Goal: Information Seeking & Learning: Learn about a topic

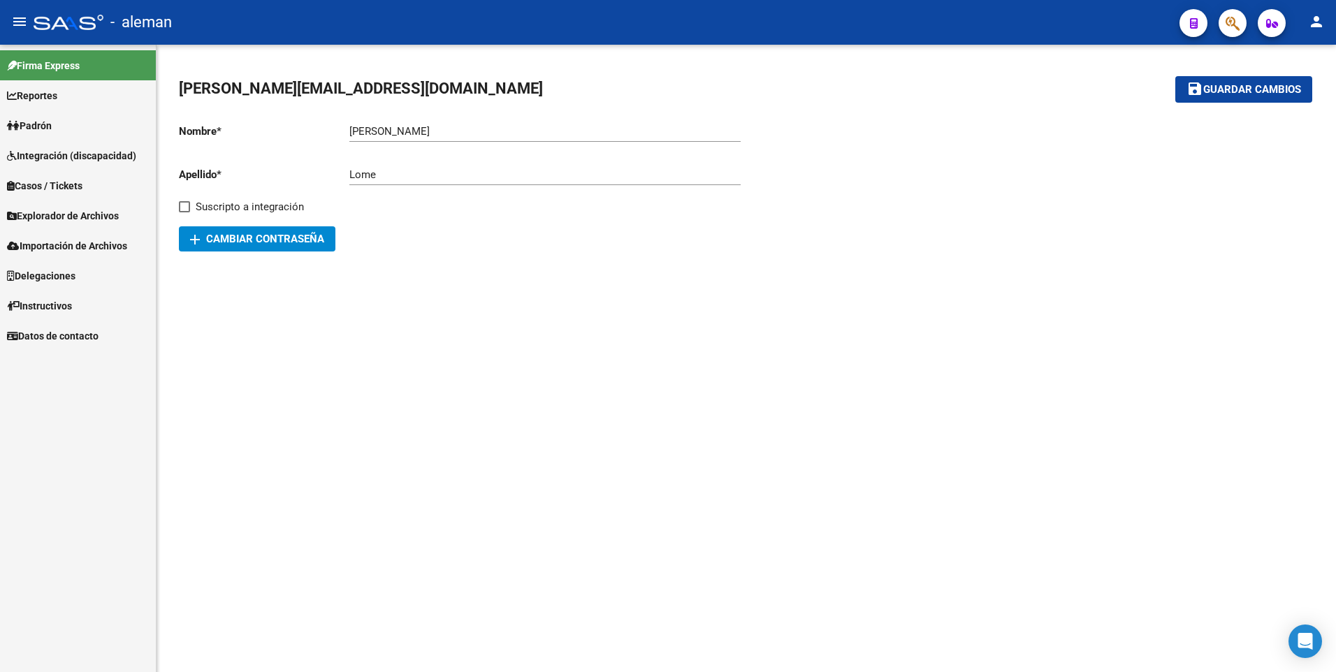
click at [51, 126] on span "Padrón" at bounding box center [29, 125] width 45 height 15
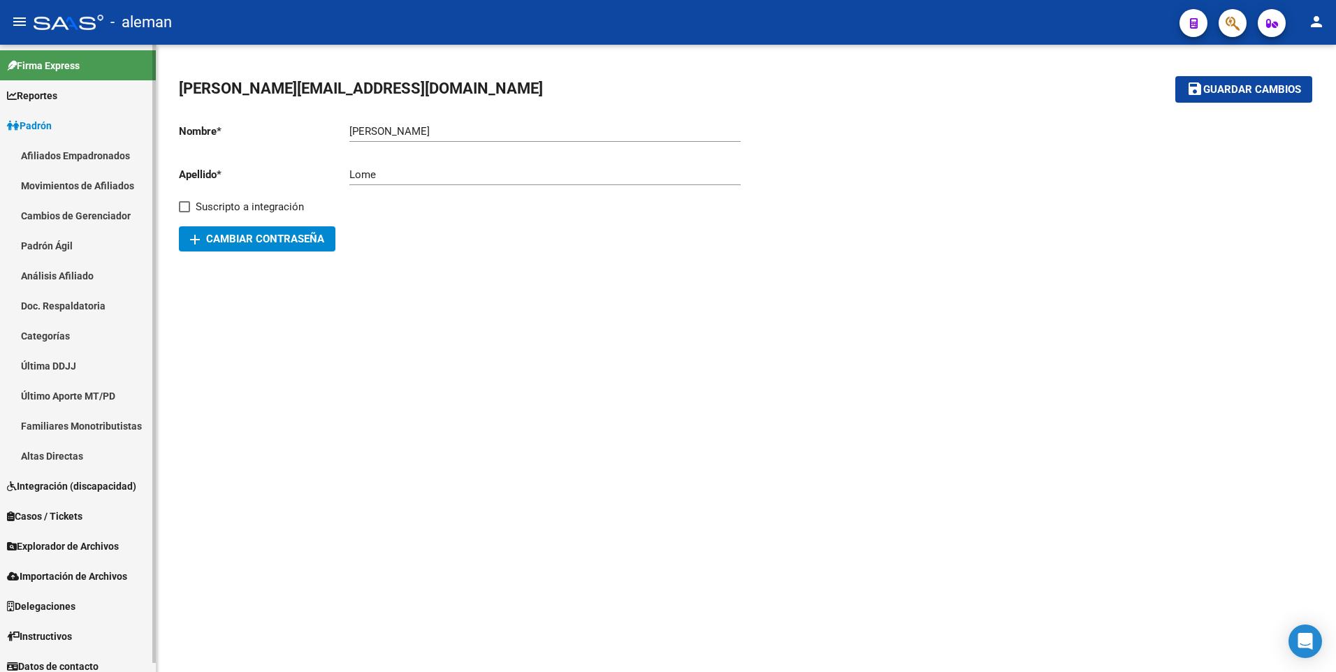
click at [63, 155] on link "Afiliados Empadronados" at bounding box center [78, 155] width 156 height 30
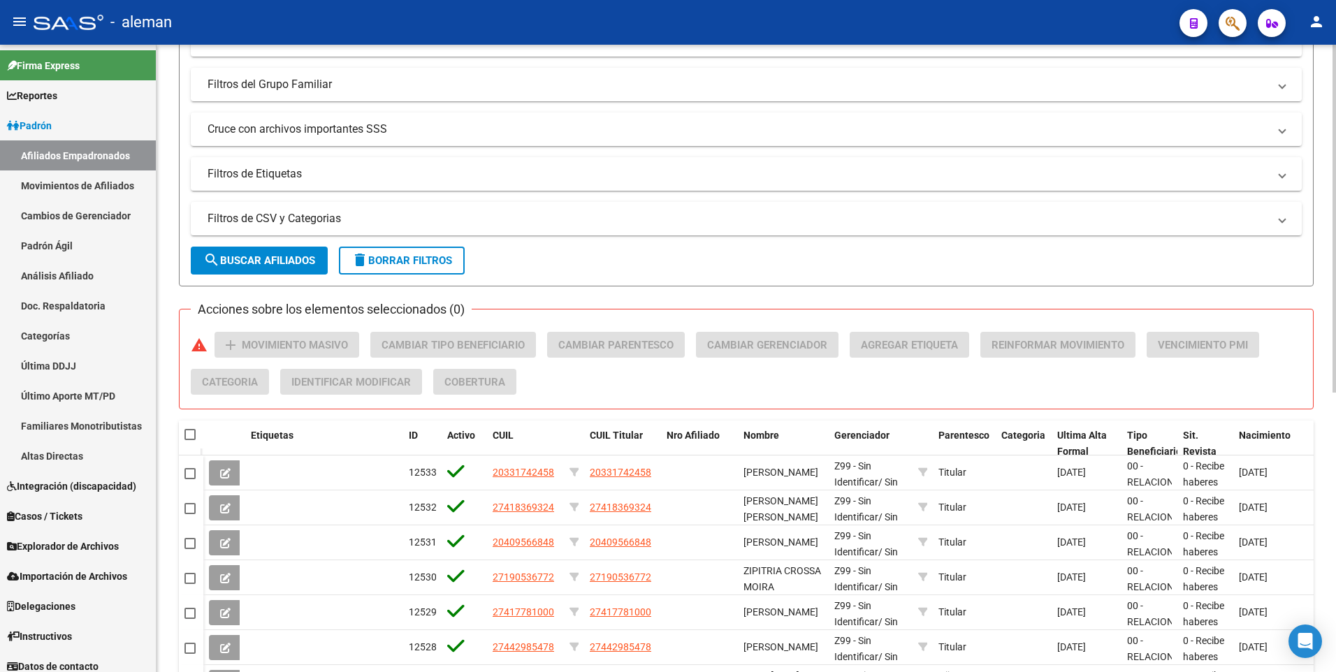
scroll to position [419, 0]
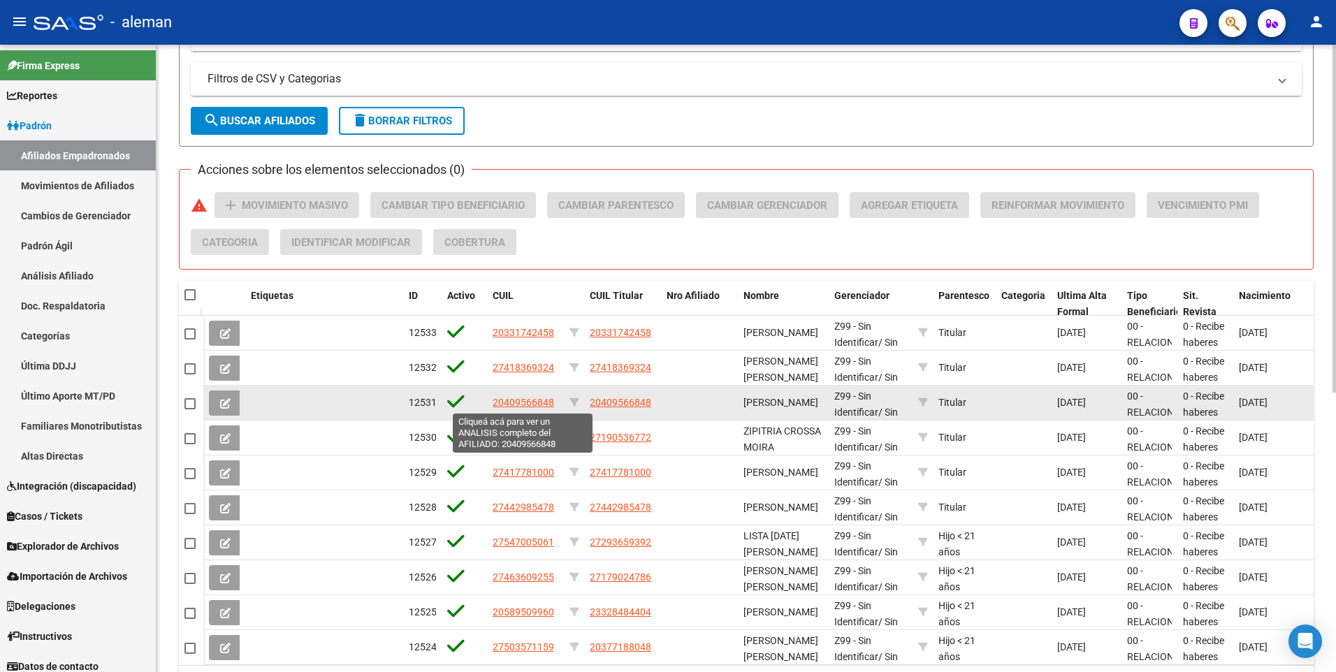
click at [523, 402] on span "20409566848" at bounding box center [523, 402] width 61 height 11
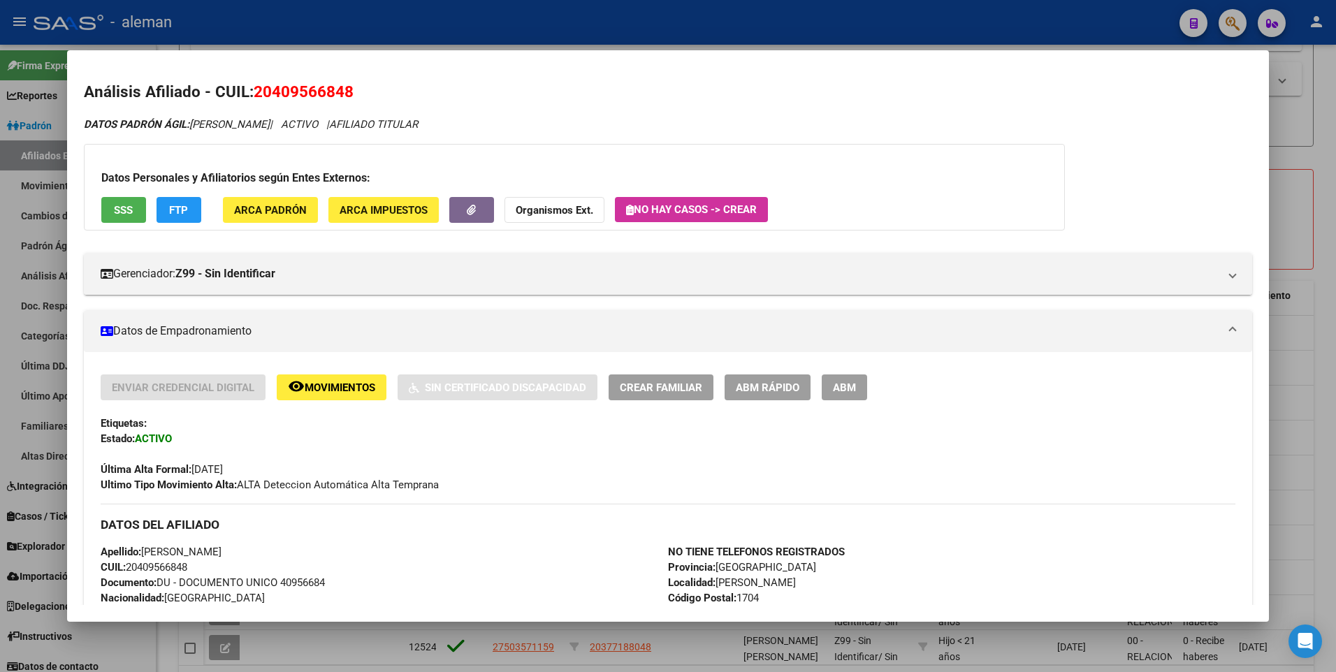
click at [354, 390] on span "Movimientos" at bounding box center [340, 388] width 71 height 13
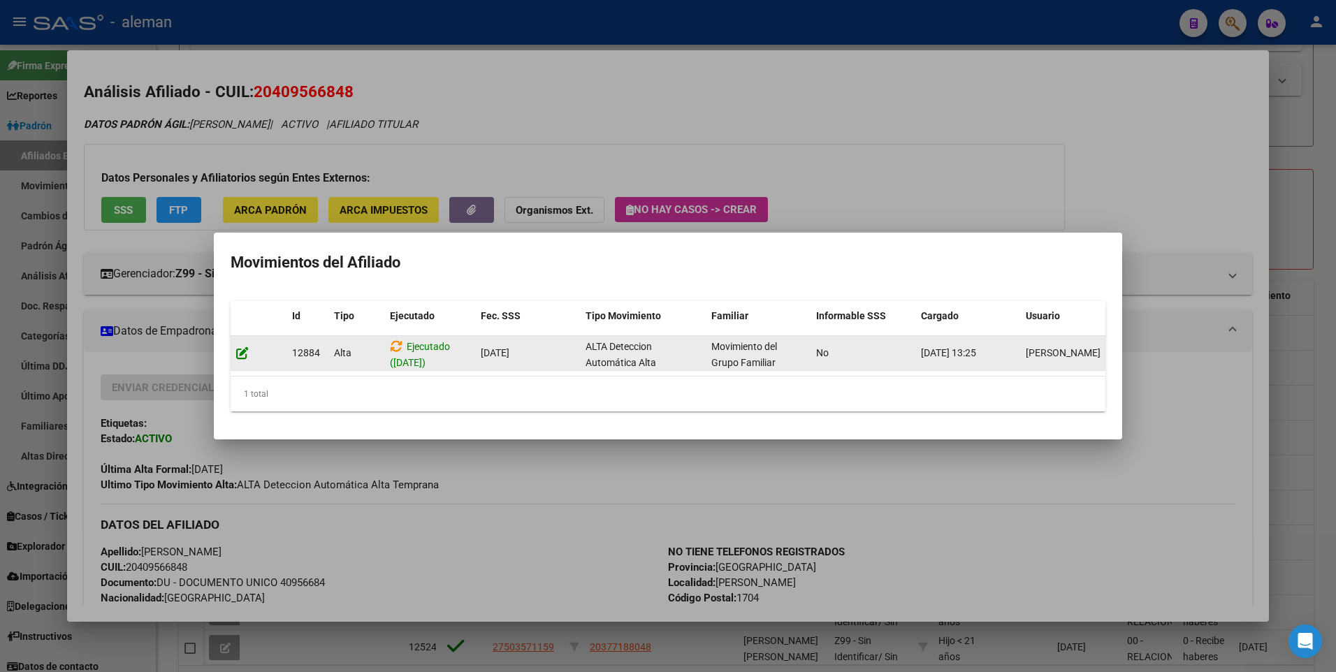
click at [245, 348] on icon at bounding box center [242, 353] width 13 height 13
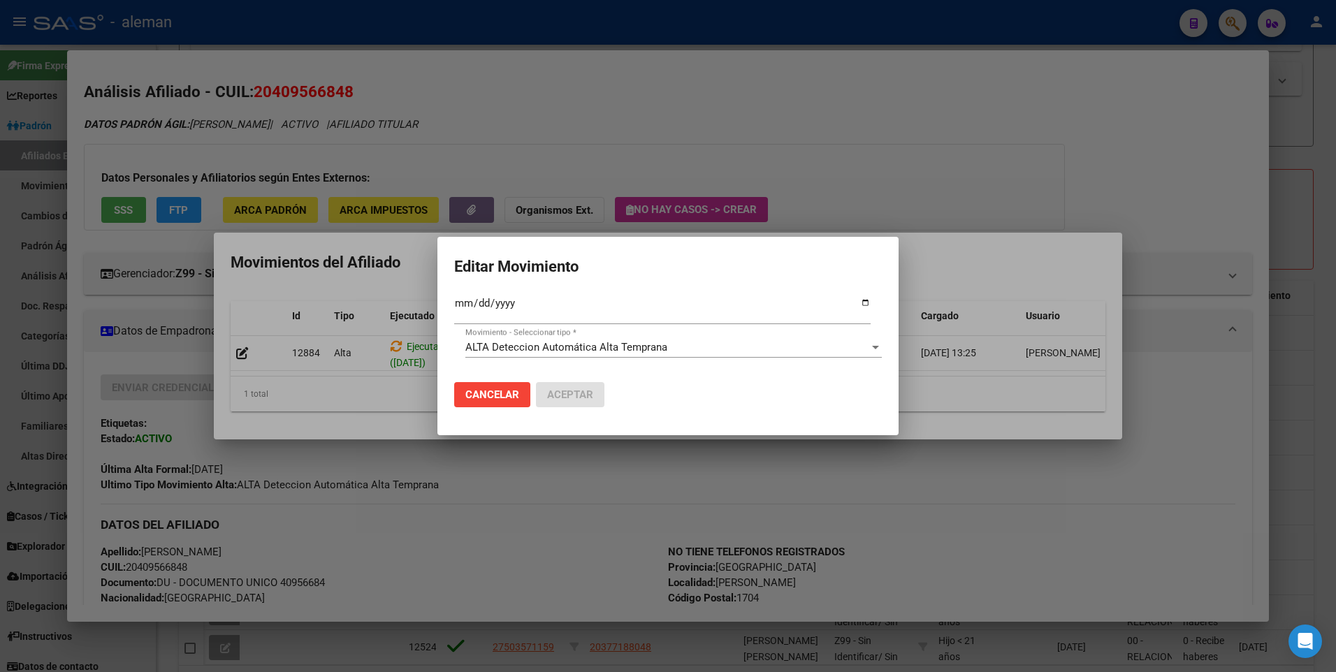
click at [939, 230] on div at bounding box center [668, 336] width 1336 height 672
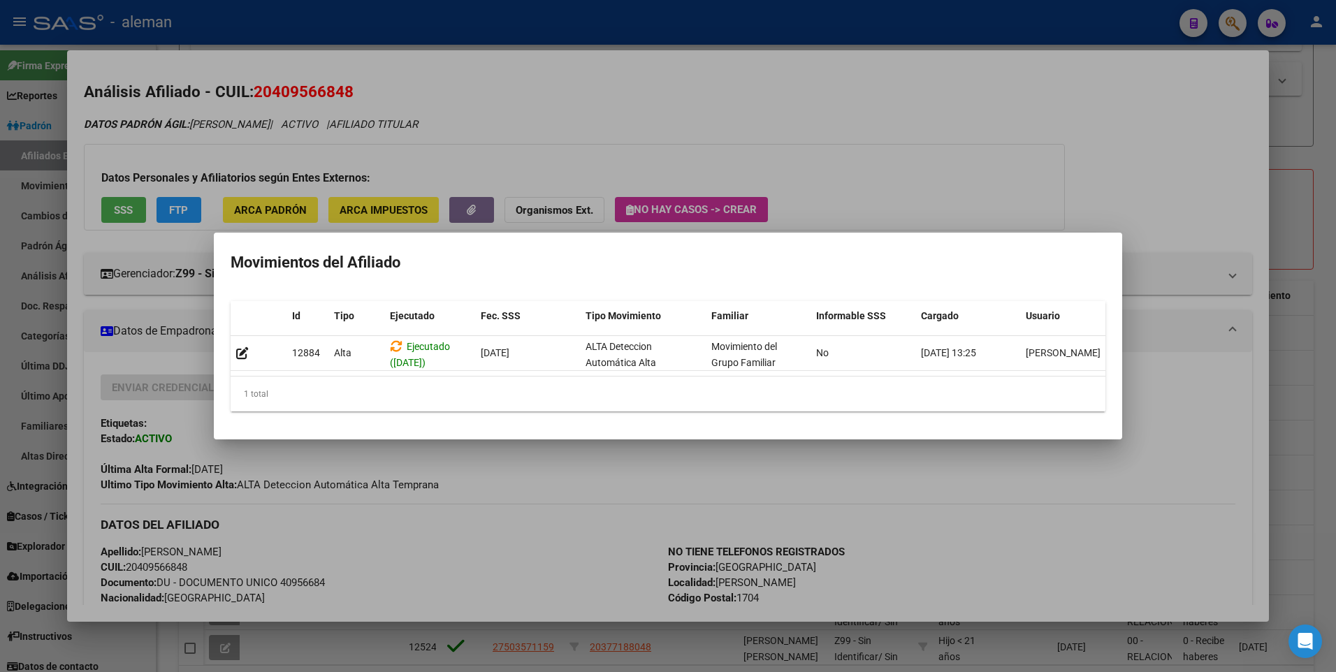
click at [1200, 248] on div at bounding box center [668, 336] width 1336 height 672
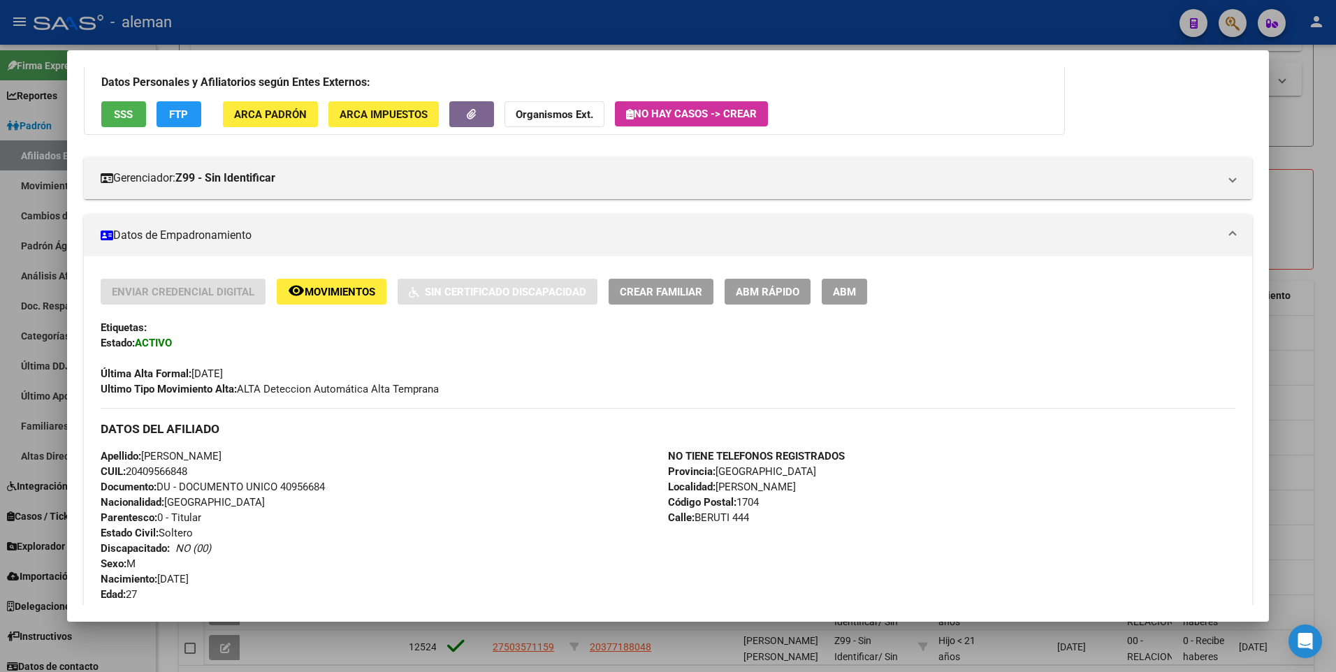
scroll to position [0, 0]
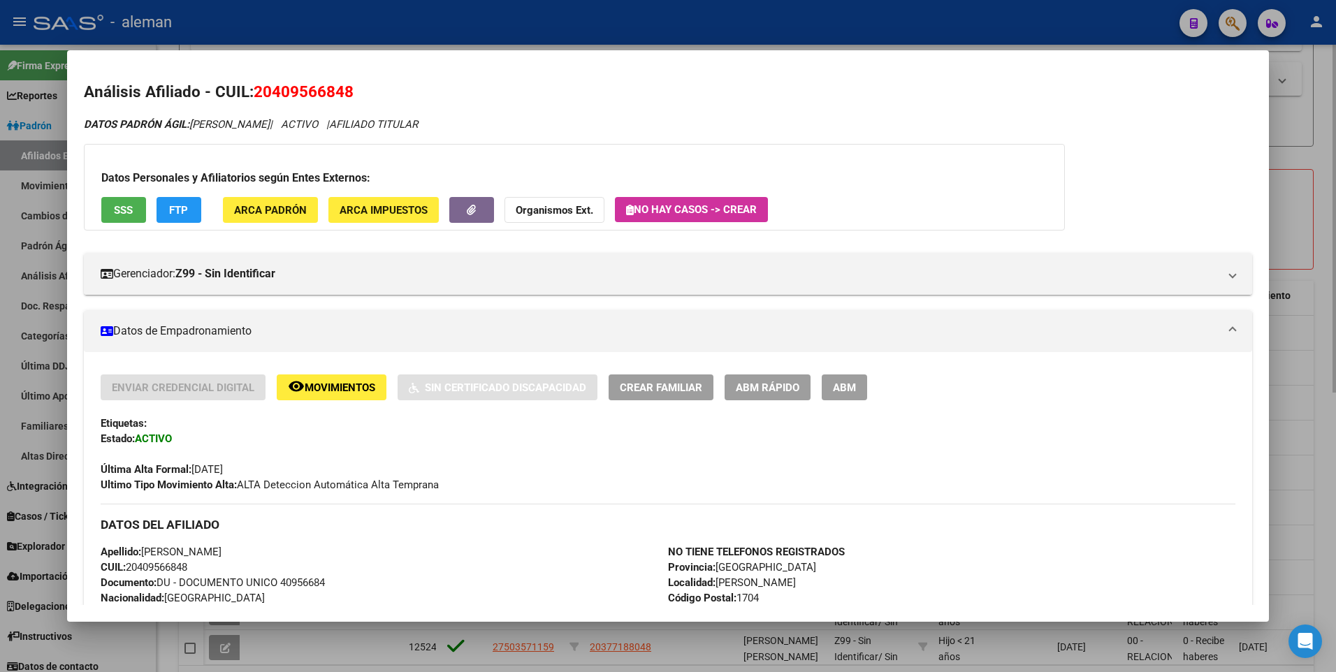
drag, startPoint x: 1326, startPoint y: 155, endPoint x: 1289, endPoint y: 162, distance: 37.0
click at [1325, 155] on div at bounding box center [668, 336] width 1336 height 672
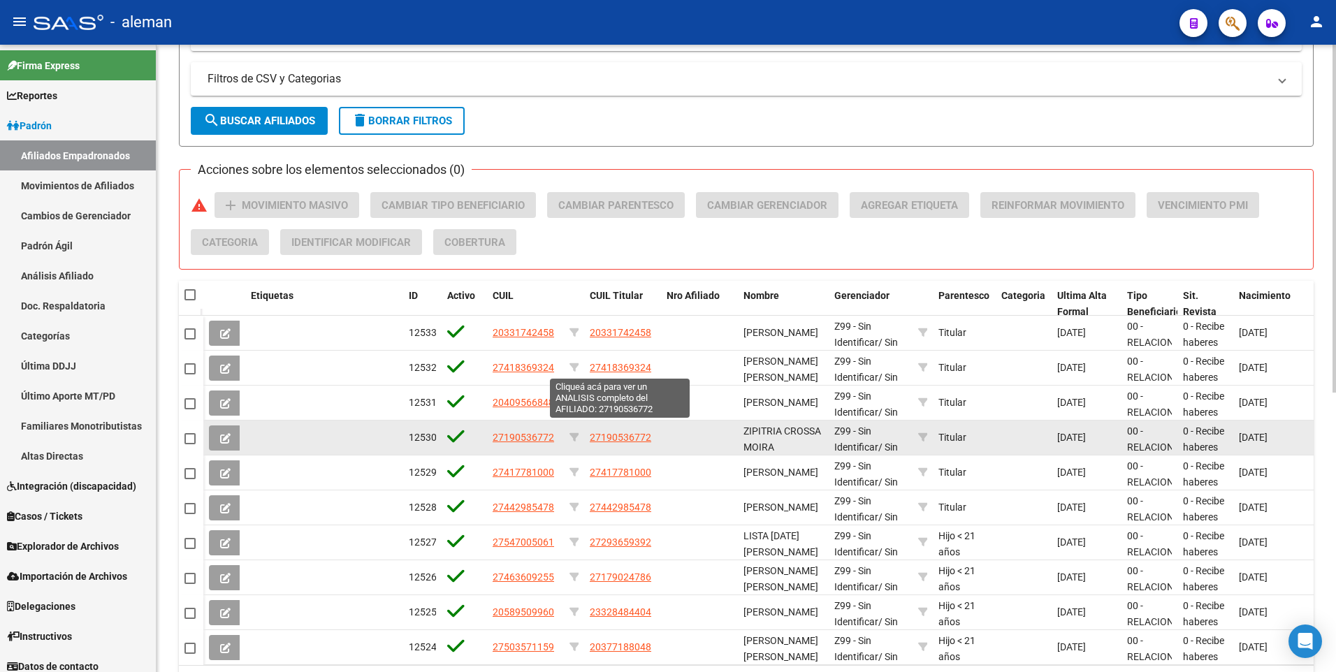
scroll to position [503, 0]
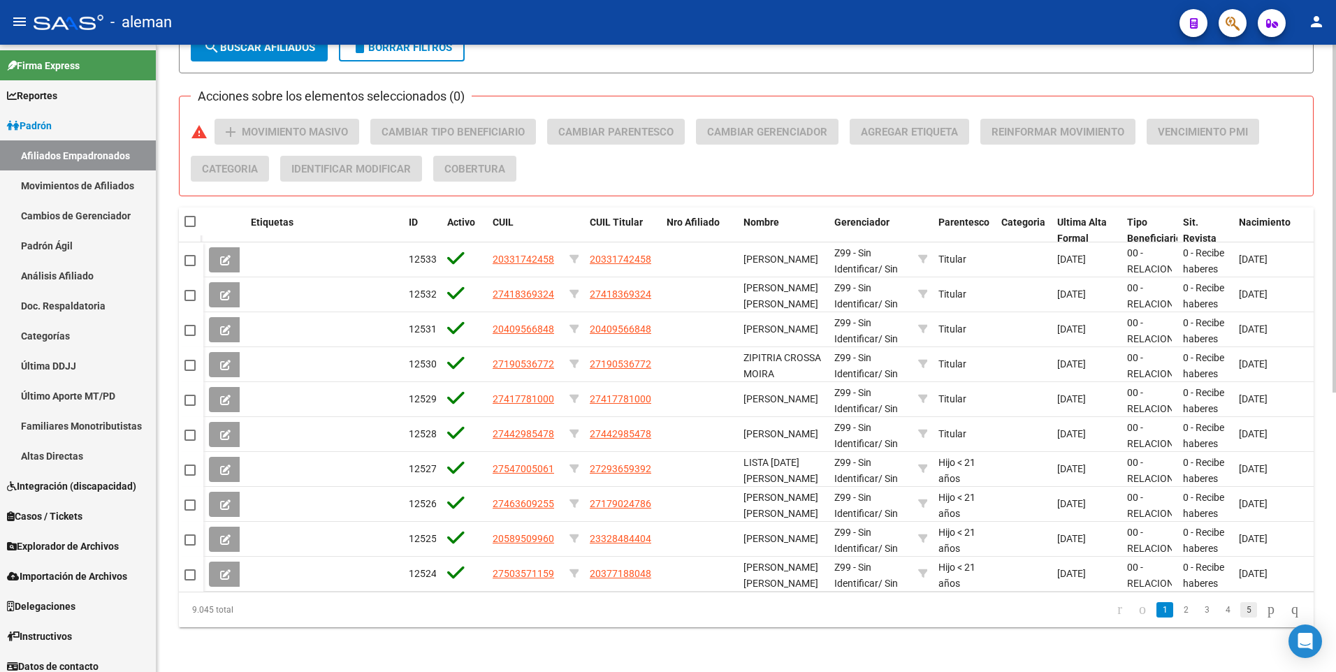
click at [1240, 610] on link "5" at bounding box center [1248, 609] width 17 height 15
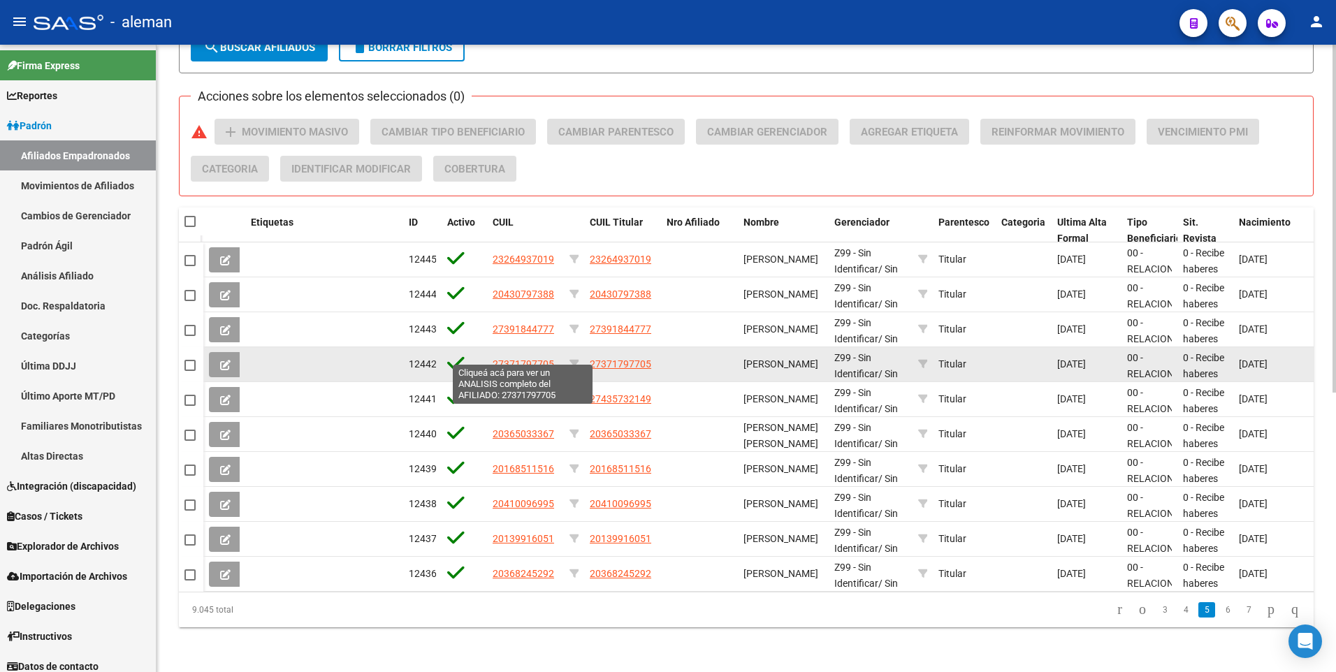
click at [519, 358] on span "27371797705" at bounding box center [523, 363] width 61 height 11
type textarea "27371797705"
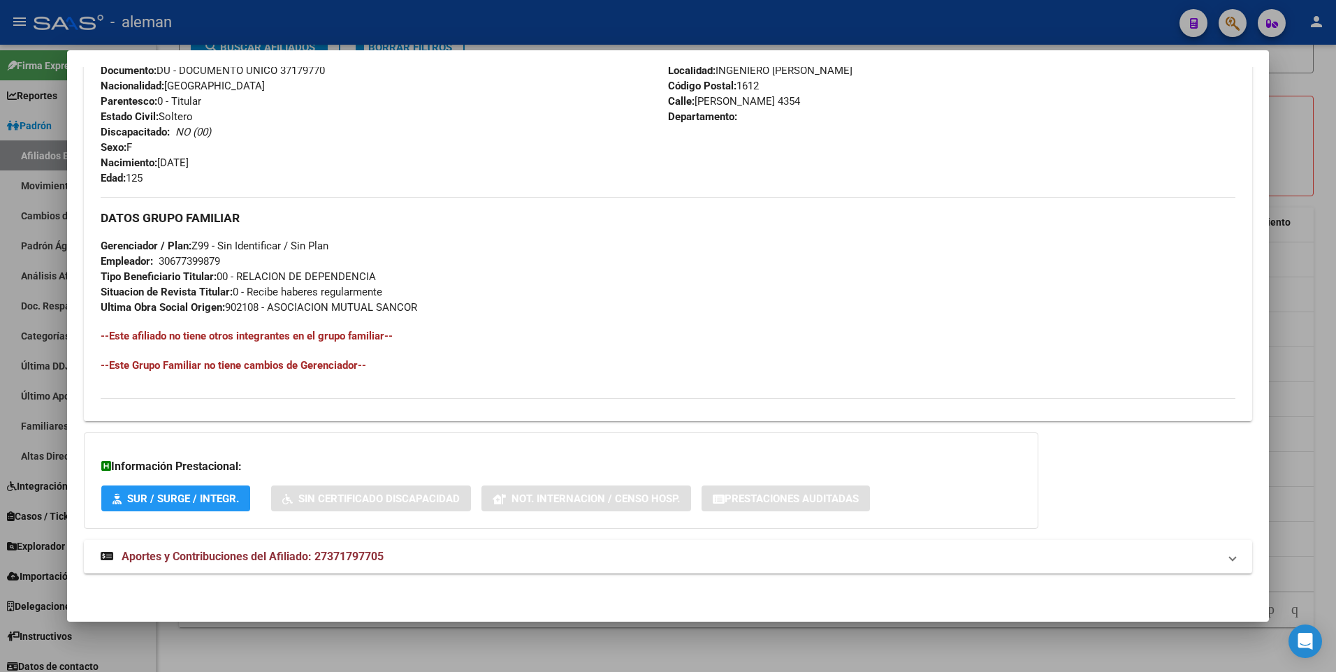
scroll to position [0, 0]
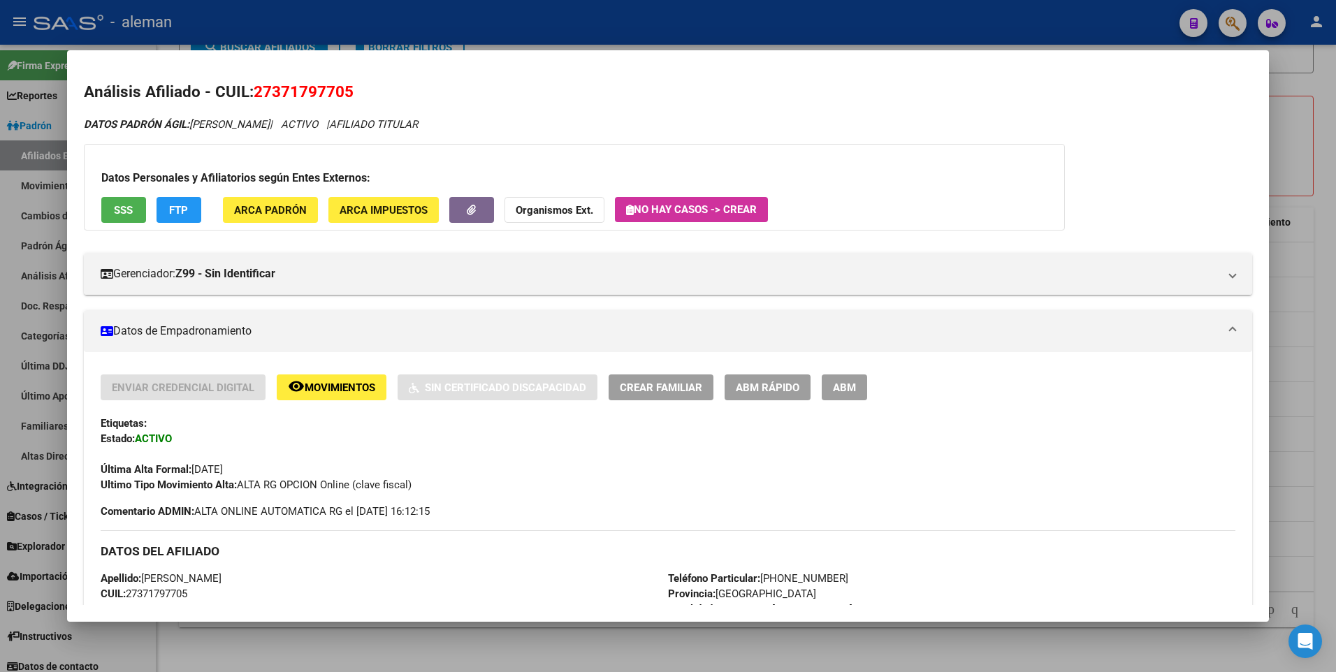
click at [361, 389] on span "Movimientos" at bounding box center [340, 388] width 71 height 13
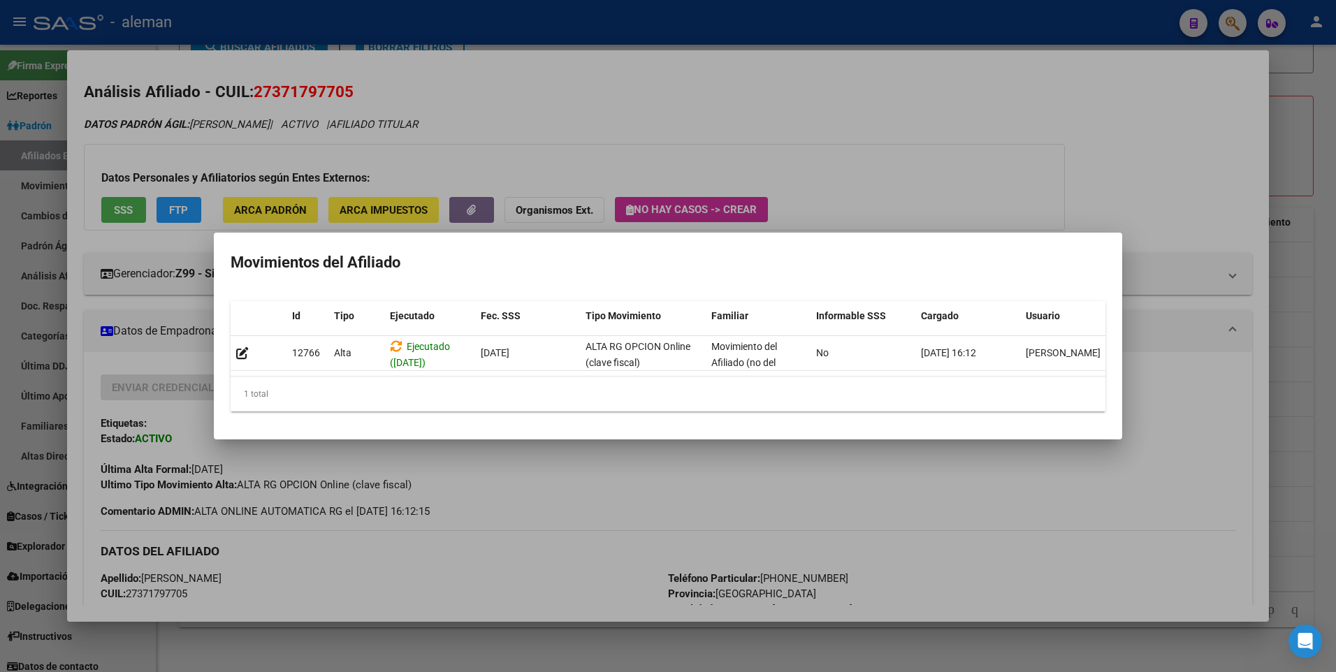
click at [1182, 217] on div at bounding box center [668, 336] width 1336 height 672
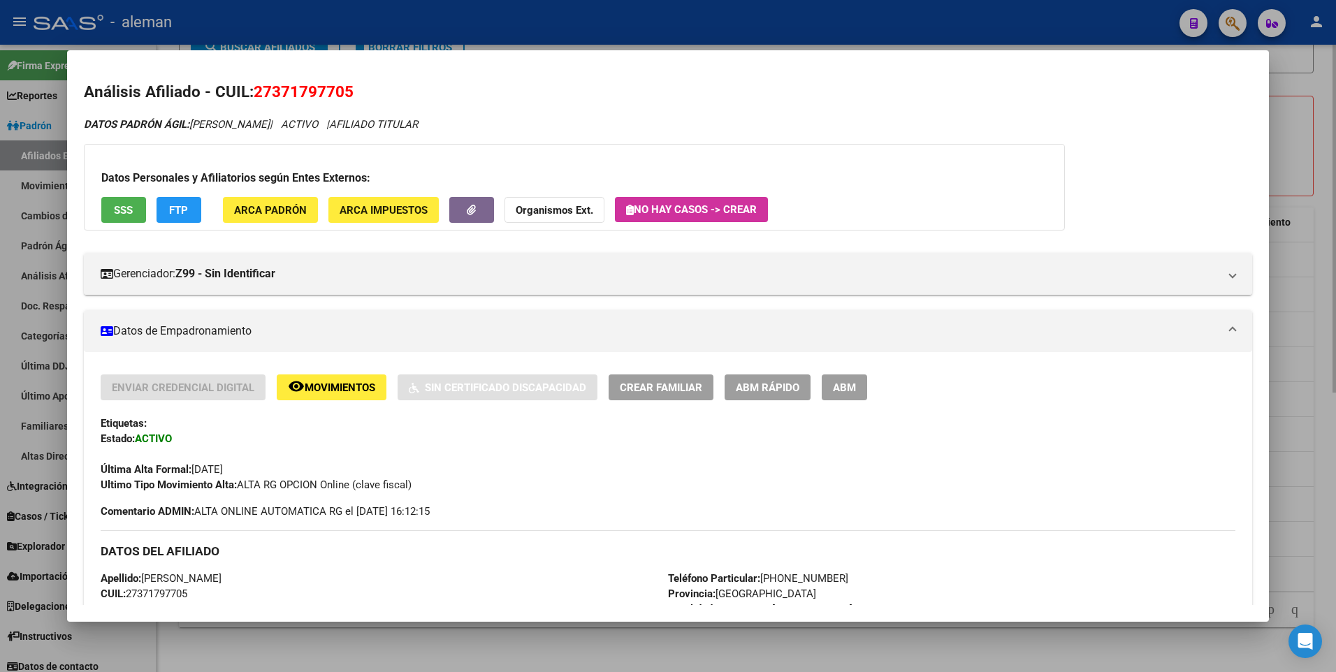
click at [1320, 327] on div at bounding box center [668, 336] width 1336 height 672
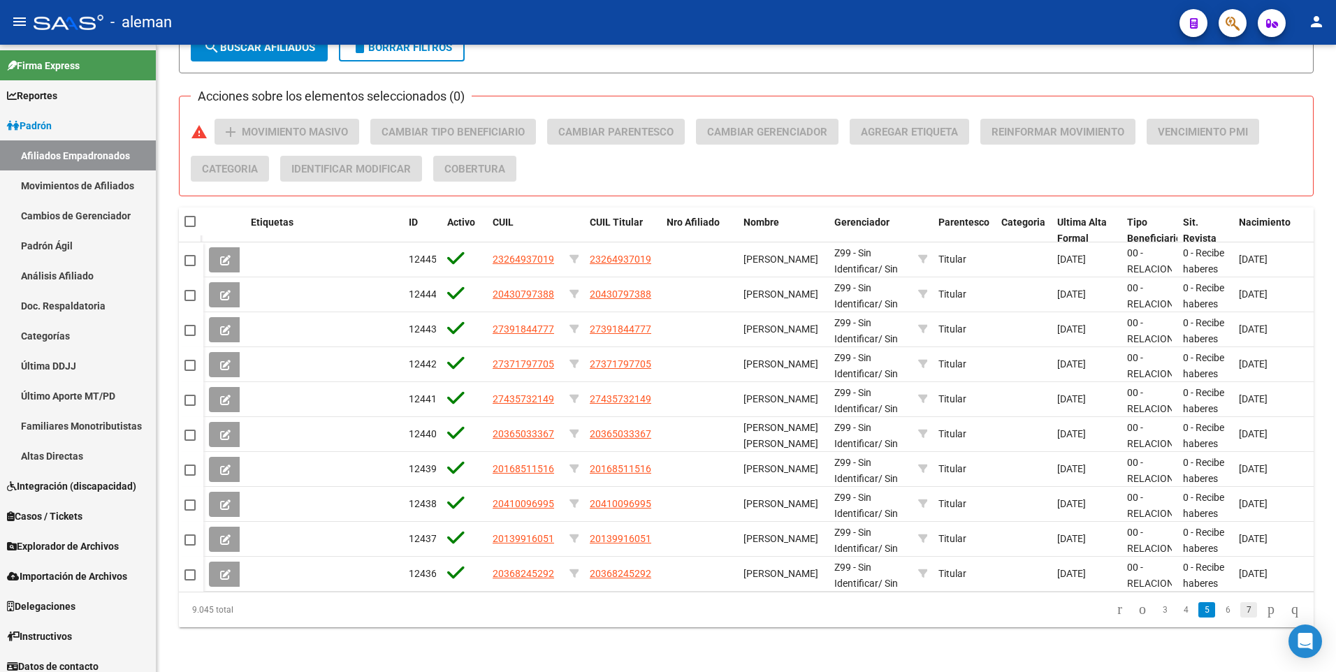
click at [1240, 610] on link "7" at bounding box center [1248, 609] width 17 height 15
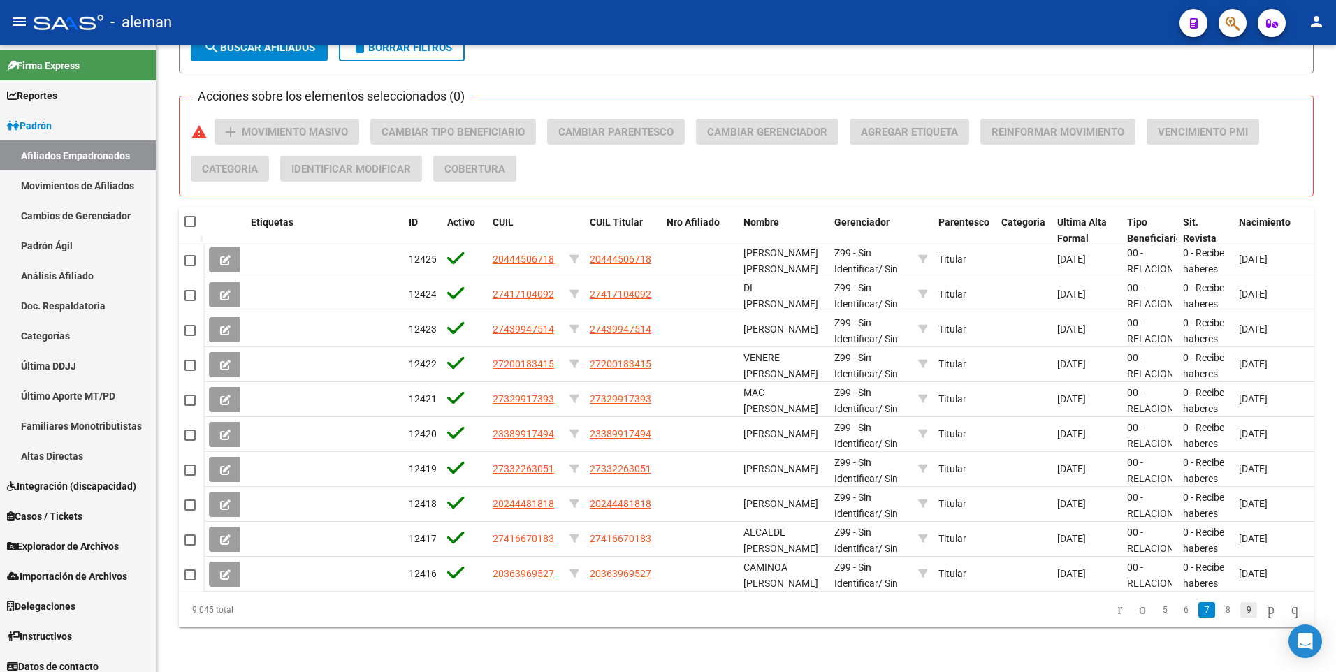
click at [1240, 608] on link "9" at bounding box center [1248, 609] width 17 height 15
click at [1239, 614] on link "11" at bounding box center [1248, 609] width 18 height 15
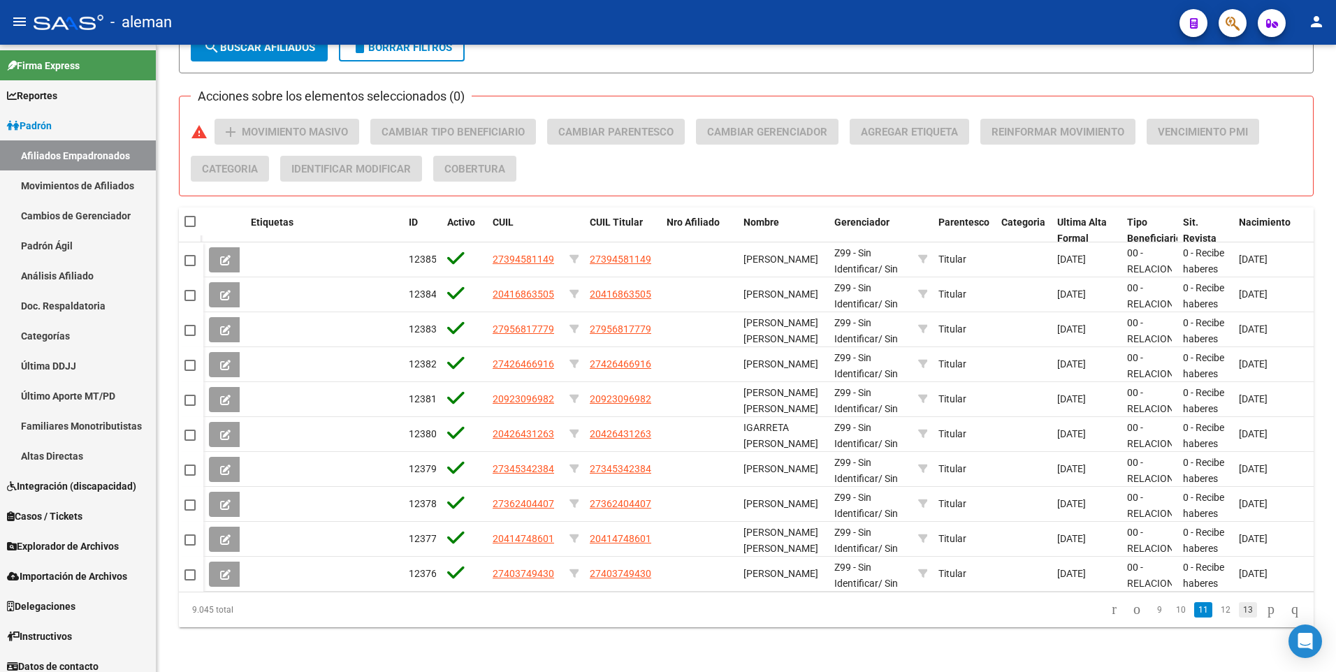
click at [1239, 609] on link "13" at bounding box center [1248, 609] width 18 height 15
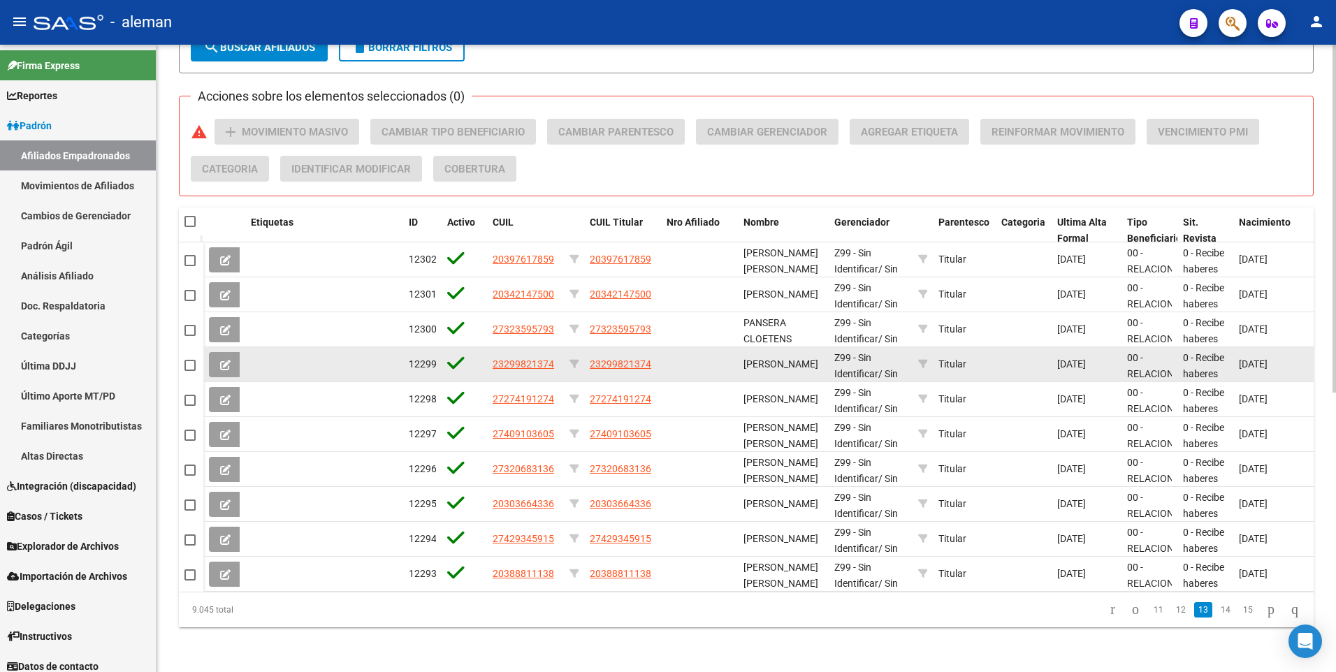
click at [222, 360] on icon at bounding box center [225, 365] width 10 height 10
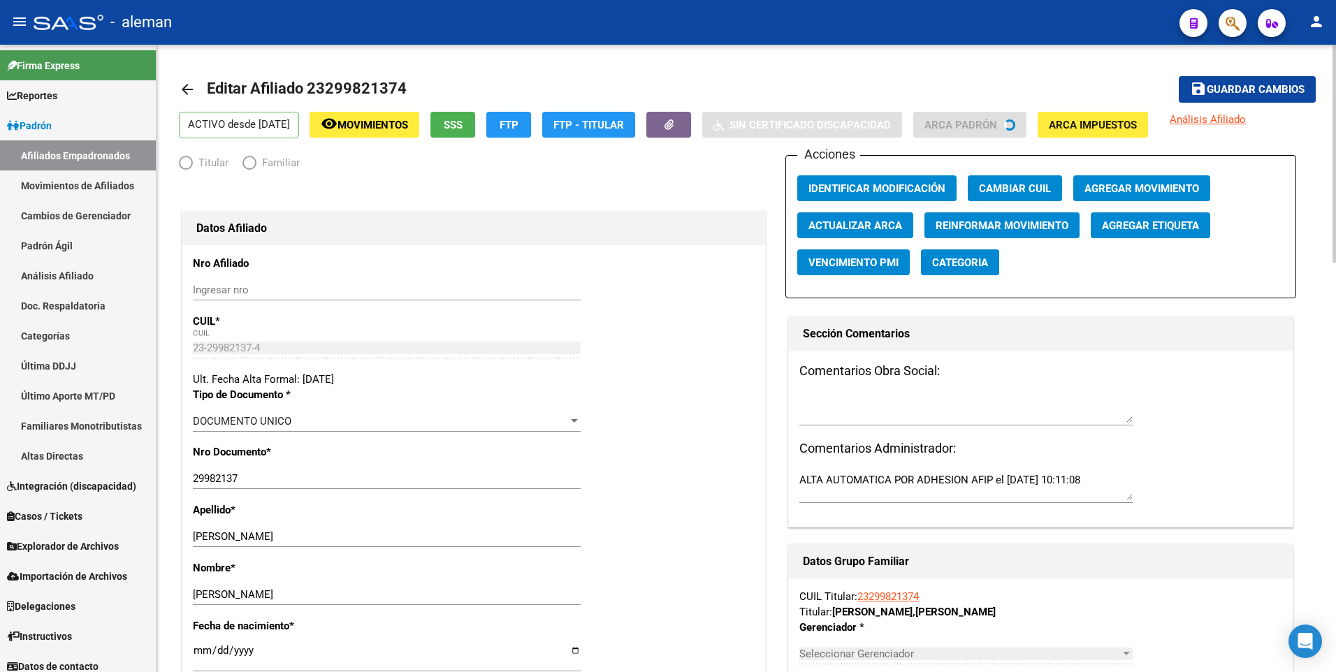
radio input "true"
type input "30-70704639-9"
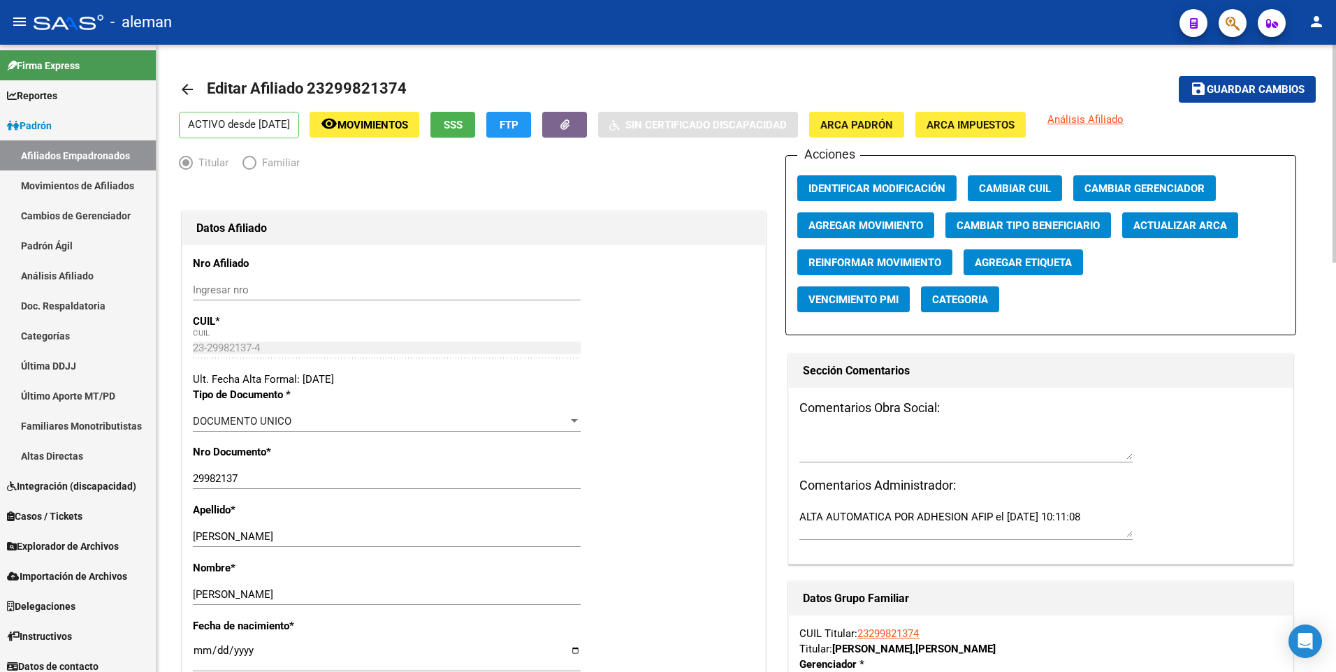
click at [185, 89] on mat-icon "arrow_back" at bounding box center [187, 89] width 17 height 17
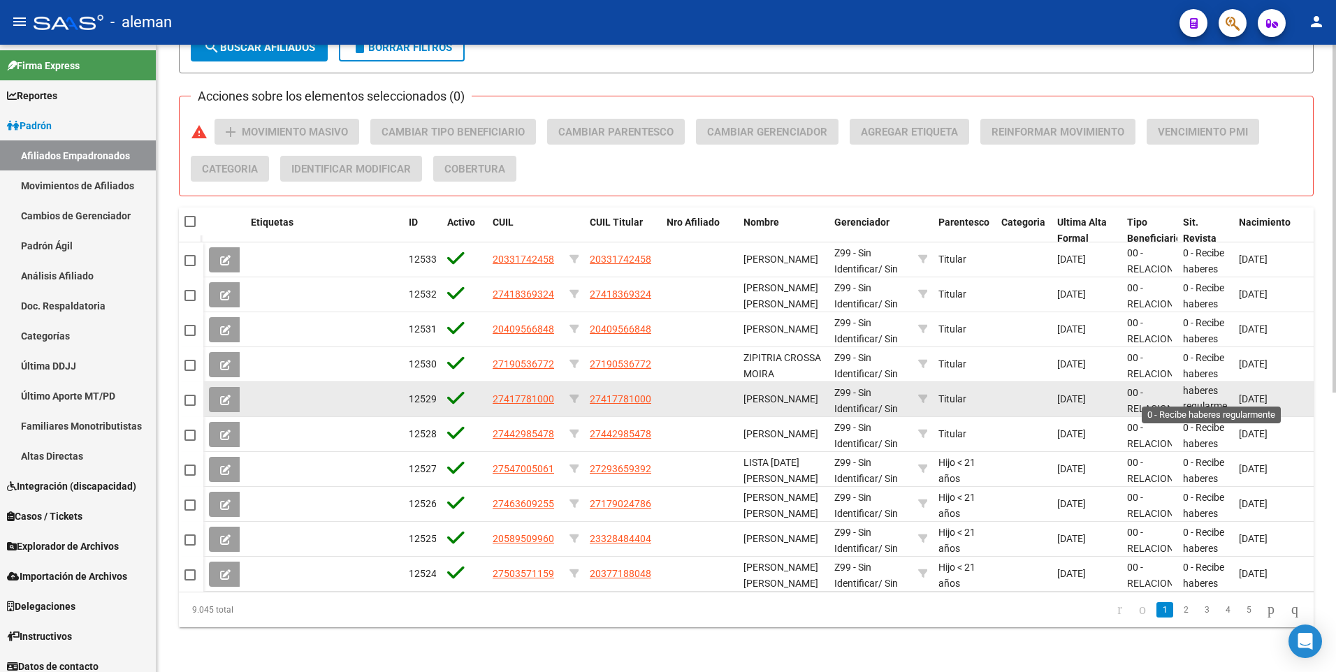
scroll to position [1, 0]
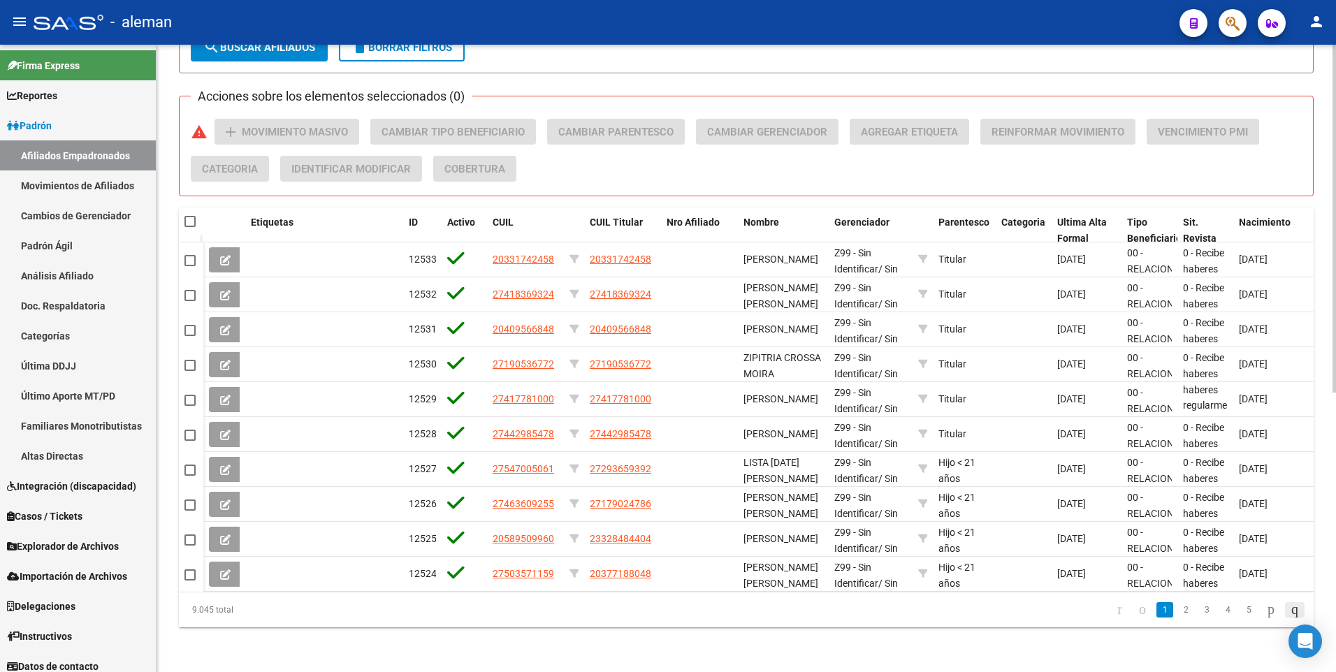
click at [1294, 610] on icon "go to last page" at bounding box center [1294, 609] width 11 height 17
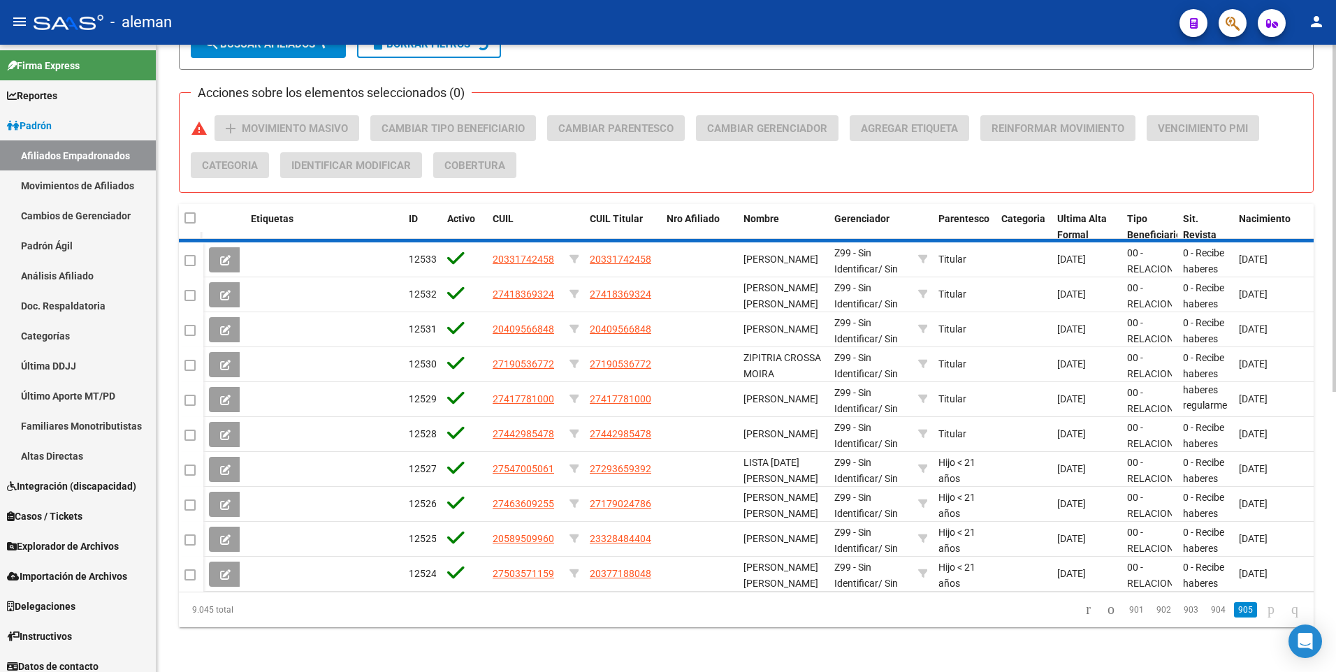
scroll to position [328, 0]
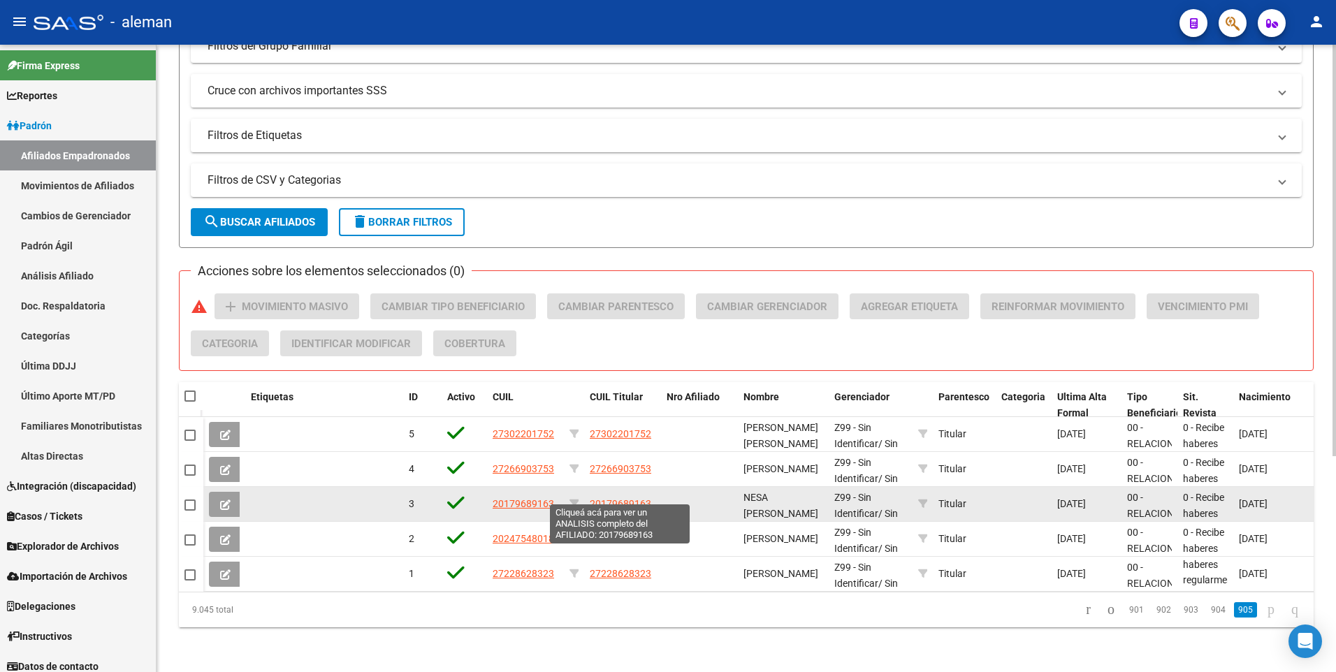
click at [620, 498] on span "20179689163" at bounding box center [620, 503] width 61 height 11
type textarea "20179689163"
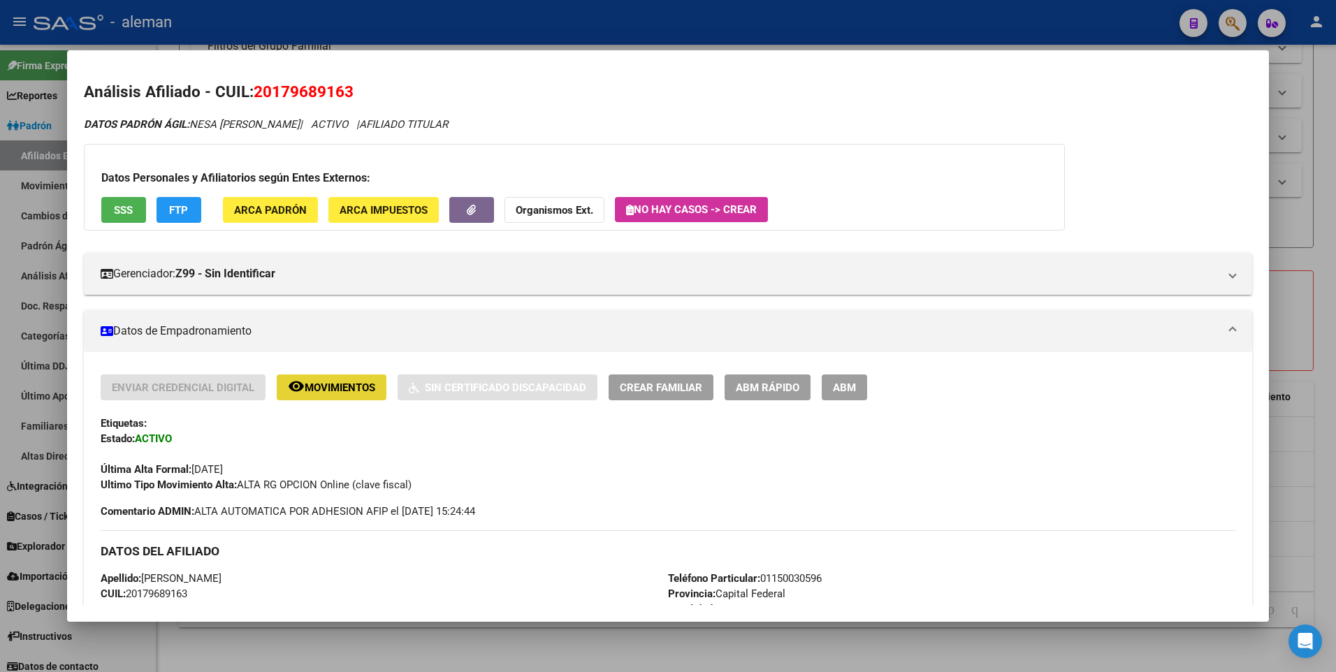
click at [356, 393] on span "Movimientos" at bounding box center [340, 388] width 71 height 13
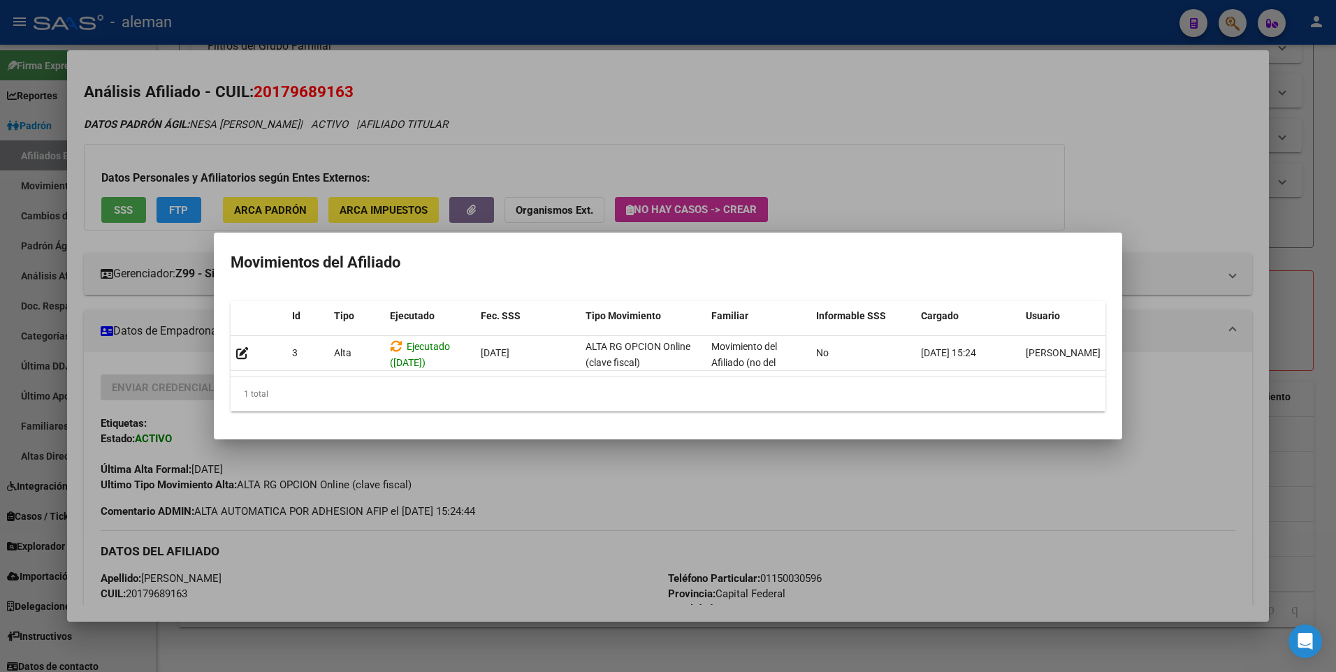
click at [1161, 306] on div at bounding box center [668, 336] width 1336 height 672
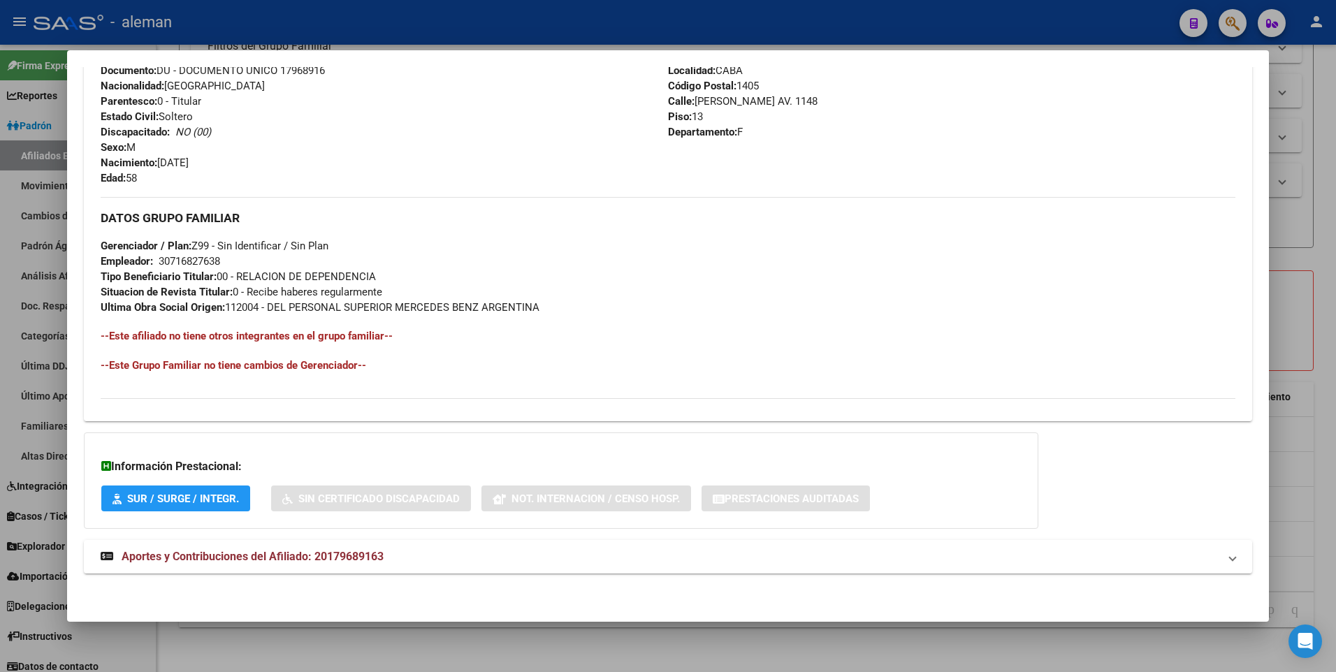
scroll to position [0, 0]
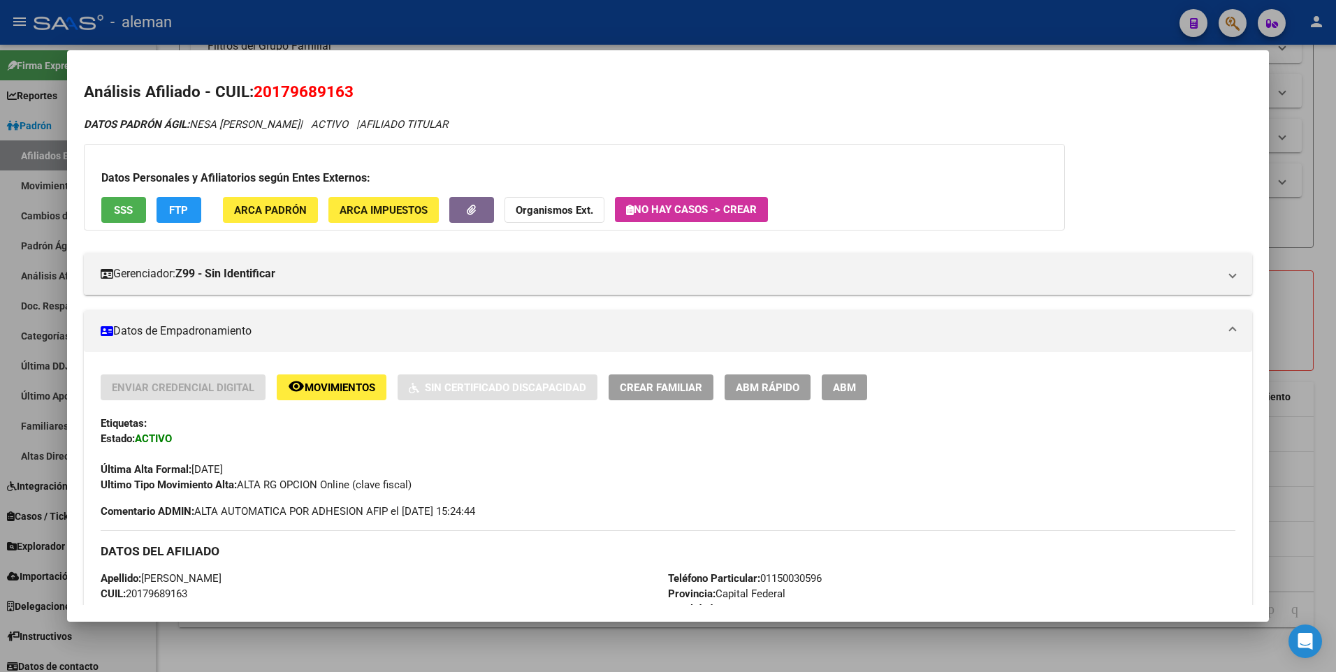
click at [1325, 217] on div at bounding box center [668, 336] width 1336 height 672
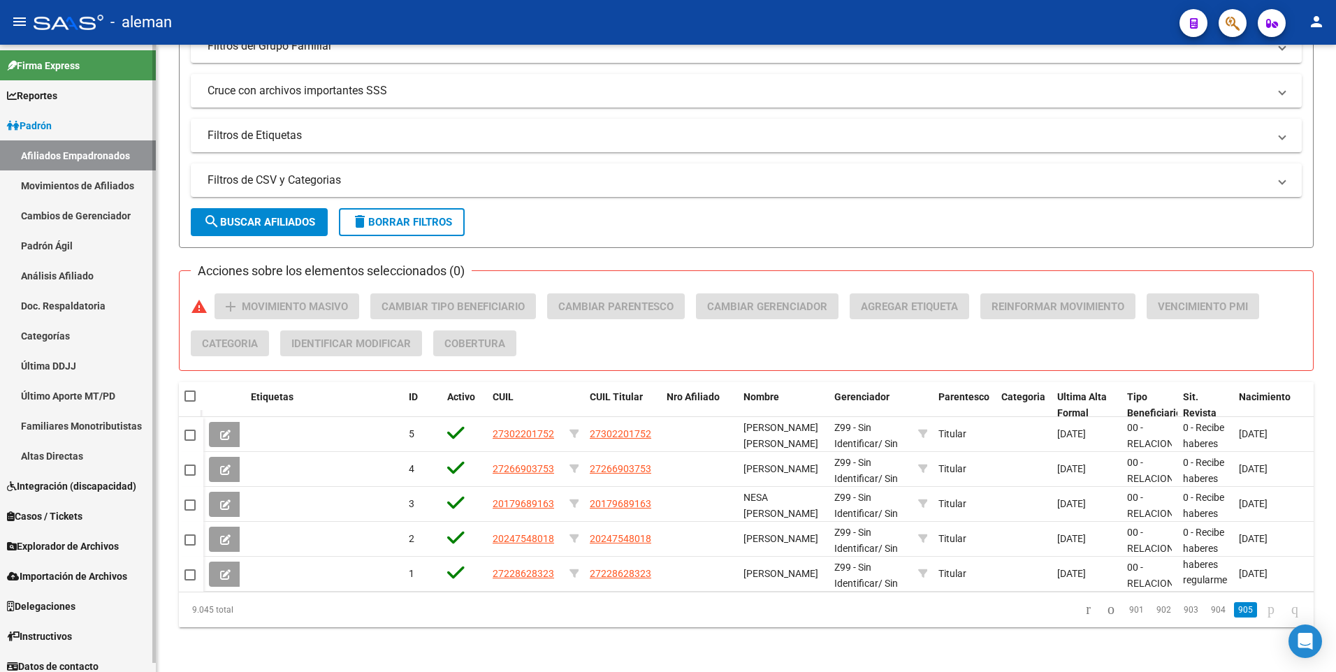
click at [103, 576] on span "Importación de Archivos" at bounding box center [67, 576] width 120 height 15
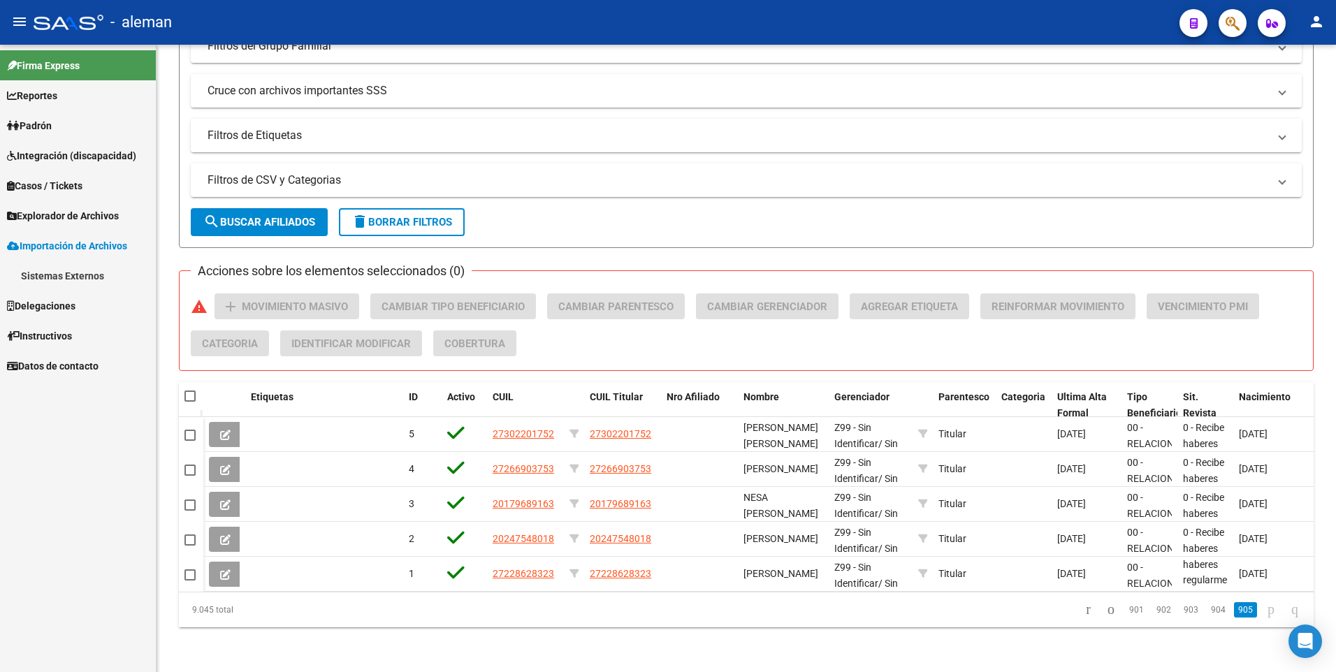
click at [78, 275] on link "Sistemas Externos" at bounding box center [78, 276] width 156 height 30
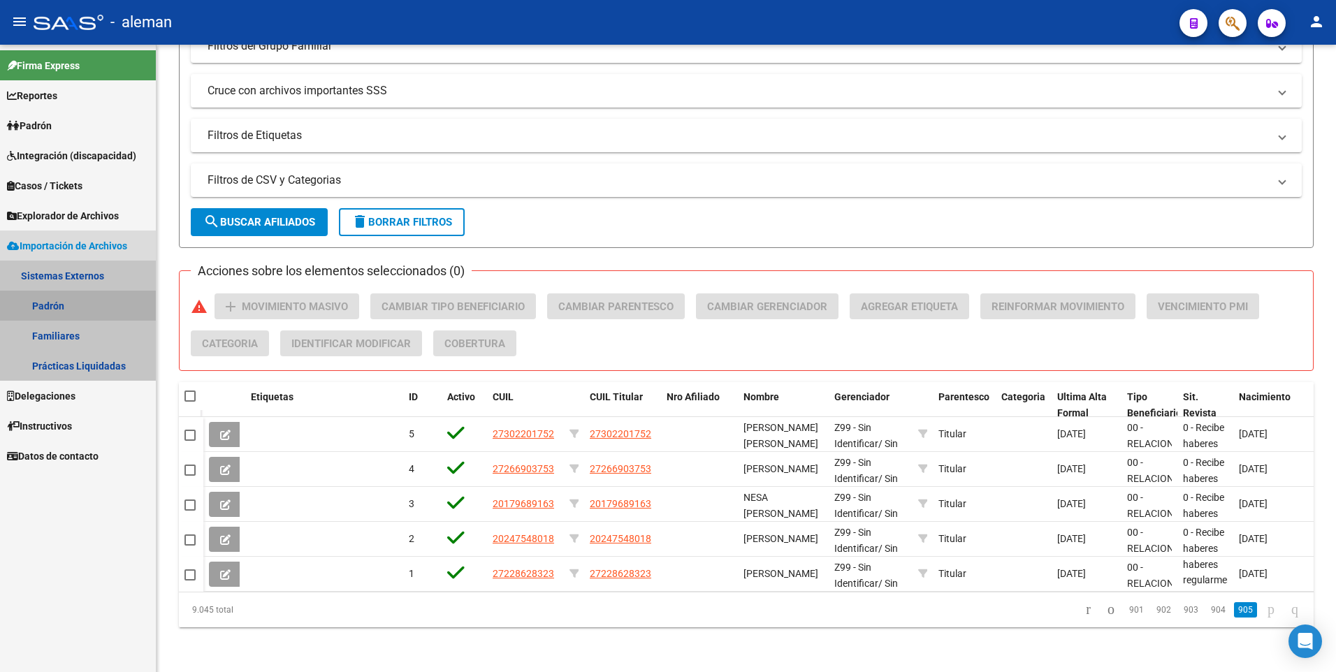
click at [50, 307] on link "Padrón" at bounding box center [78, 306] width 156 height 30
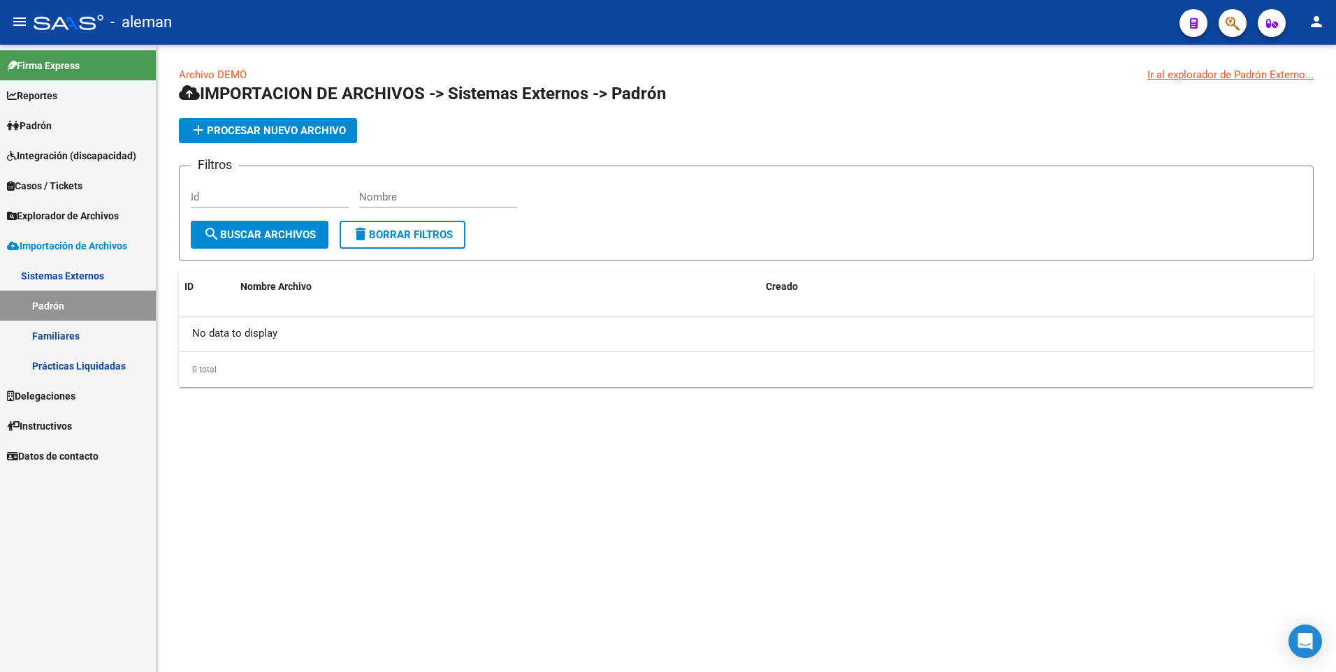
click at [66, 275] on link "Sistemas Externos" at bounding box center [78, 276] width 156 height 30
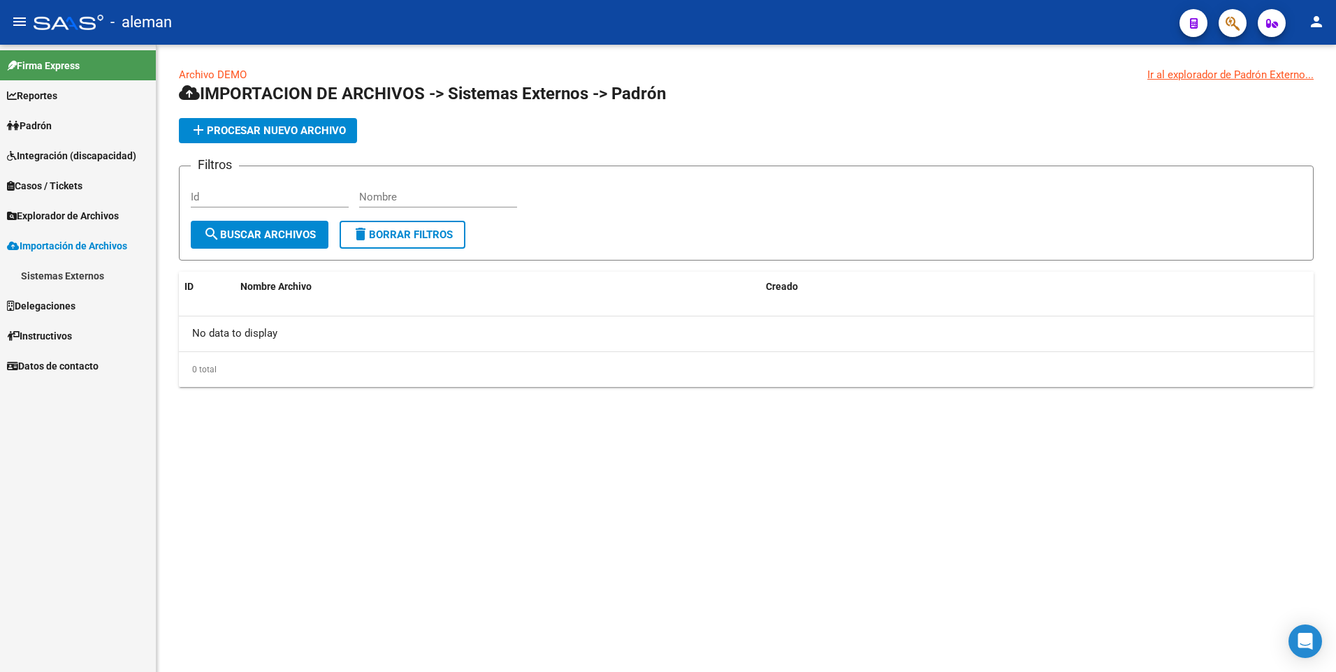
click at [66, 275] on link "Sistemas Externos" at bounding box center [78, 276] width 156 height 30
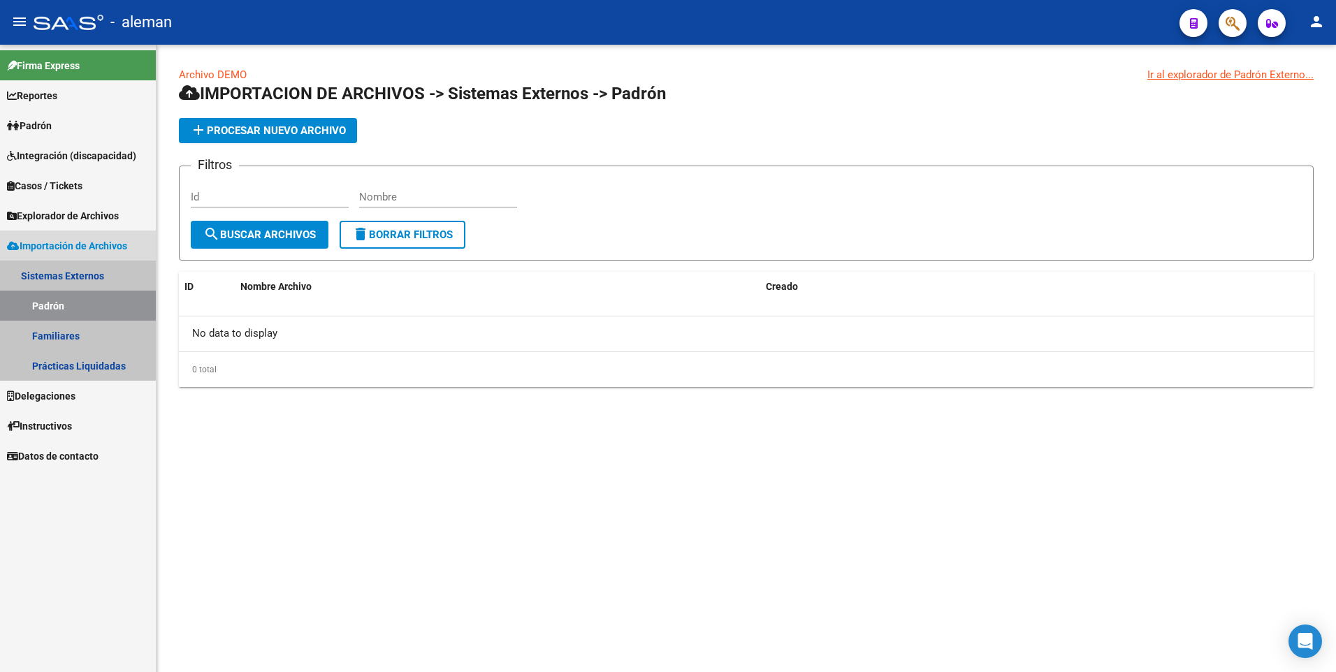
click at [66, 275] on link "Sistemas Externos" at bounding box center [78, 276] width 156 height 30
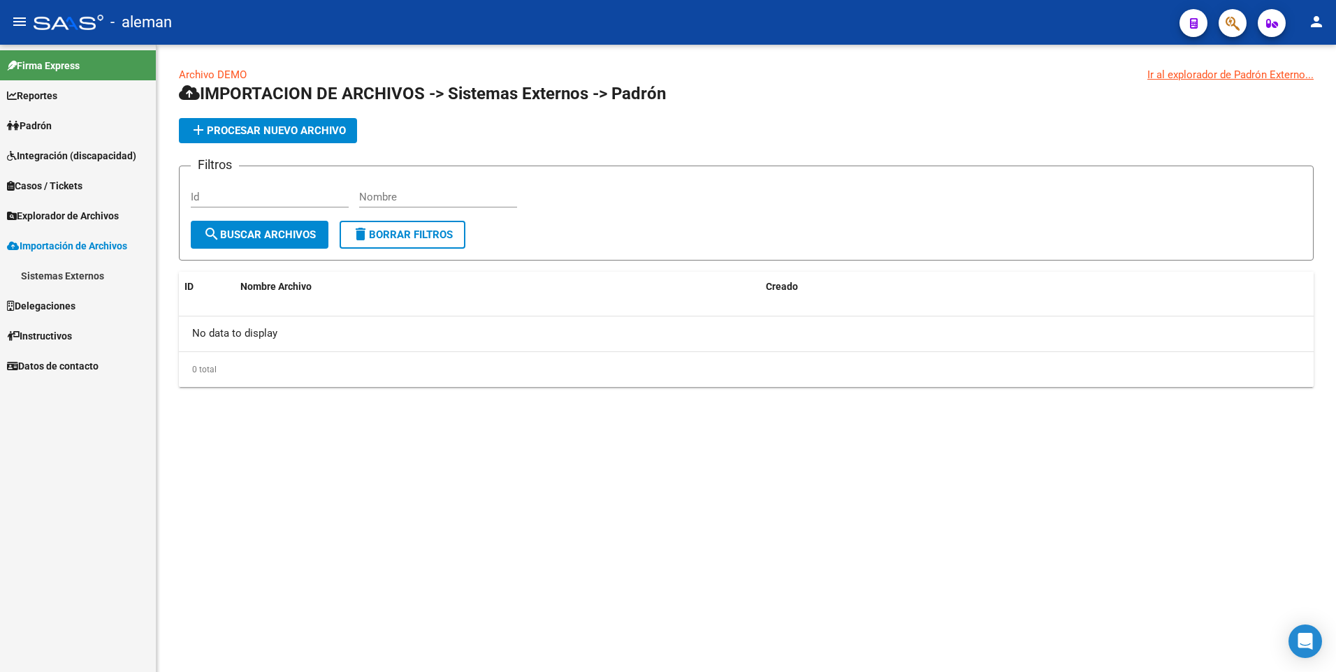
click at [35, 117] on link "Padrón" at bounding box center [78, 125] width 156 height 30
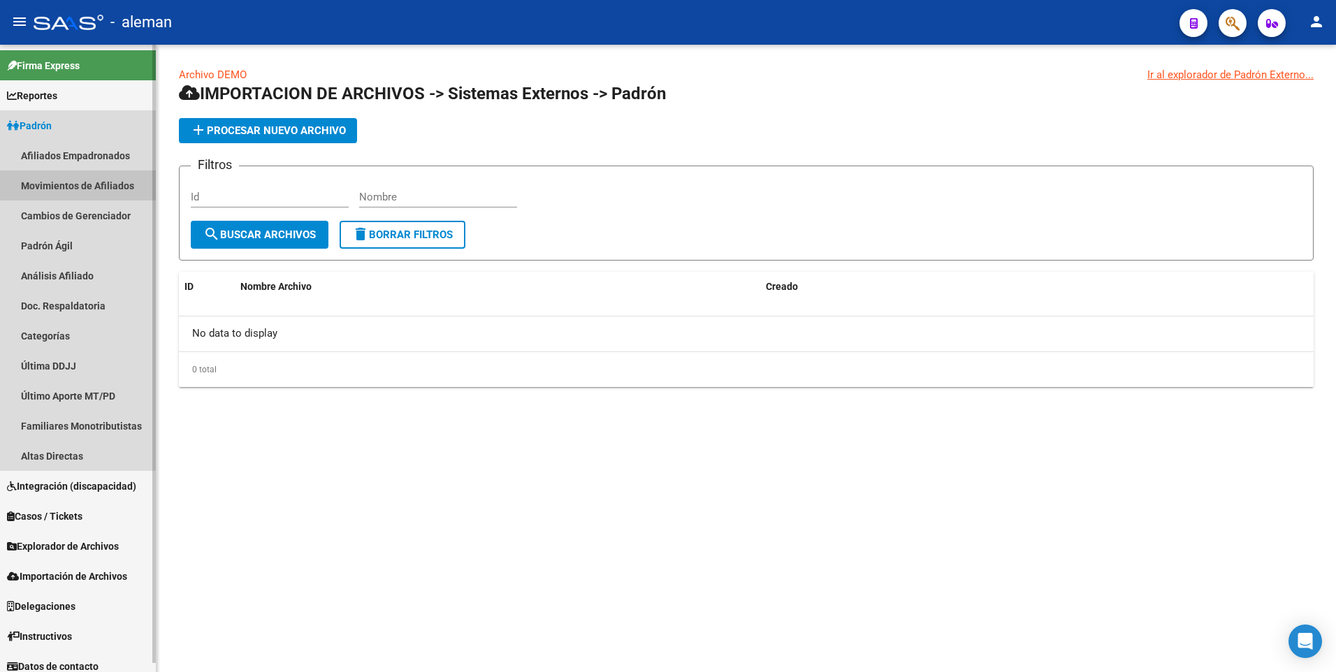
click at [61, 184] on link "Movimientos de Afiliados" at bounding box center [78, 186] width 156 height 30
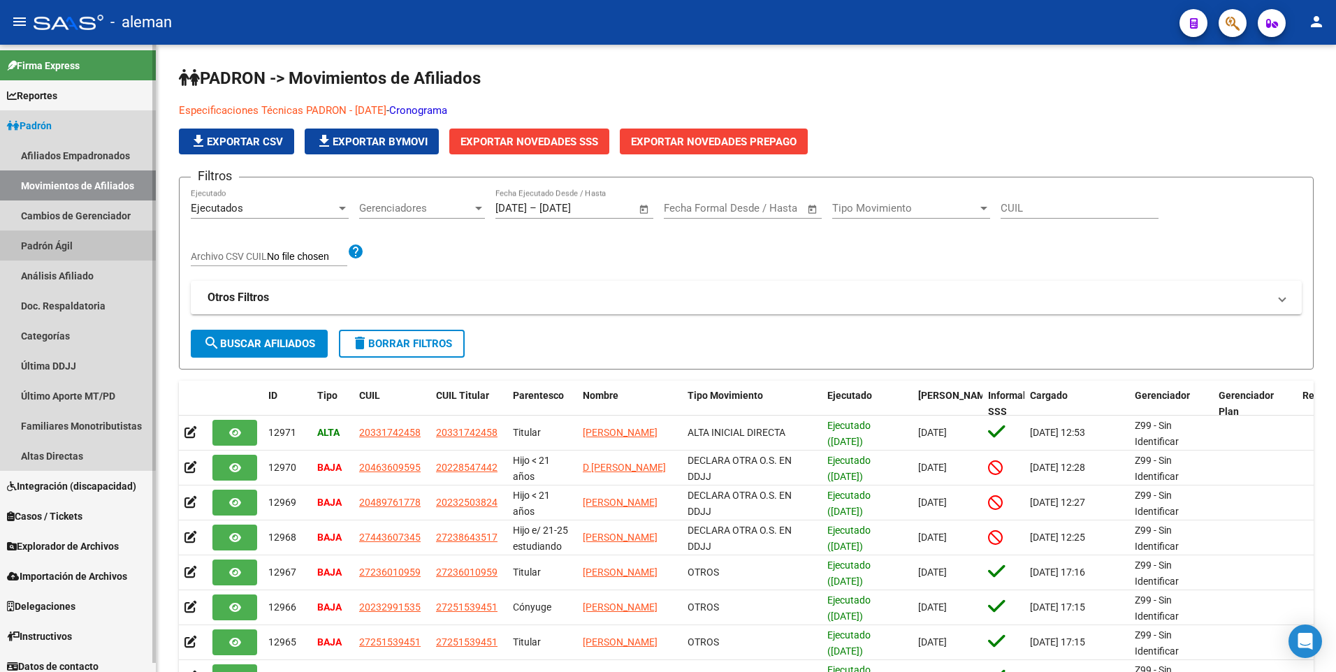
click at [57, 245] on link "Padrón Ágil" at bounding box center [78, 246] width 156 height 30
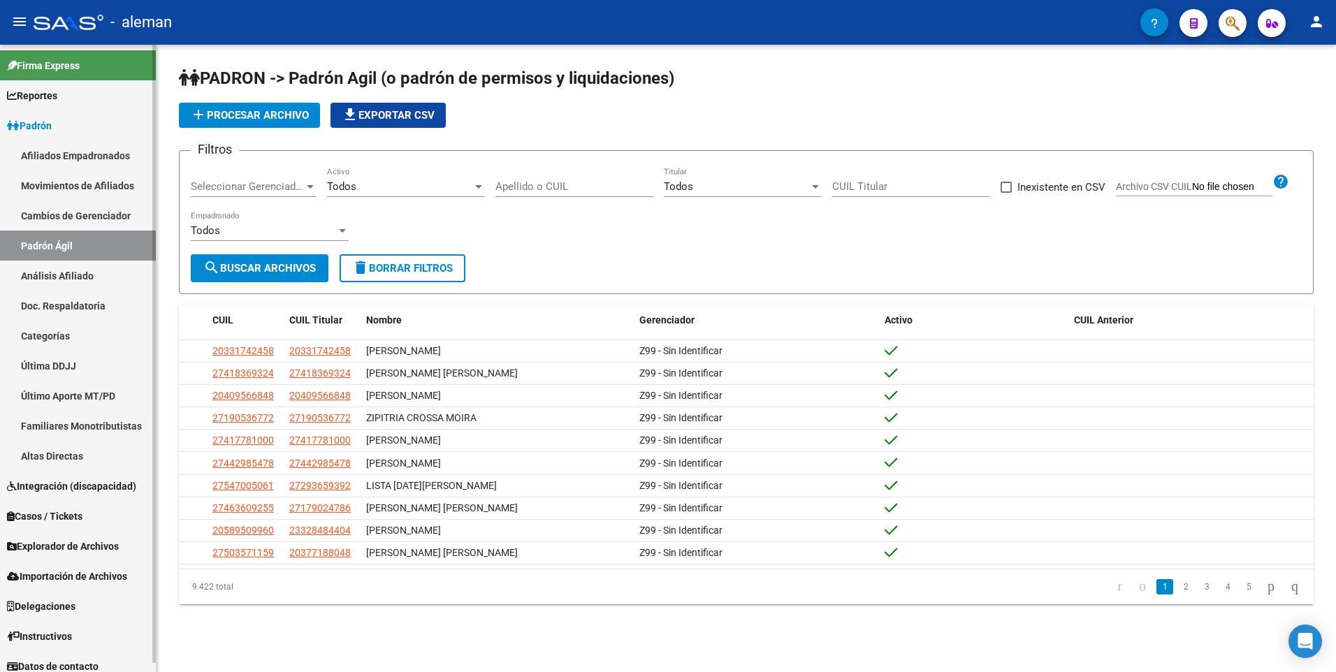
scroll to position [9, 0]
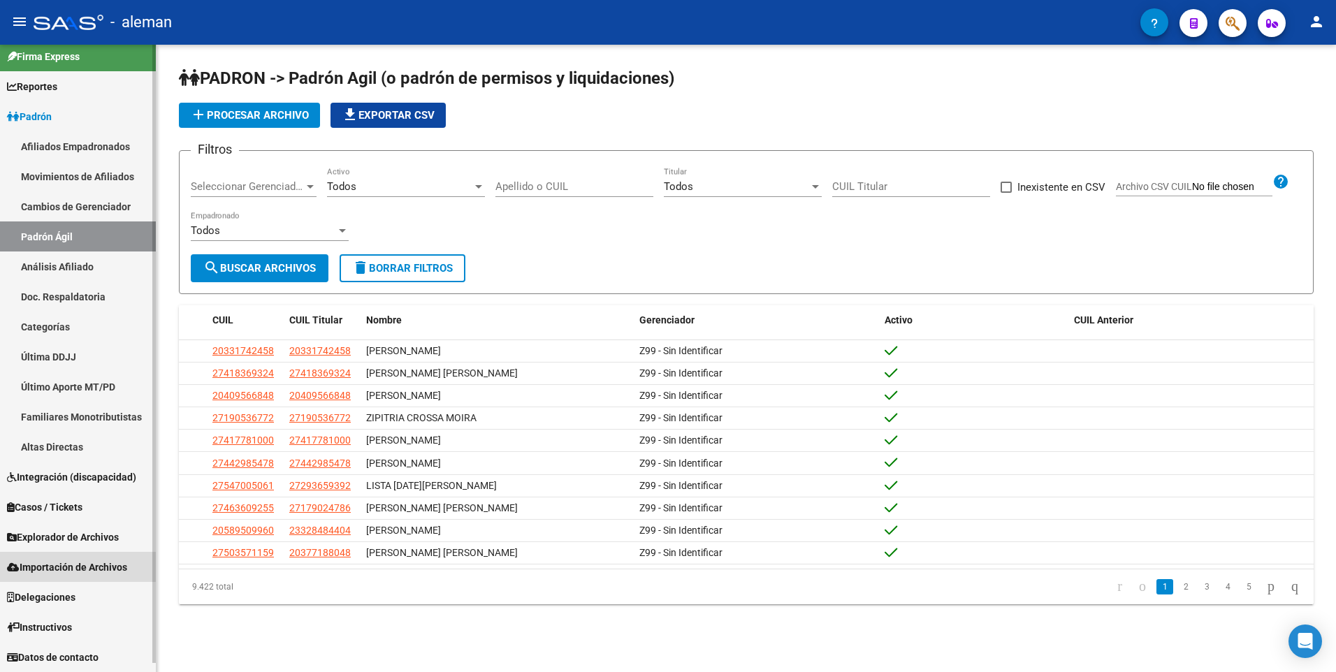
click at [80, 564] on span "Importación de Archivos" at bounding box center [67, 567] width 120 height 15
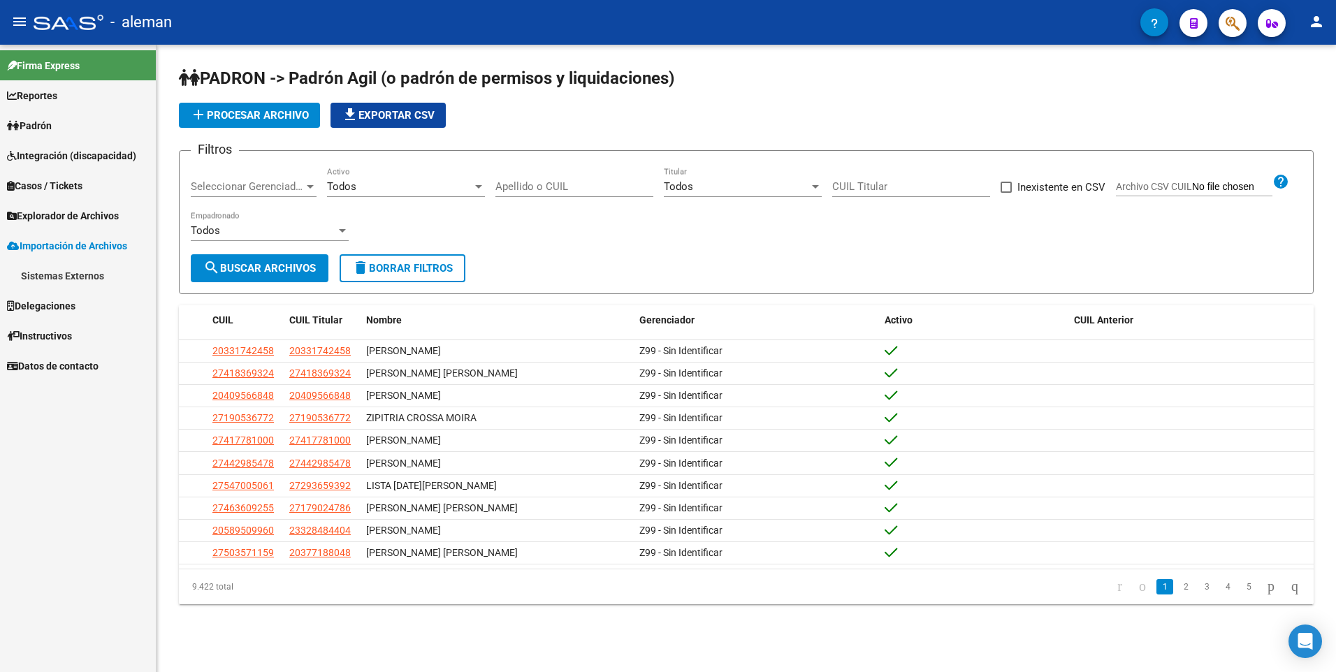
scroll to position [0, 0]
click at [69, 245] on span "Importación de Archivos" at bounding box center [67, 245] width 120 height 15
click at [73, 239] on span "Importación de Archivos" at bounding box center [67, 245] width 120 height 15
click at [79, 275] on link "Sistemas Externos" at bounding box center [78, 276] width 156 height 30
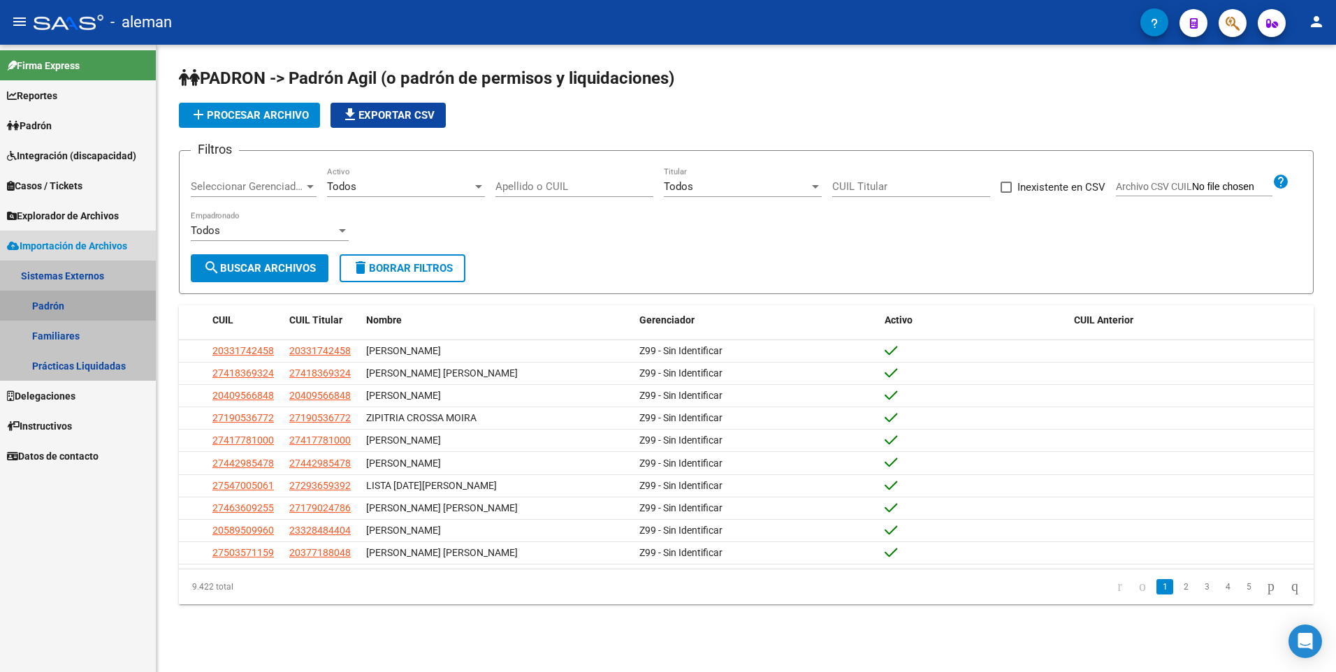
click at [48, 306] on link "Padrón" at bounding box center [78, 306] width 156 height 30
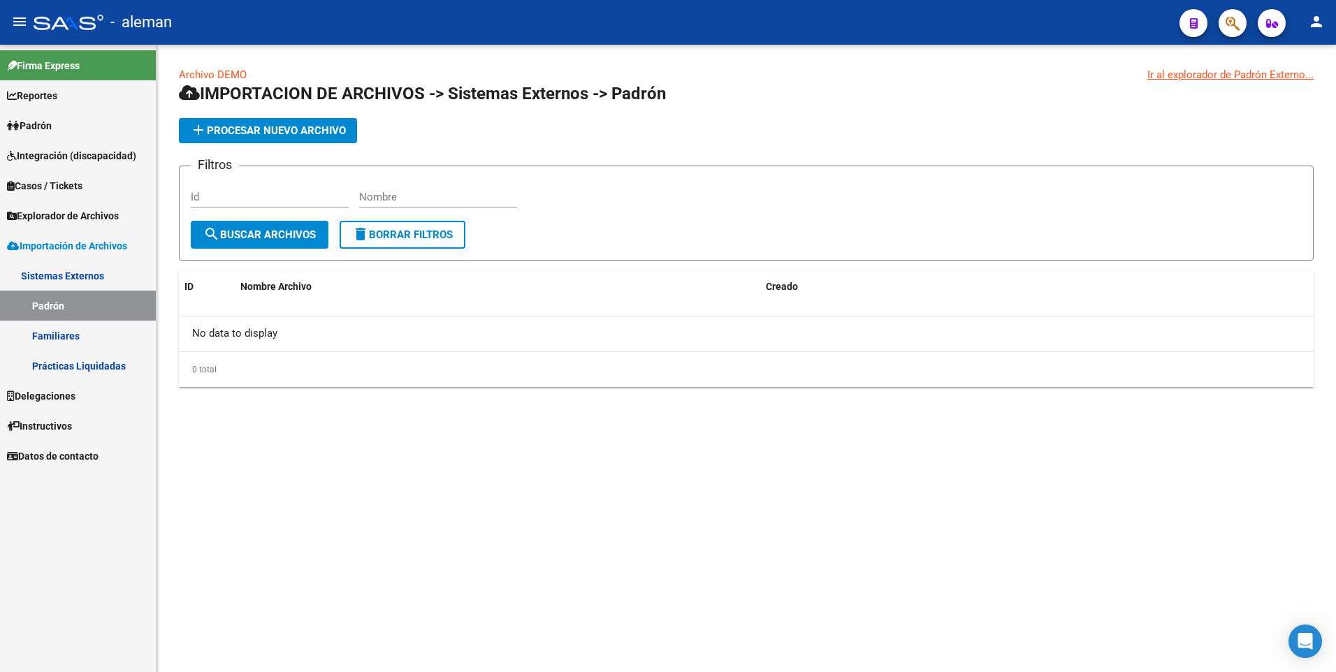
click at [65, 237] on link "Importación de Archivos" at bounding box center [78, 246] width 156 height 30
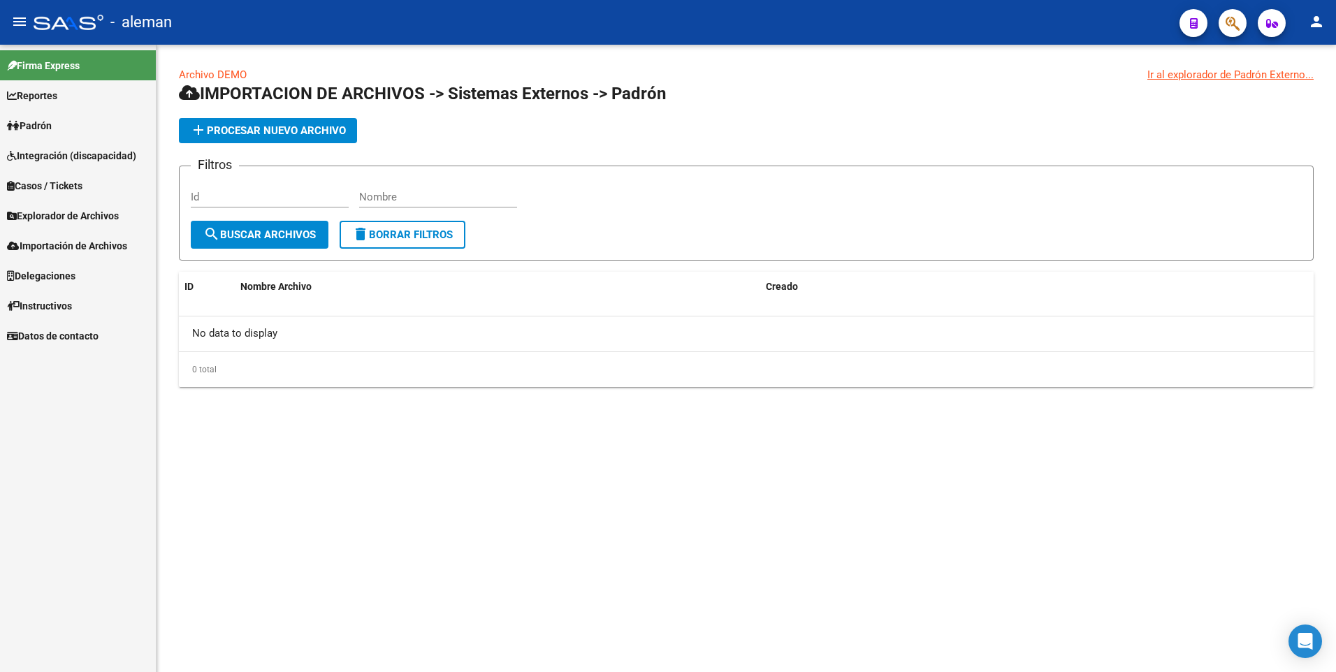
click at [47, 121] on span "Padrón" at bounding box center [29, 125] width 45 height 15
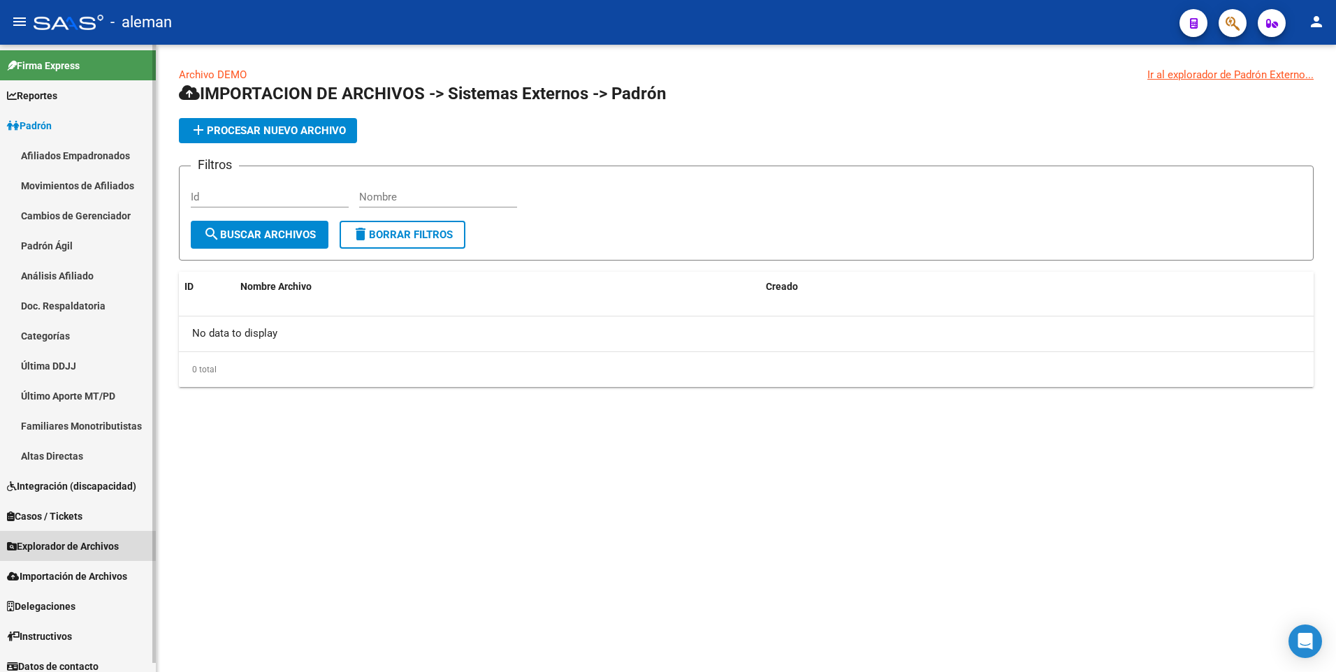
click at [68, 542] on span "Explorador de Archivos" at bounding box center [63, 546] width 112 height 15
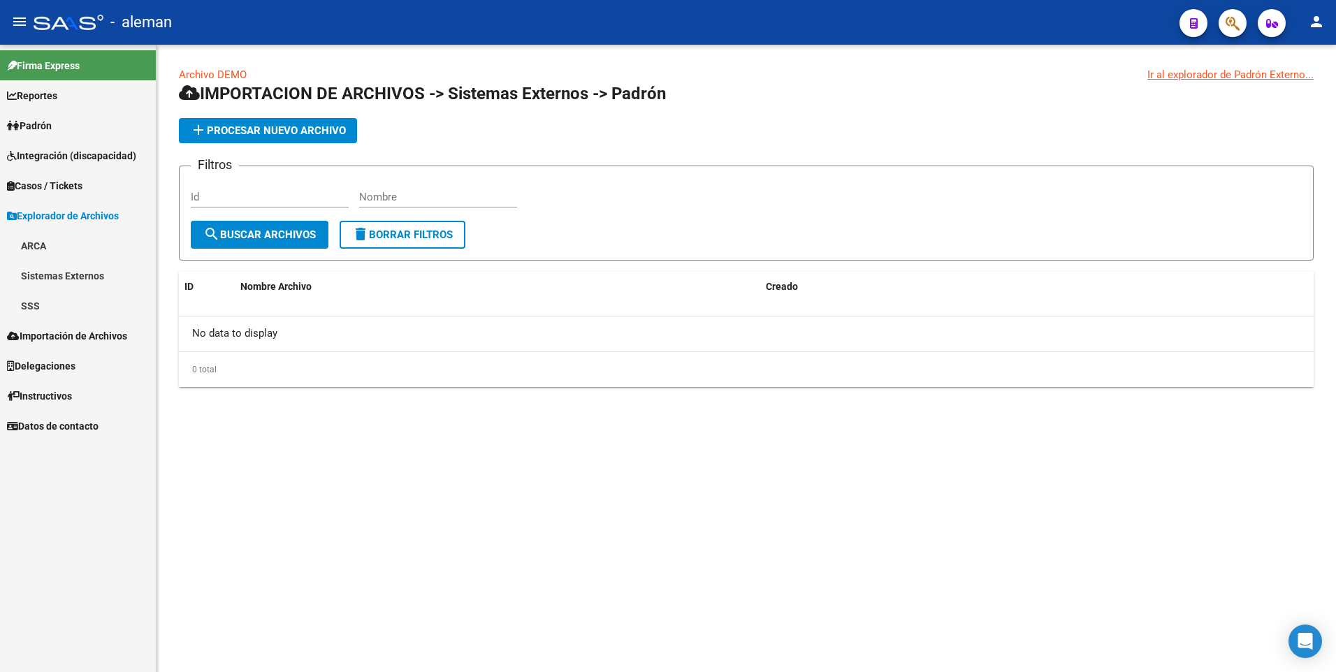
click at [34, 303] on link "SSS" at bounding box center [78, 306] width 156 height 30
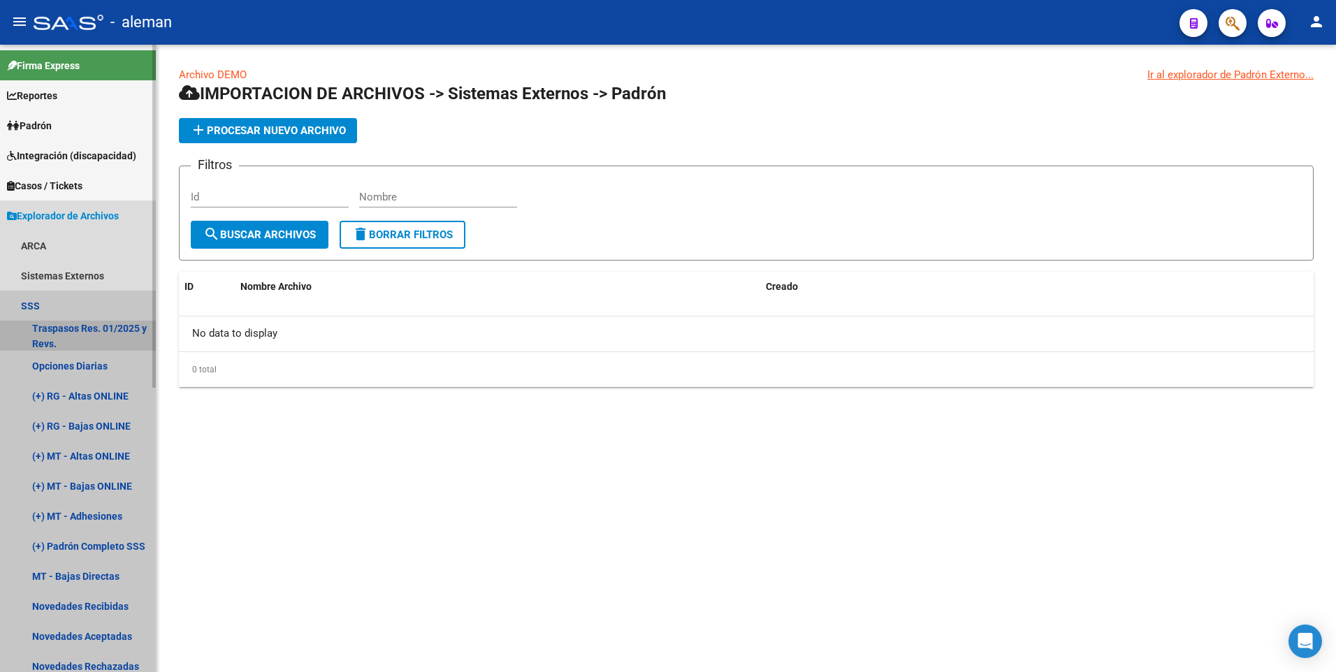
click at [84, 326] on link "Traspasos Res. 01/2025 y Revs." at bounding box center [78, 336] width 156 height 30
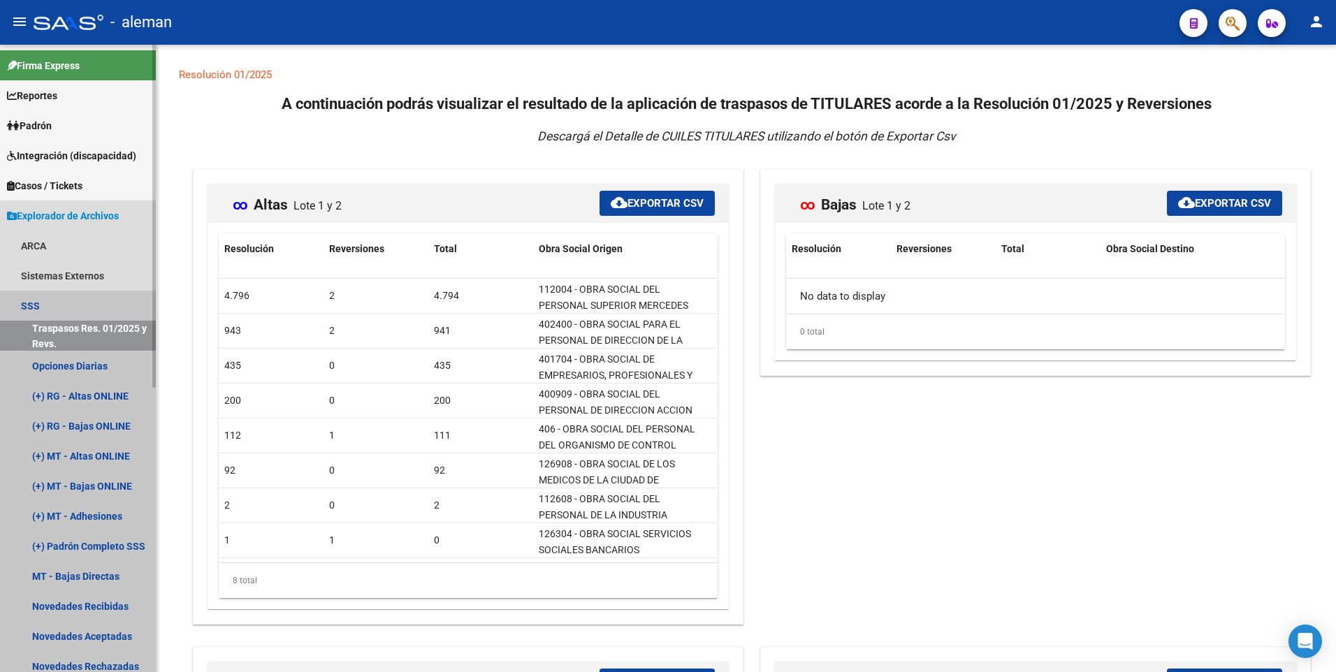
click at [59, 326] on link "Traspasos Res. 01/2025 y Revs." at bounding box center [78, 336] width 156 height 30
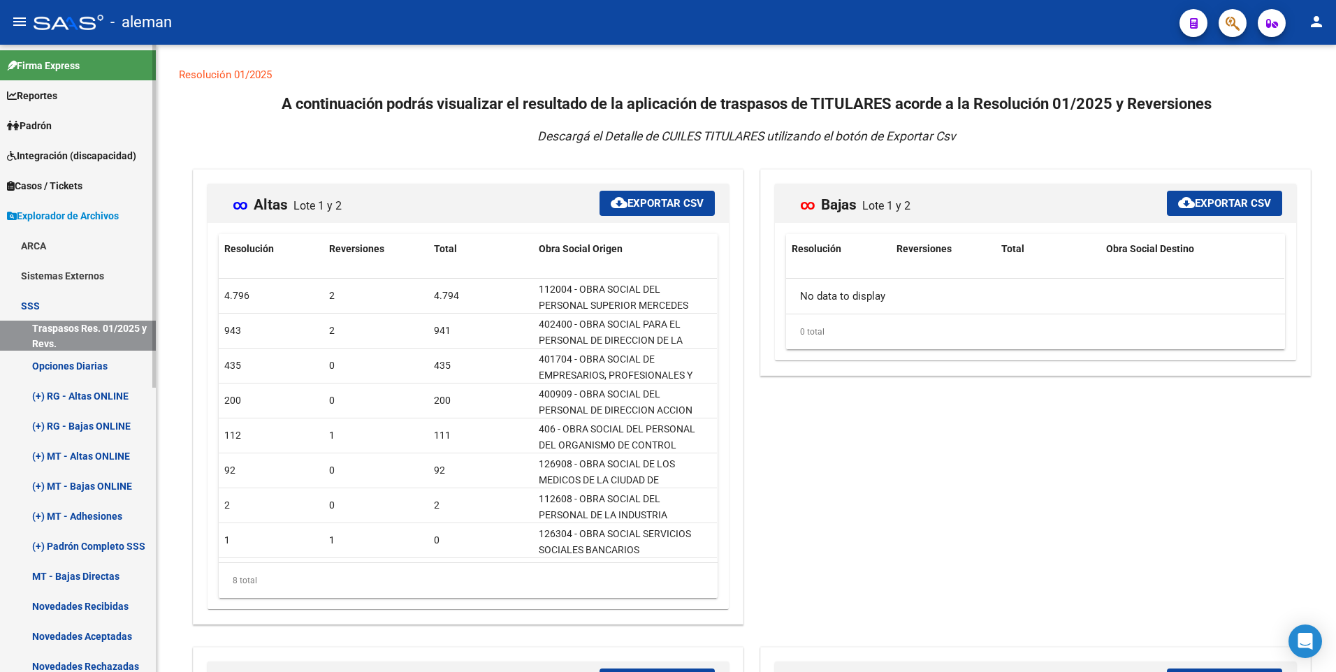
scroll to position [70, 0]
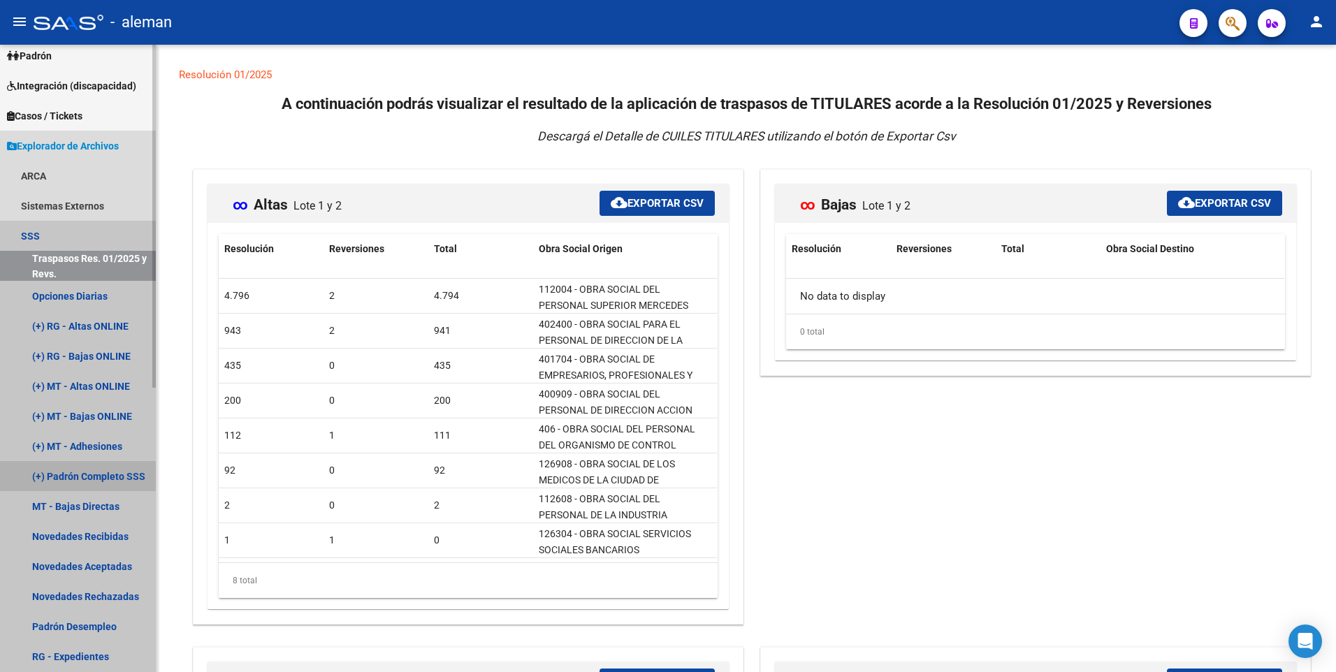
click at [110, 476] on link "(+) Padrón Completo SSS" at bounding box center [78, 476] width 156 height 30
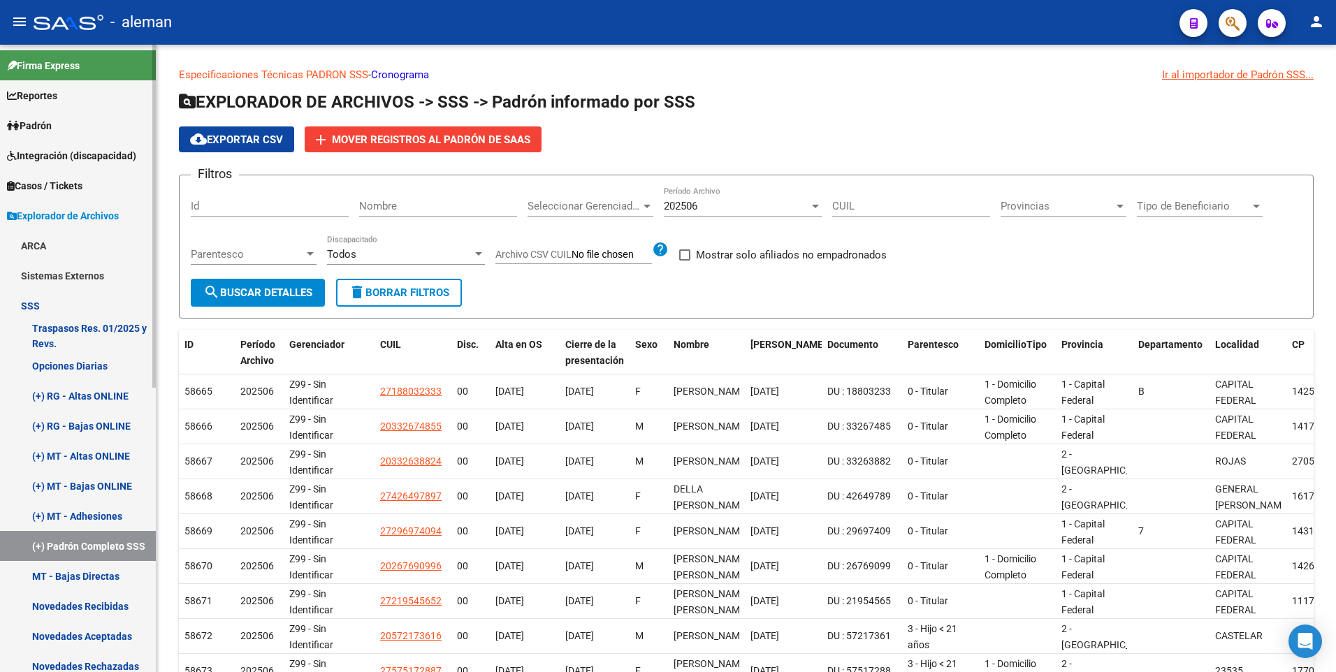
click at [33, 302] on link "SSS" at bounding box center [78, 306] width 156 height 30
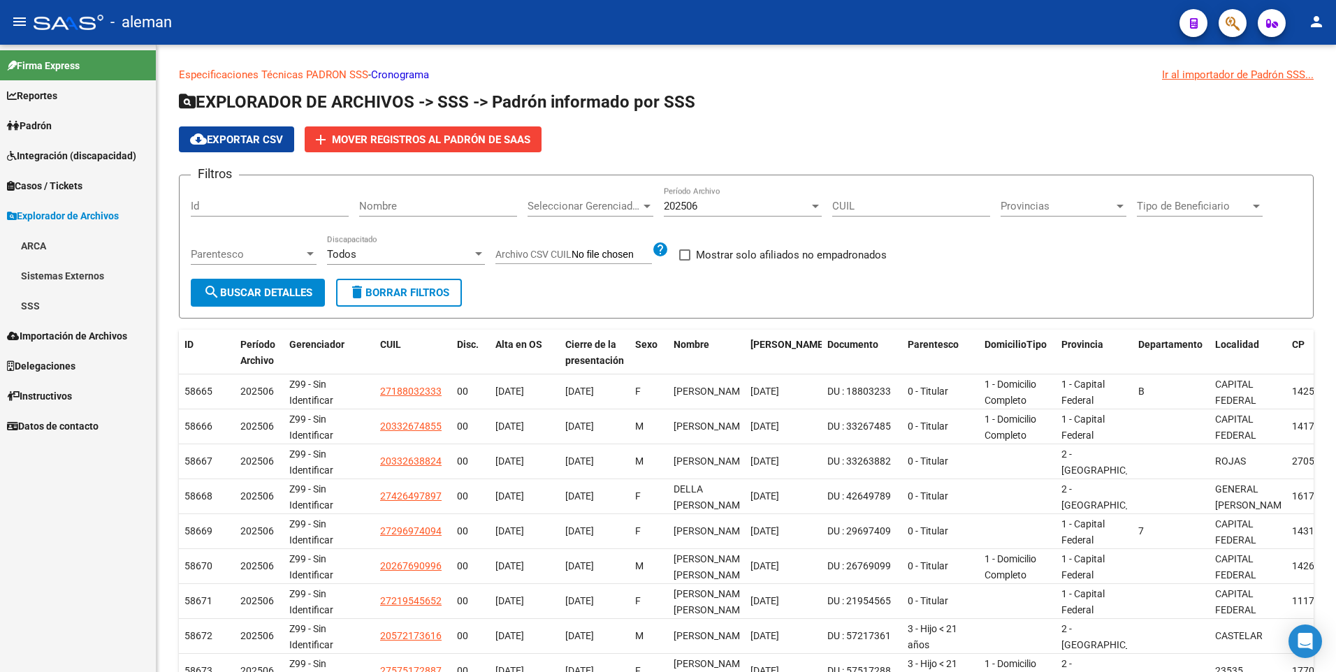
click at [31, 302] on link "SSS" at bounding box center [78, 306] width 156 height 30
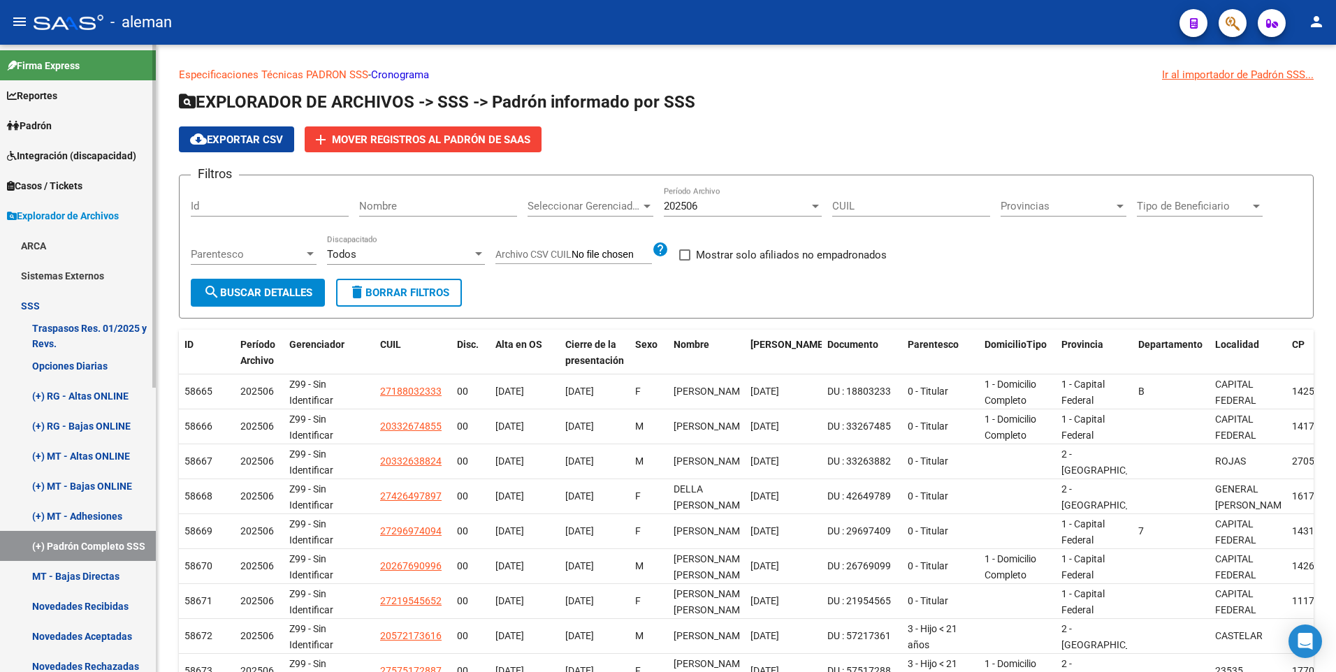
click at [67, 274] on link "Sistemas Externos" at bounding box center [78, 276] width 156 height 30
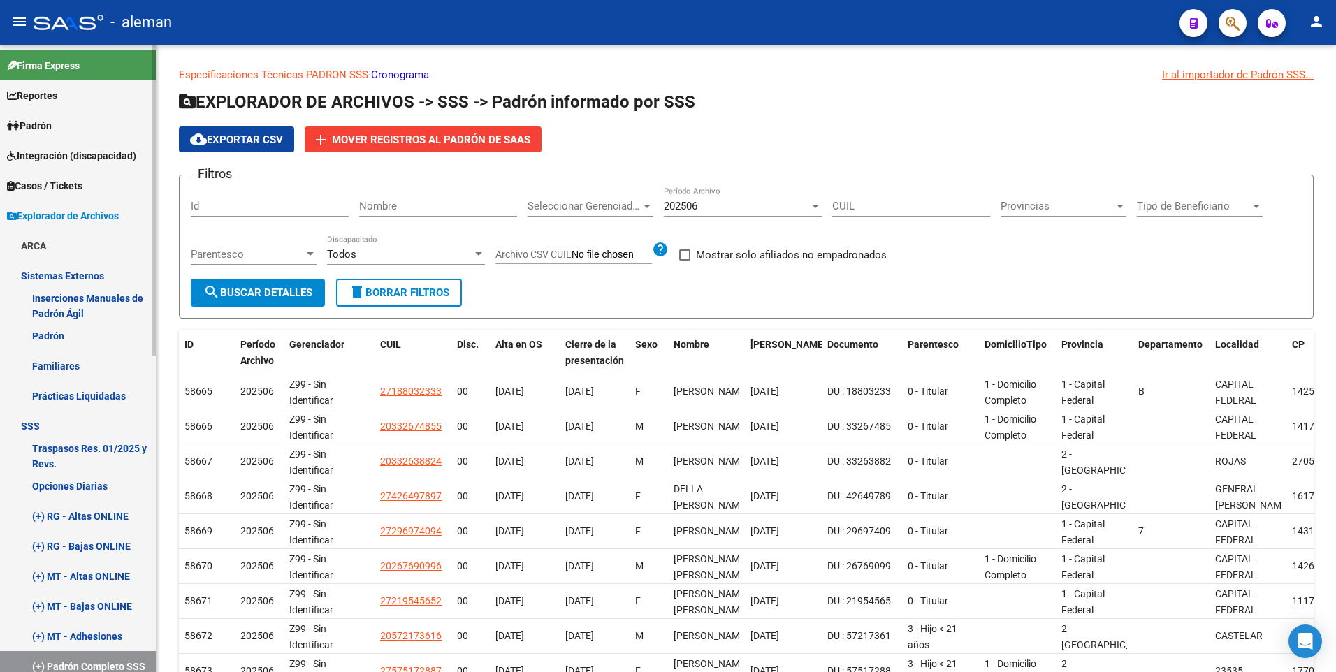
click at [58, 335] on link "Padrón" at bounding box center [78, 336] width 156 height 30
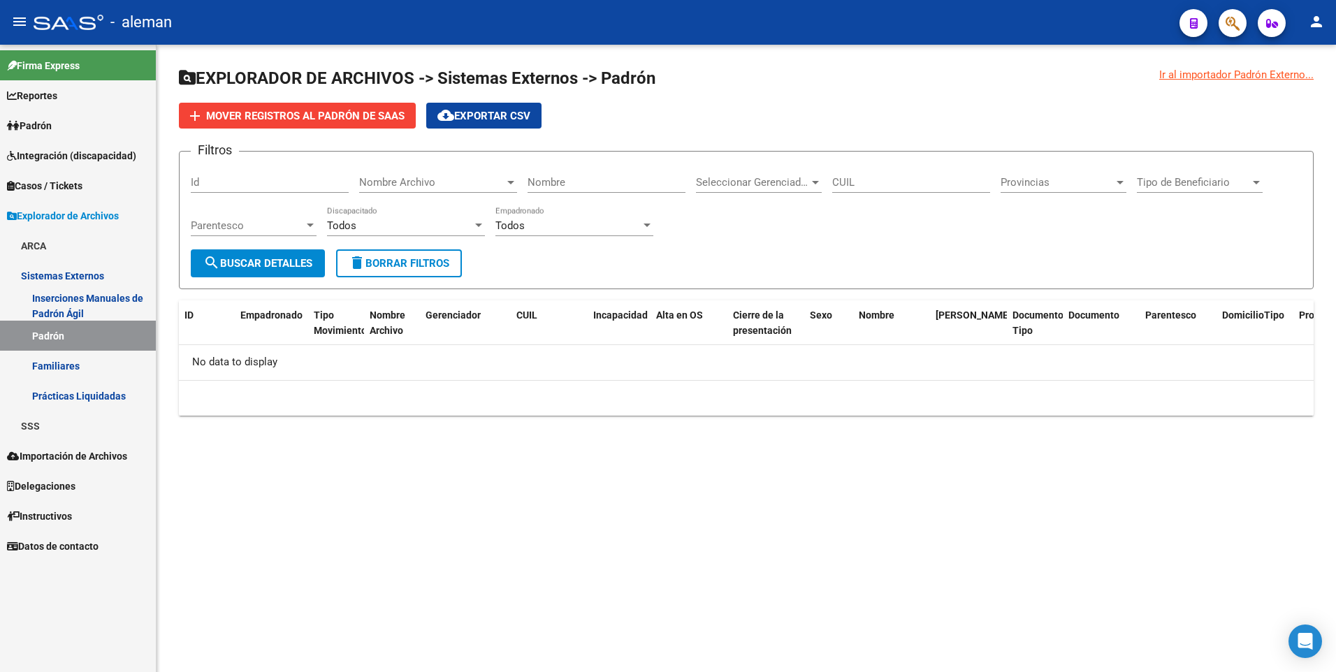
click at [72, 298] on link "Inserciones Manuales de Padrón Ágil" at bounding box center [78, 306] width 156 height 30
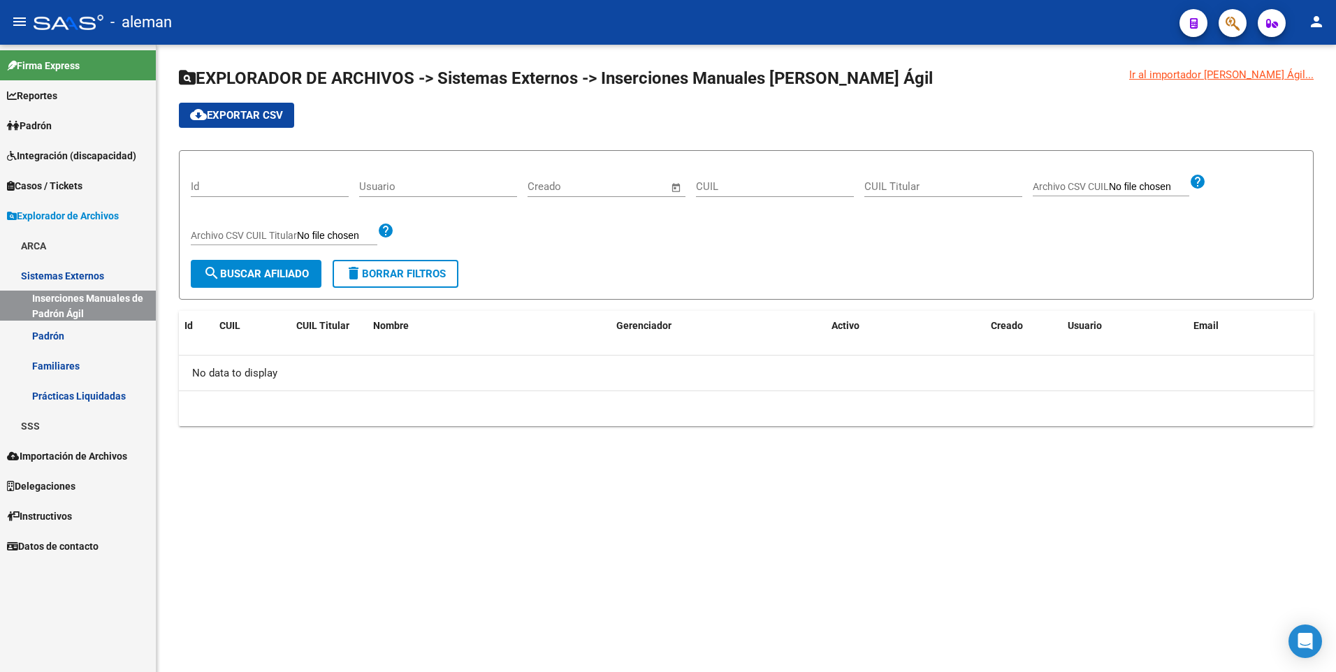
click at [72, 275] on link "Sistemas Externos" at bounding box center [78, 276] width 156 height 30
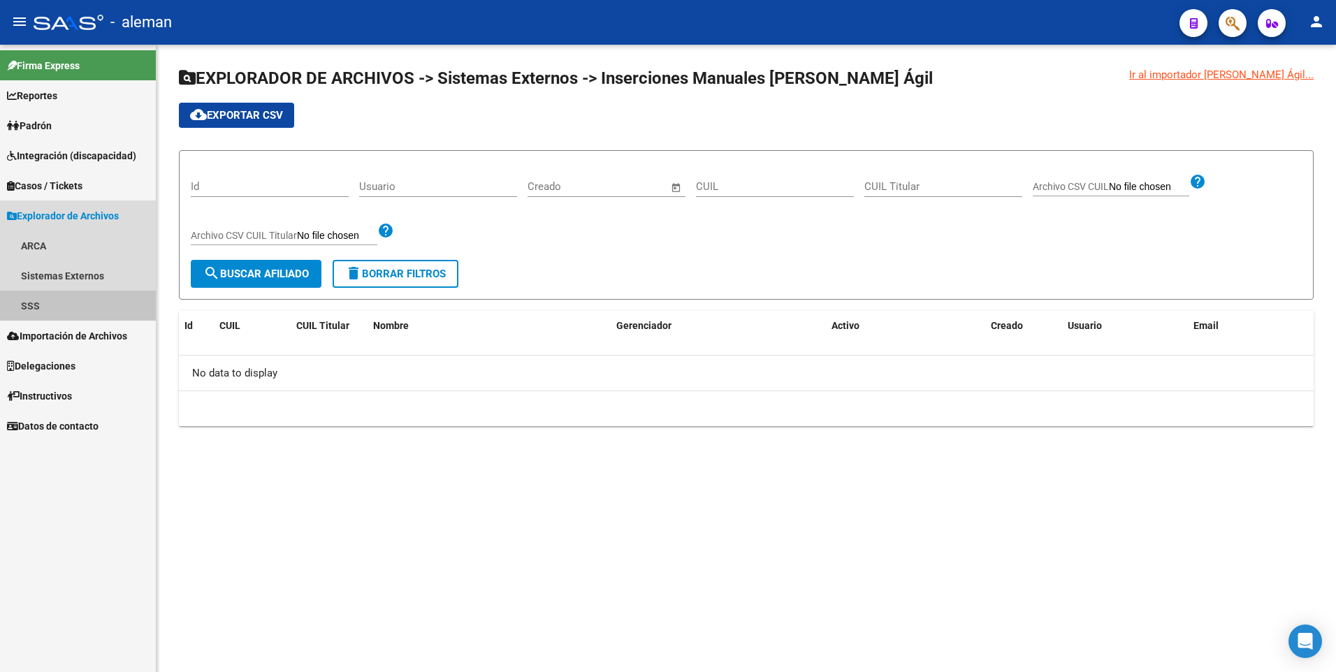
click at [36, 304] on link "SSS" at bounding box center [78, 306] width 156 height 30
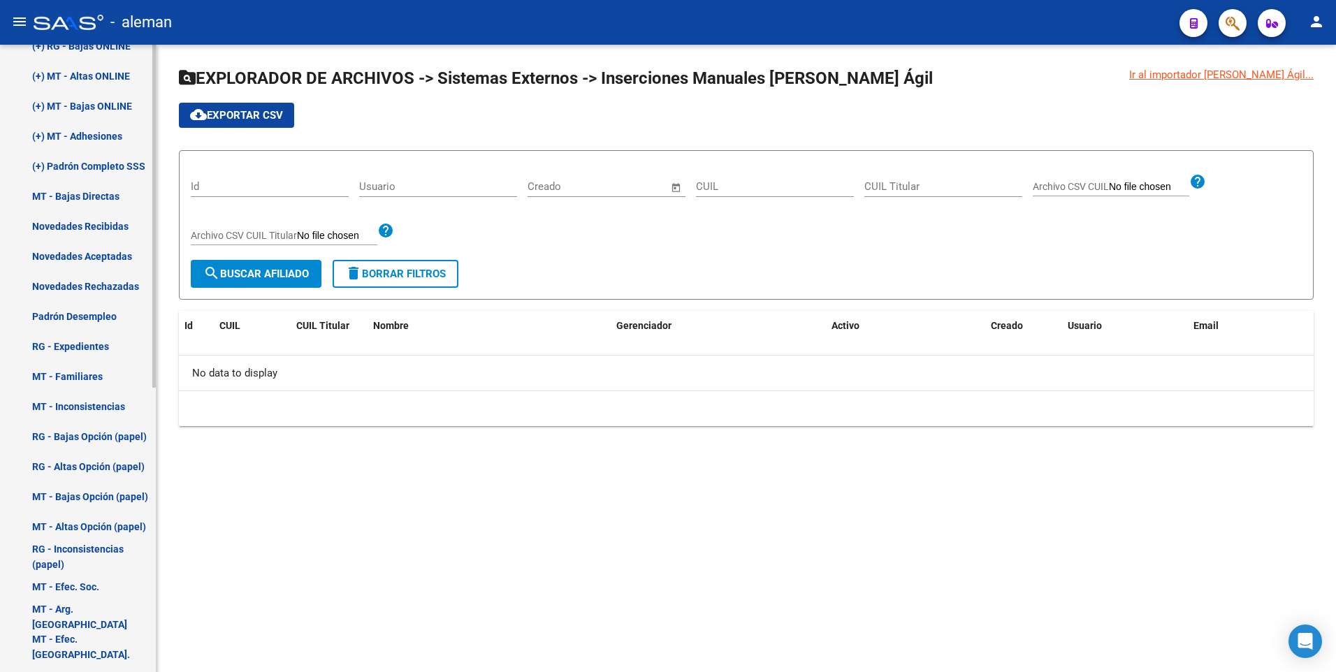
scroll to position [310, 0]
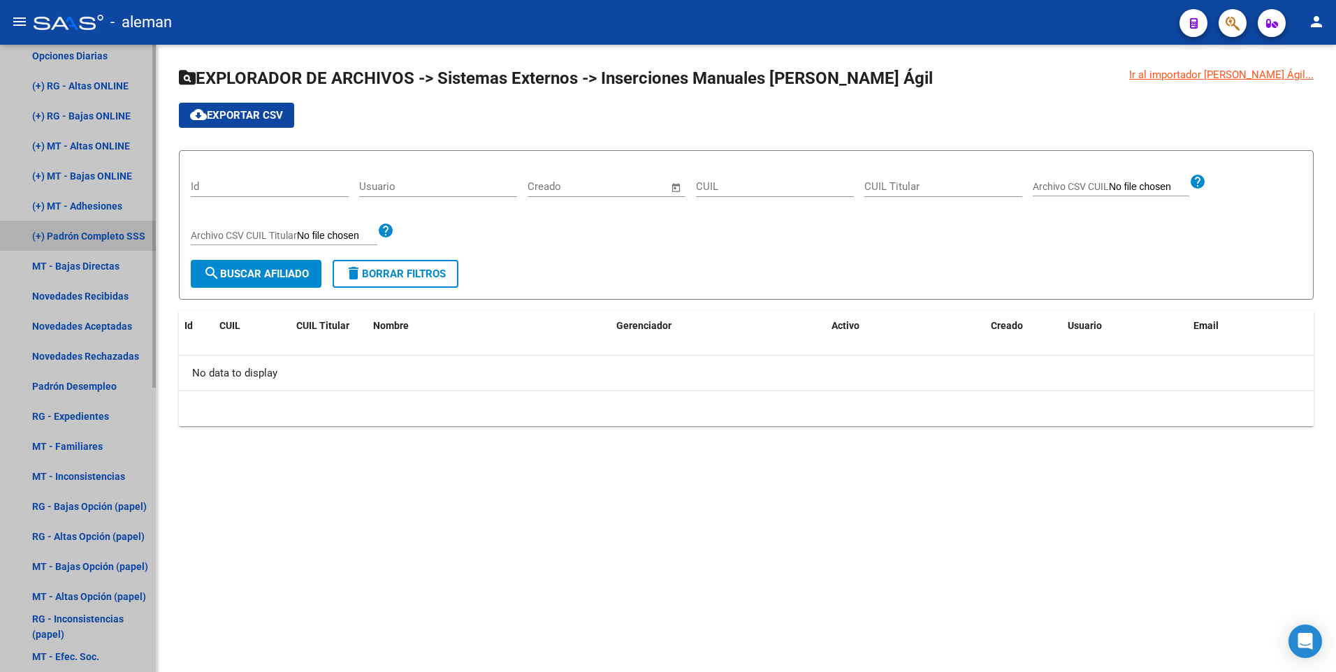
click at [87, 236] on link "(+) Padrón Completo SSS" at bounding box center [78, 236] width 156 height 30
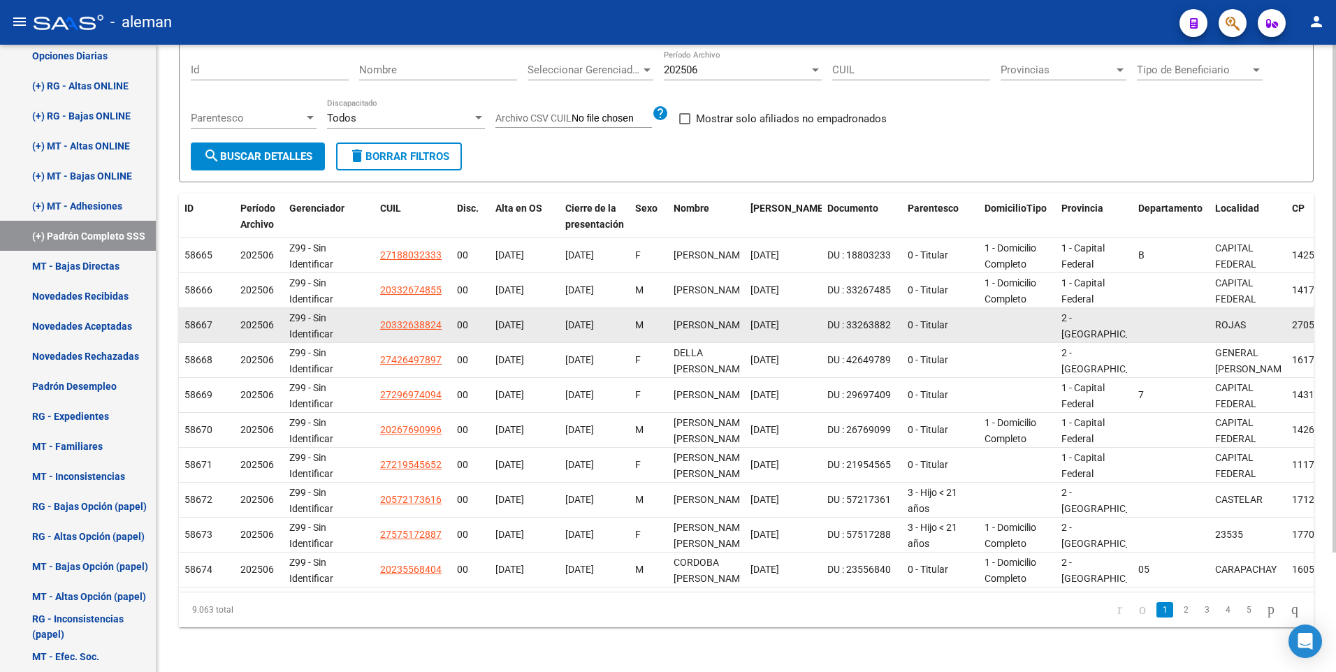
scroll to position [147, 0]
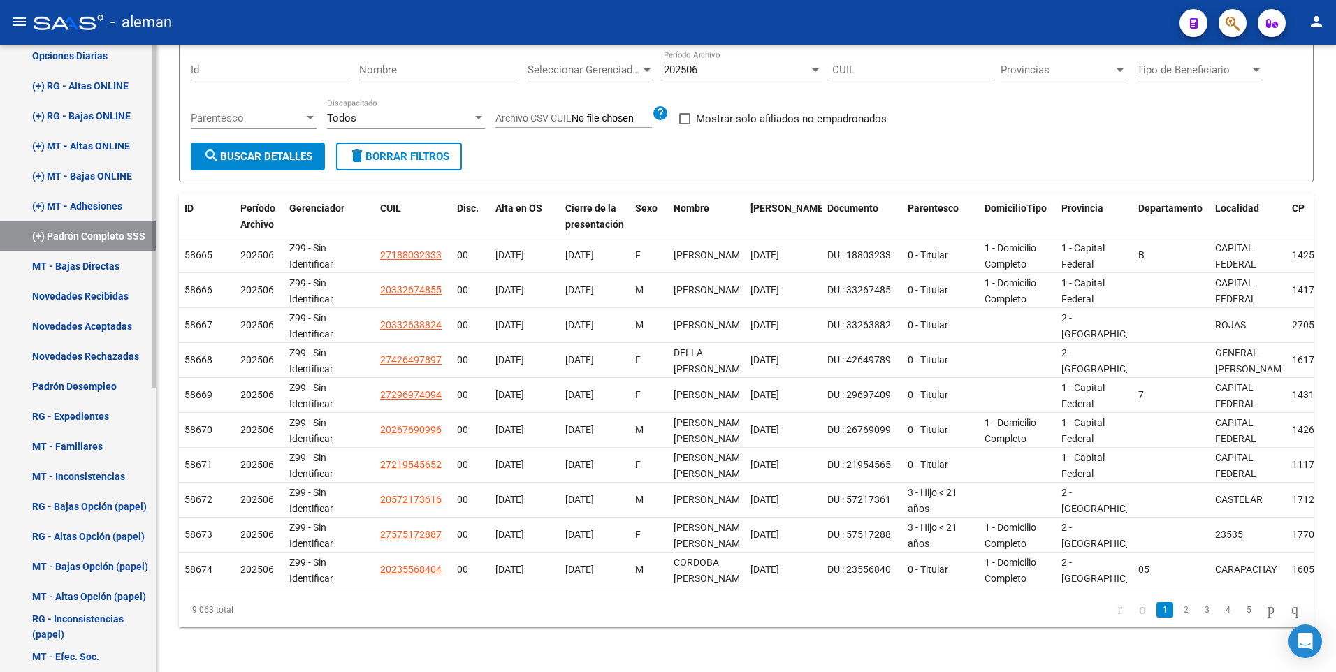
click at [61, 233] on link "(+) Padrón Completo SSS" at bounding box center [78, 236] width 156 height 30
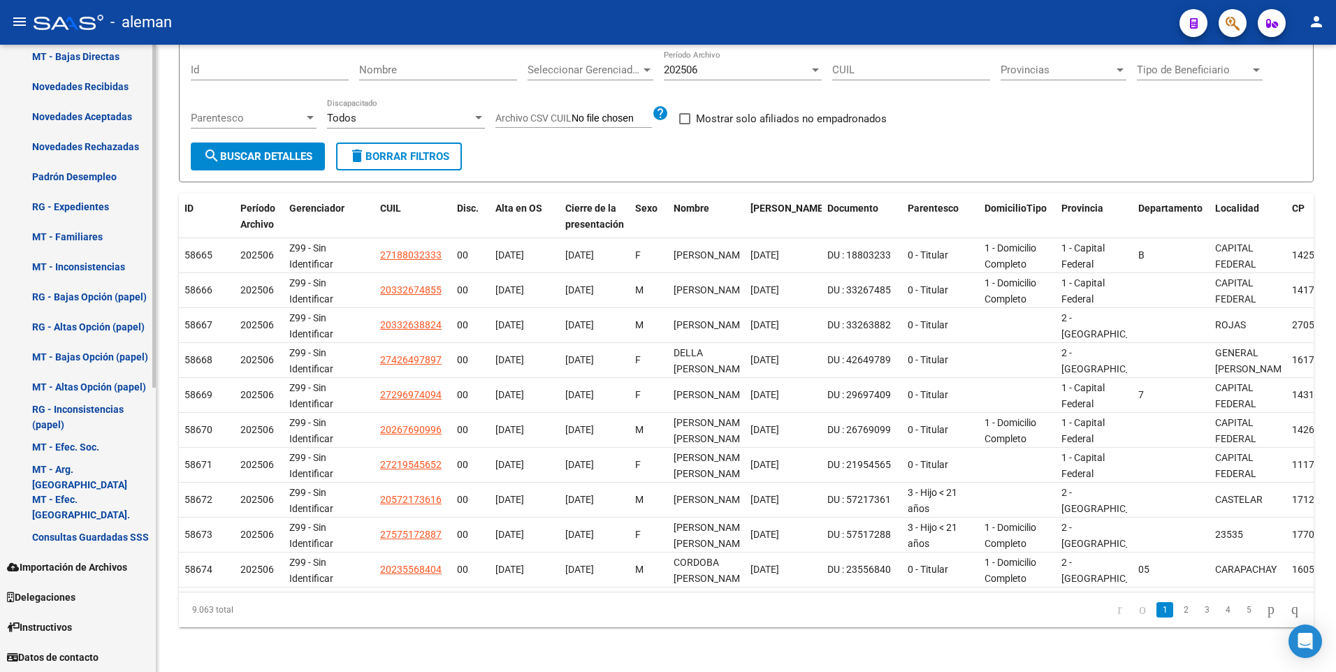
scroll to position [31, 0]
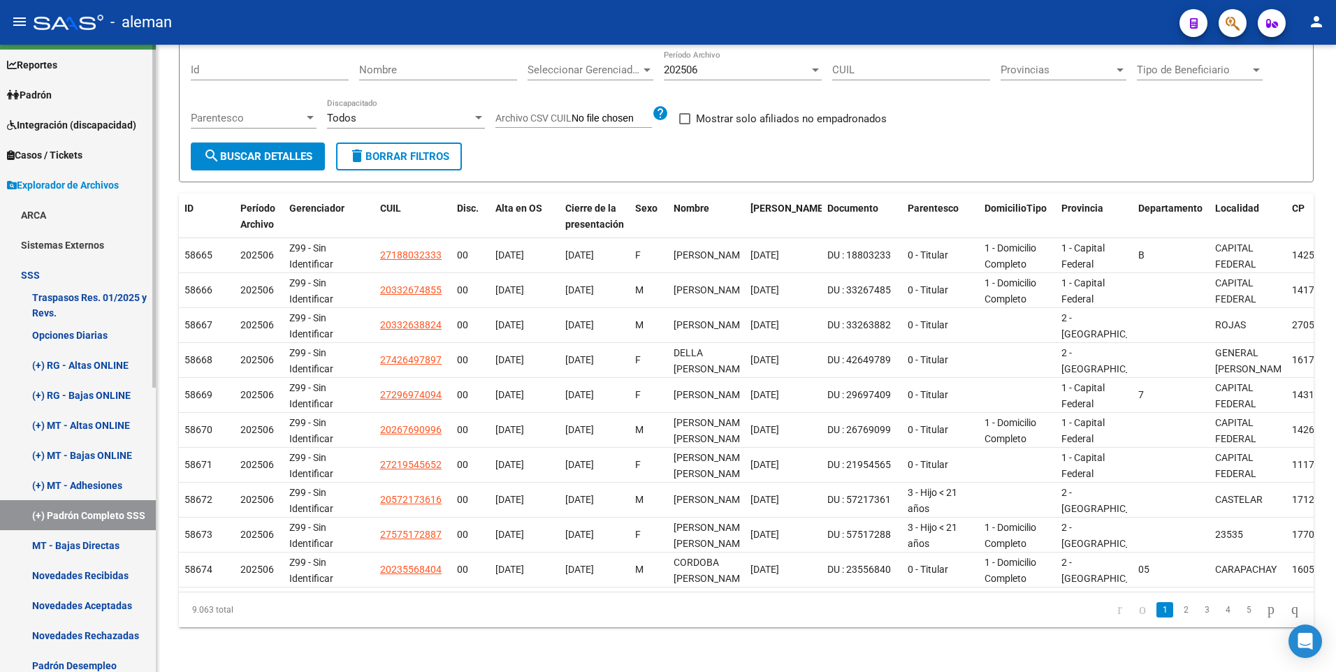
click at [89, 297] on link "Traspasos Res. 01/2025 y Revs." at bounding box center [78, 305] width 156 height 30
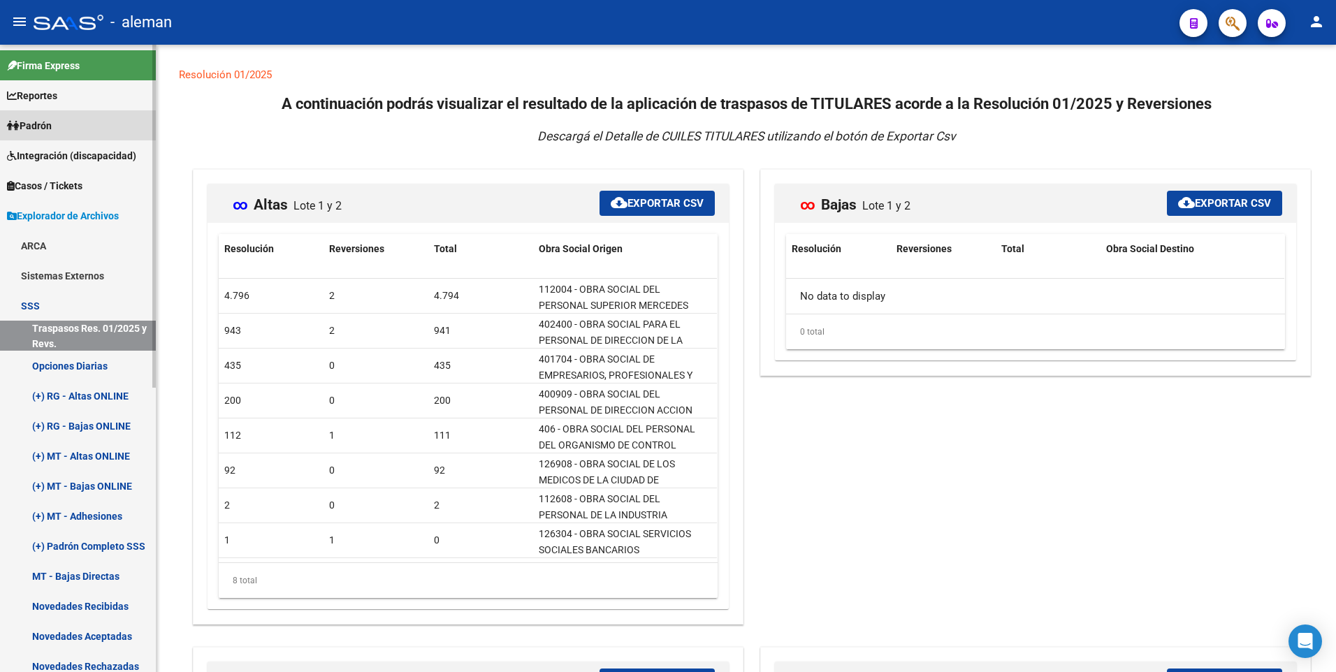
click at [42, 124] on span "Padrón" at bounding box center [29, 125] width 45 height 15
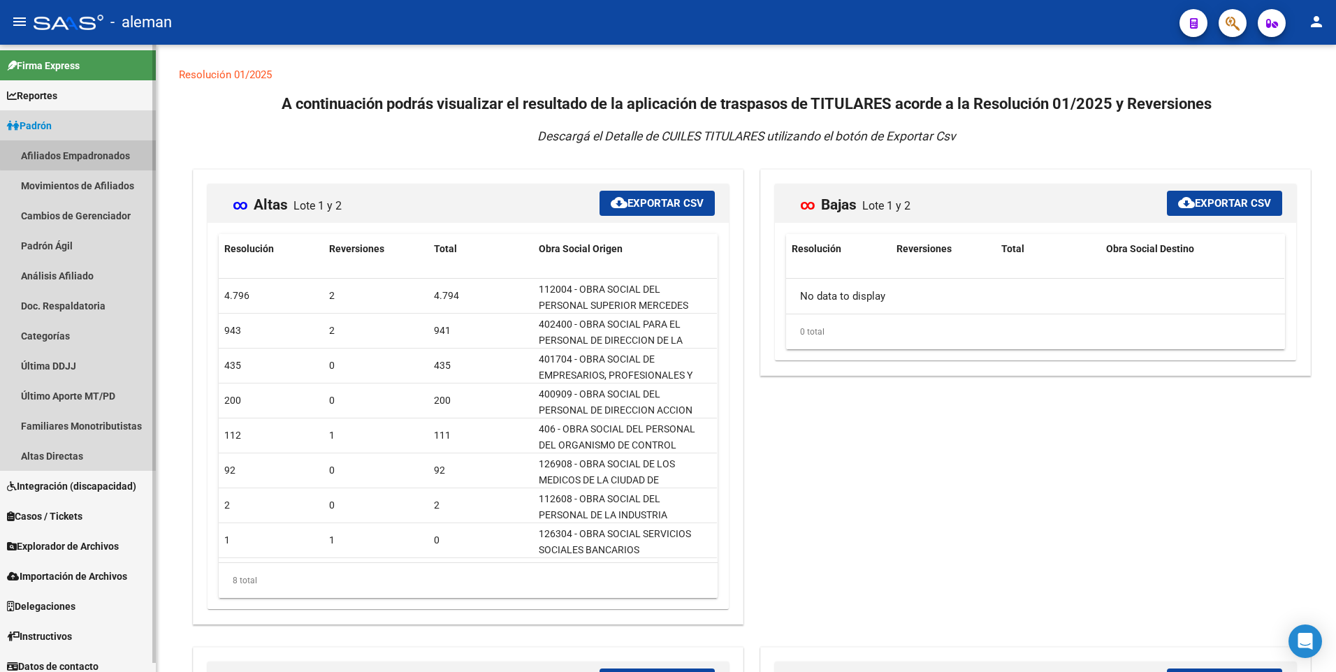
click at [90, 154] on link "Afiliados Empadronados" at bounding box center [78, 155] width 156 height 30
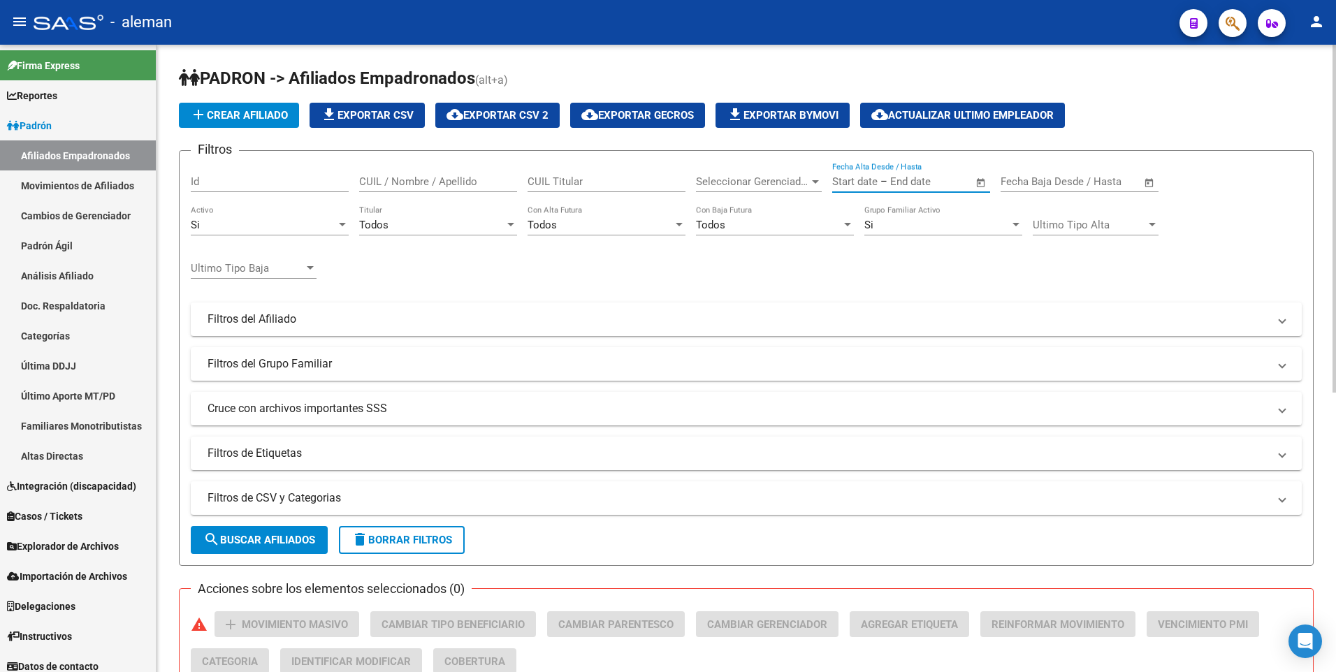
click at [927, 179] on input "text" at bounding box center [924, 181] width 68 height 13
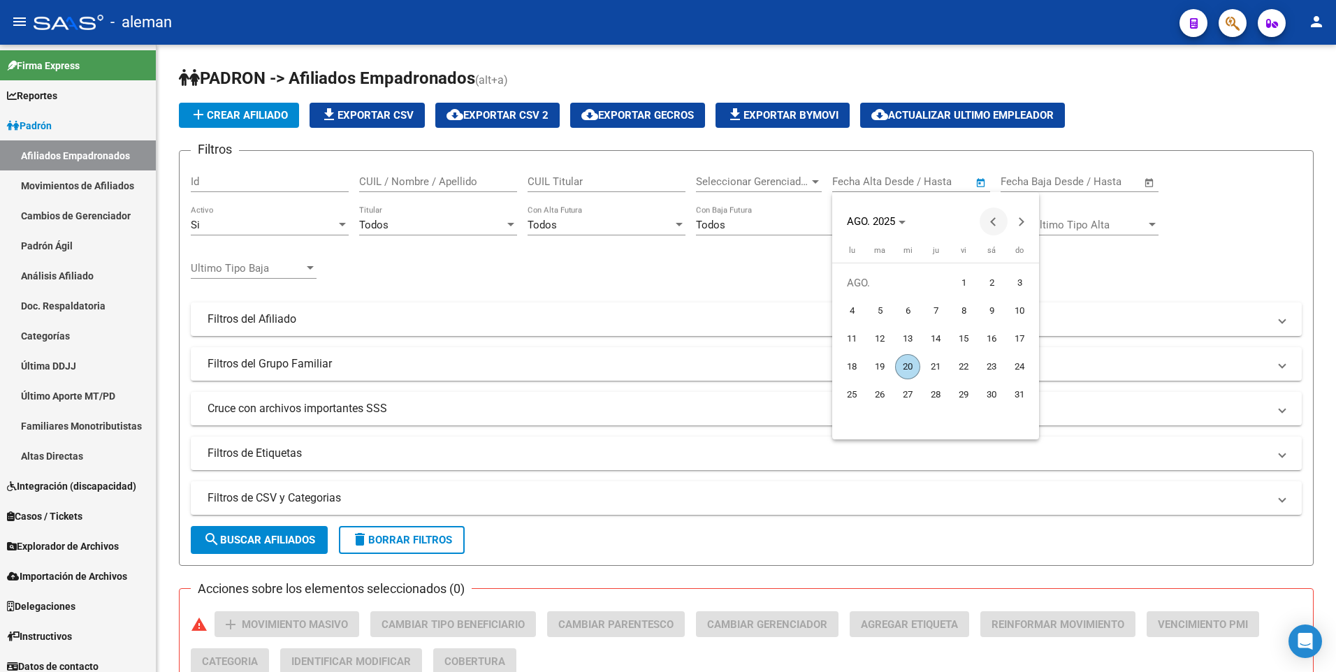
click at [991, 217] on span "Previous month" at bounding box center [994, 222] width 28 height 28
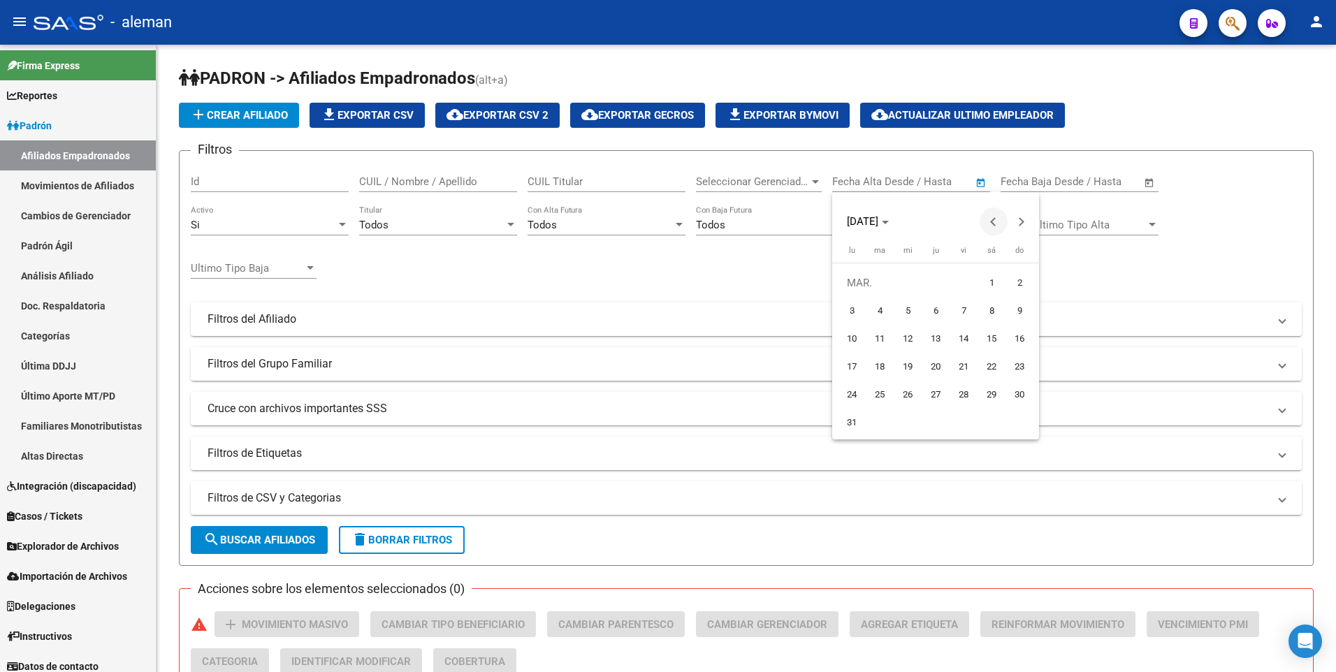
click at [991, 217] on span "Previous month" at bounding box center [994, 222] width 28 height 28
click at [990, 216] on span "Previous month" at bounding box center [994, 222] width 28 height 28
click at [908, 307] on span "1" at bounding box center [907, 310] width 25 height 25
type input "[DATE]"
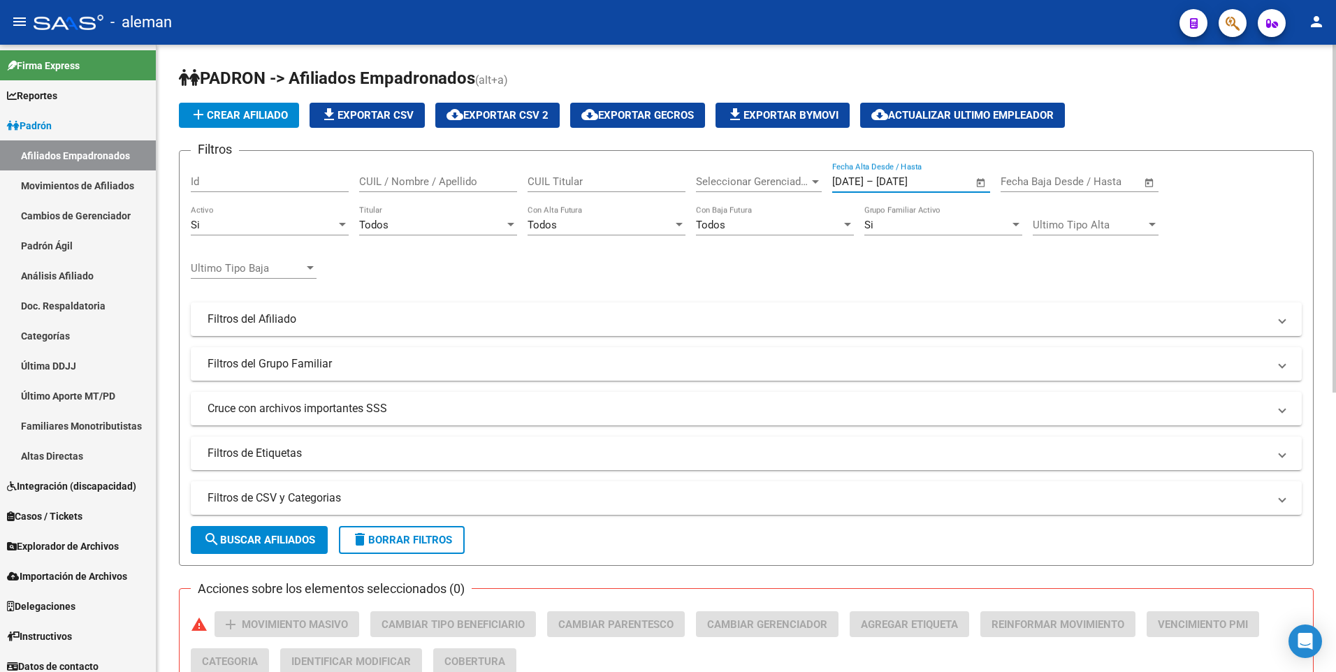
scroll to position [489, 0]
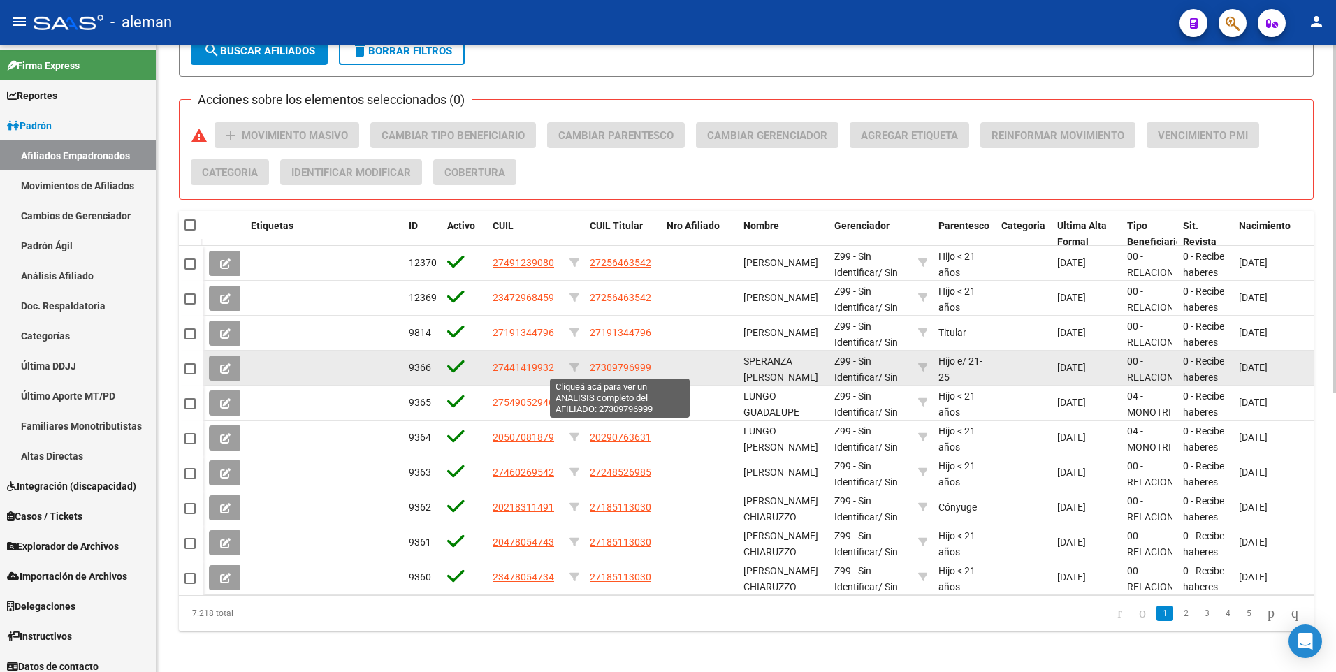
click at [625, 363] on span "27309796999" at bounding box center [620, 367] width 61 height 11
type textarea "27309796999"
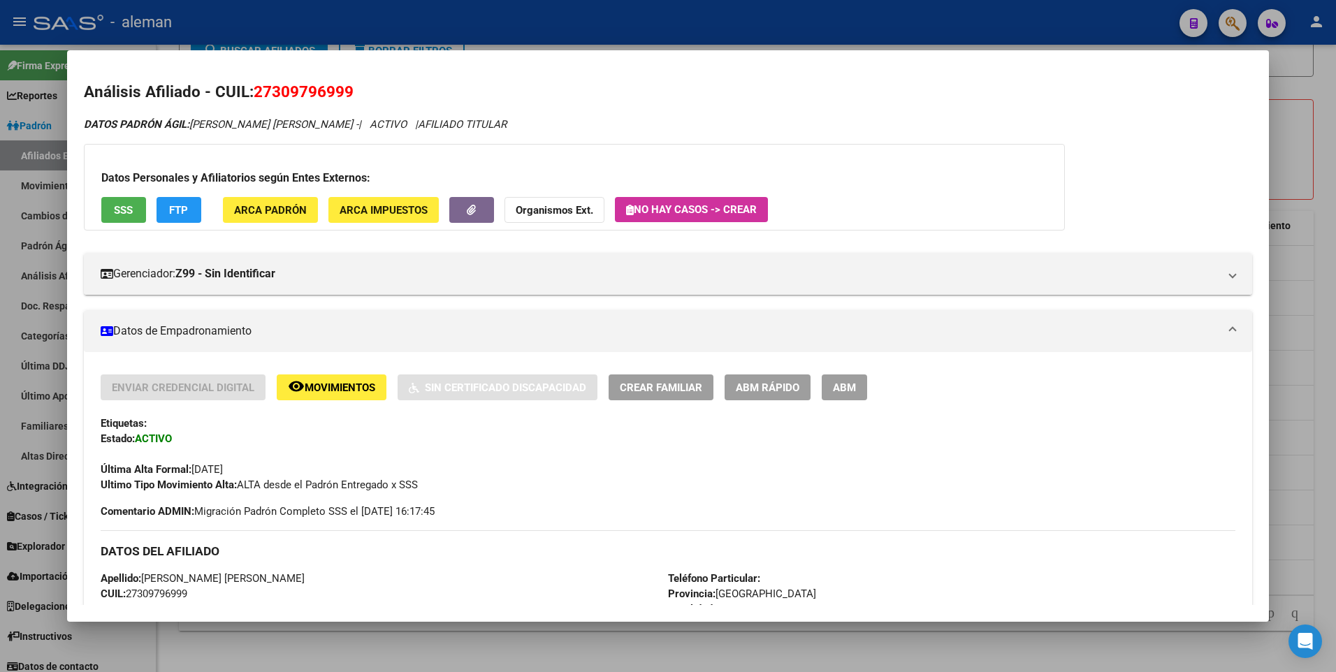
click at [332, 386] on span "Movimientos" at bounding box center [340, 388] width 71 height 13
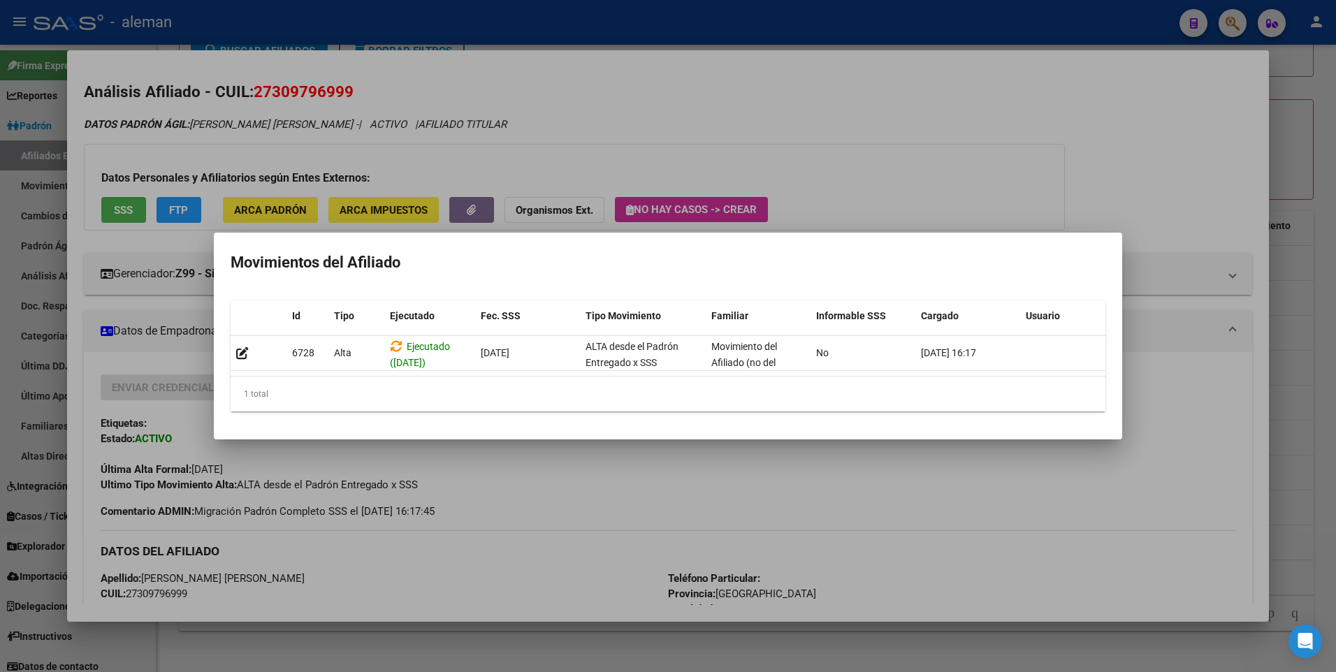
click at [892, 233] on mat-dialog-container "Movimientos del Afiliado Id Tipo Ejecutado Fec. SSS Tipo Movimiento Familiar In…" at bounding box center [668, 336] width 908 height 207
click at [1191, 196] on div at bounding box center [668, 336] width 1336 height 672
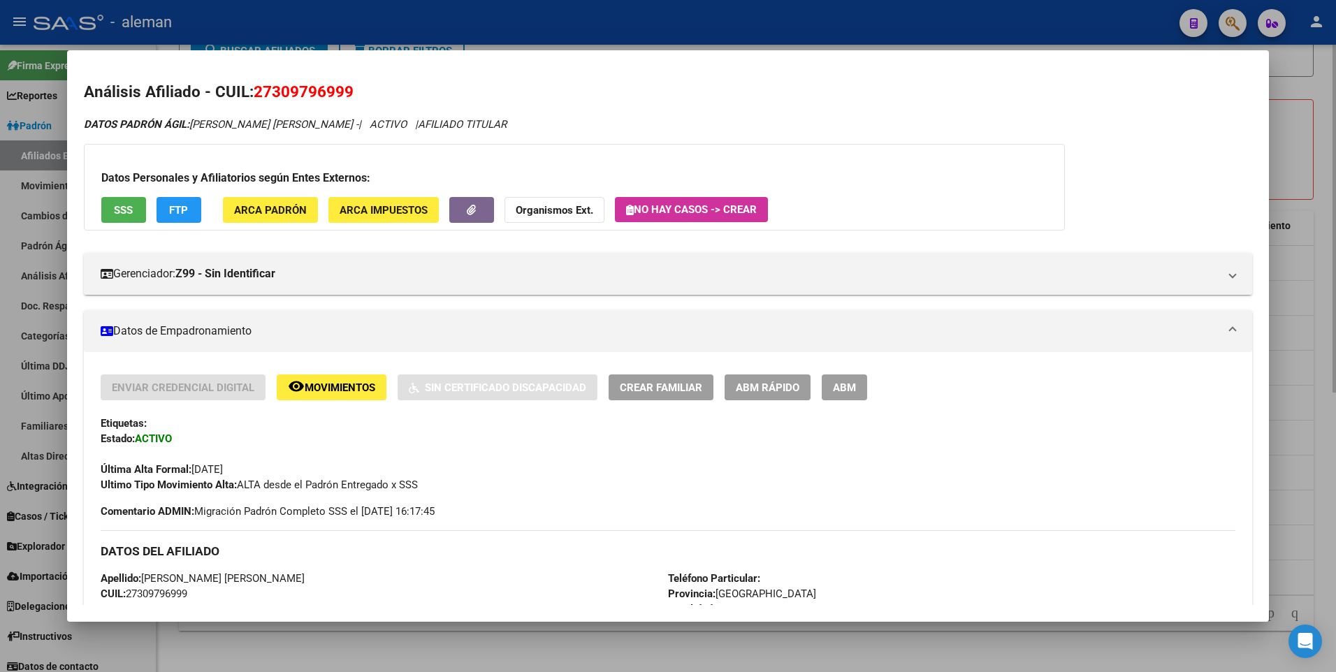
click at [1313, 82] on div at bounding box center [668, 336] width 1336 height 672
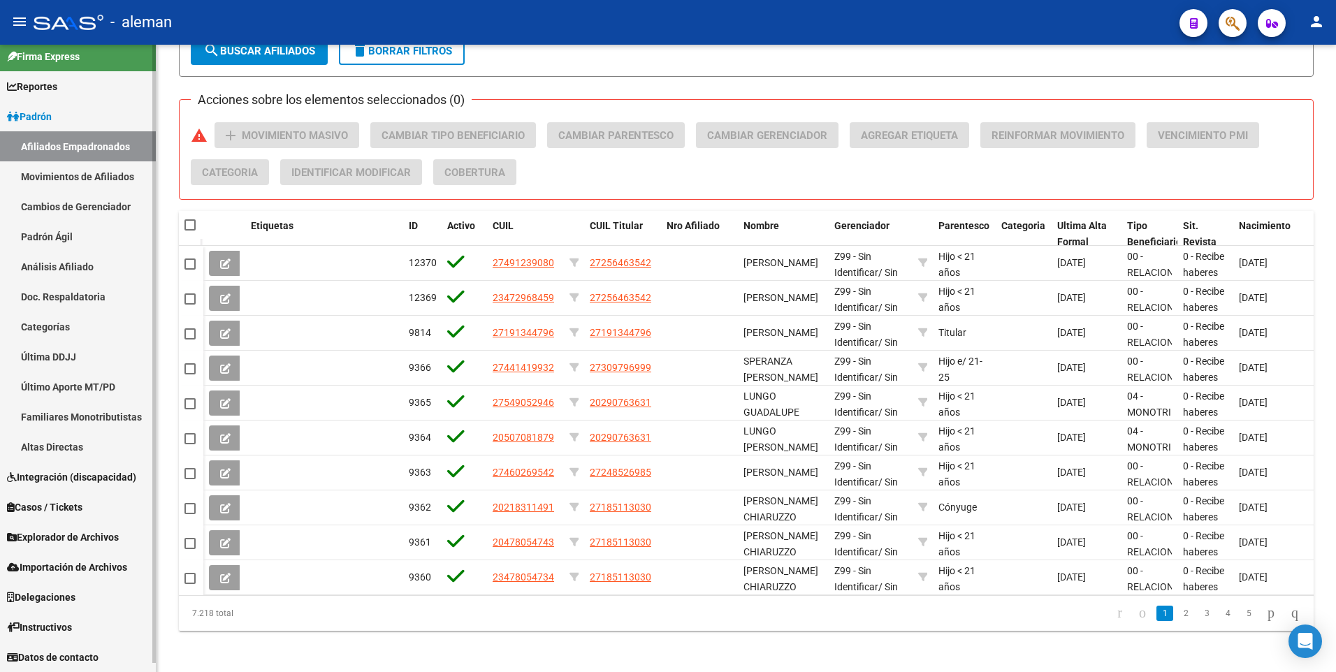
scroll to position [0, 0]
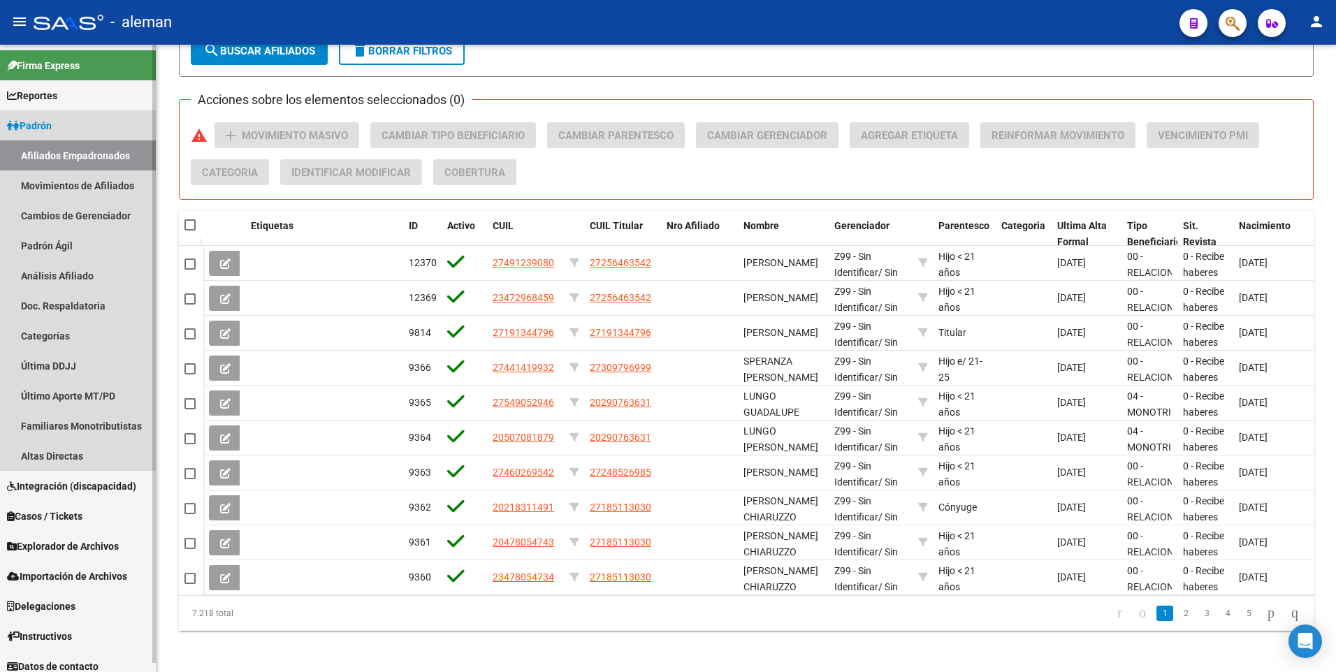
click at [85, 154] on link "Afiliados Empadronados" at bounding box center [78, 155] width 156 height 30
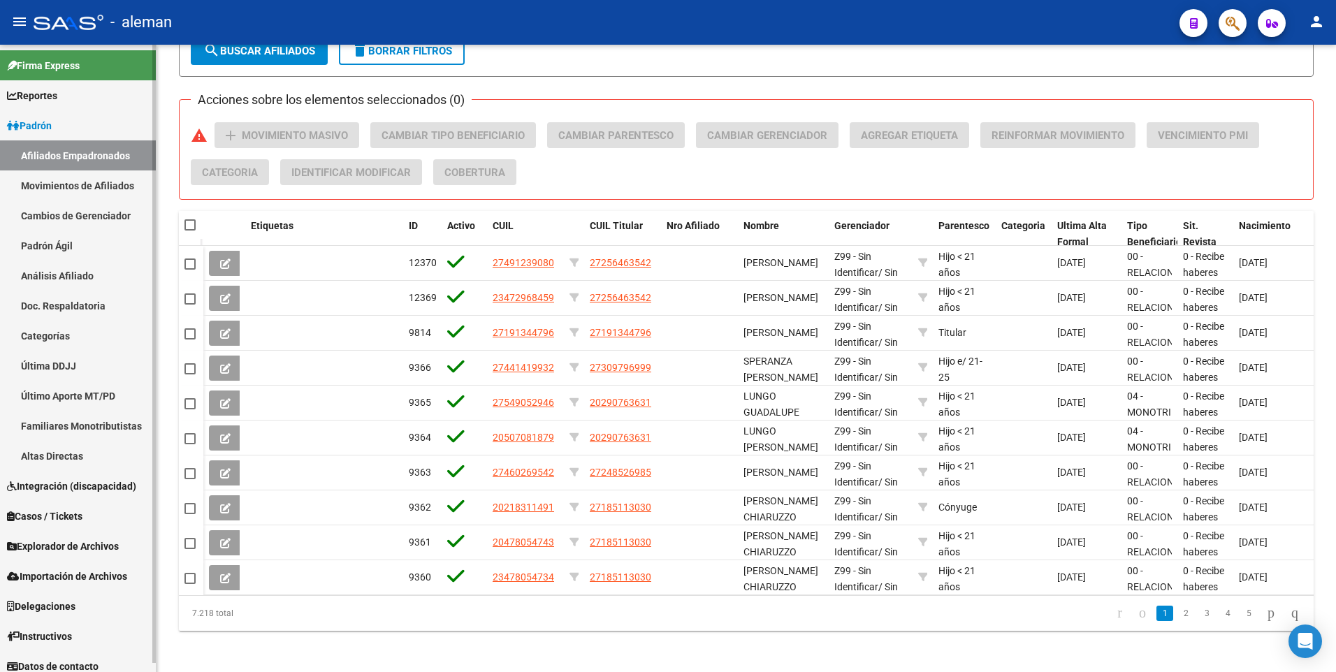
click at [46, 126] on span "Padrón" at bounding box center [29, 125] width 45 height 15
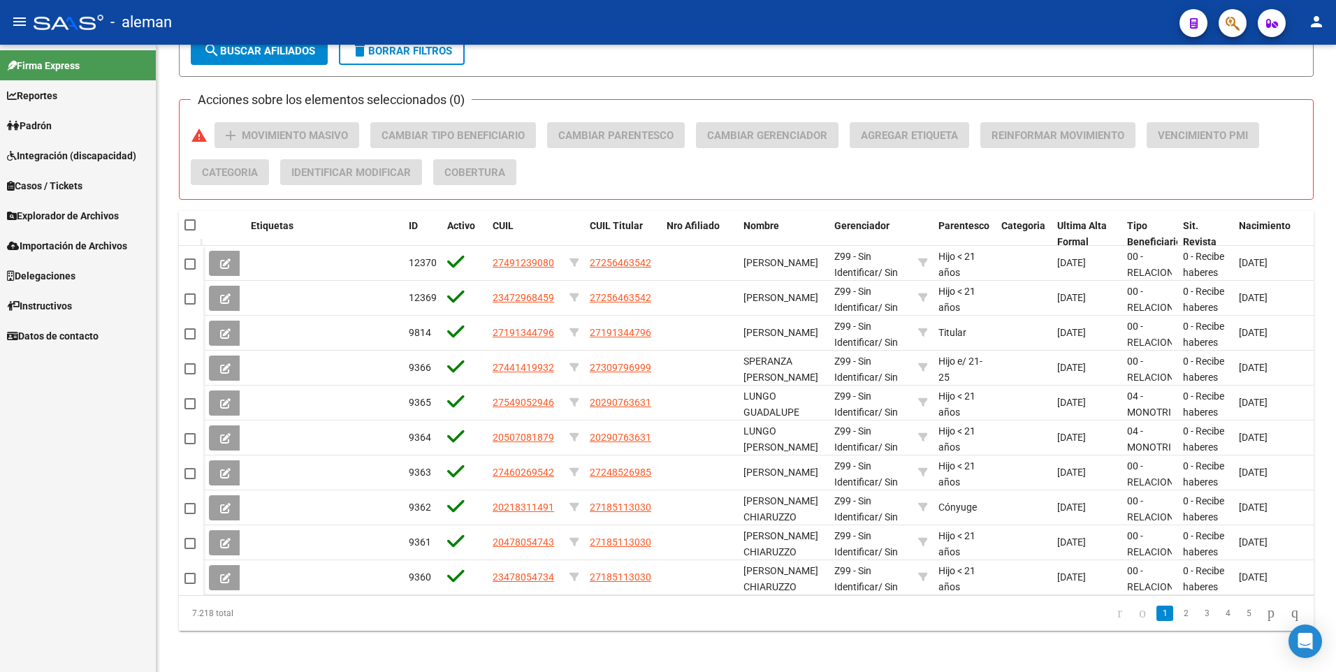
click at [103, 482] on div "Firma Express Reportes Padrón Traspasos x O.S. Traspasos x Gerenciador Traspaso…" at bounding box center [78, 359] width 156 height 628
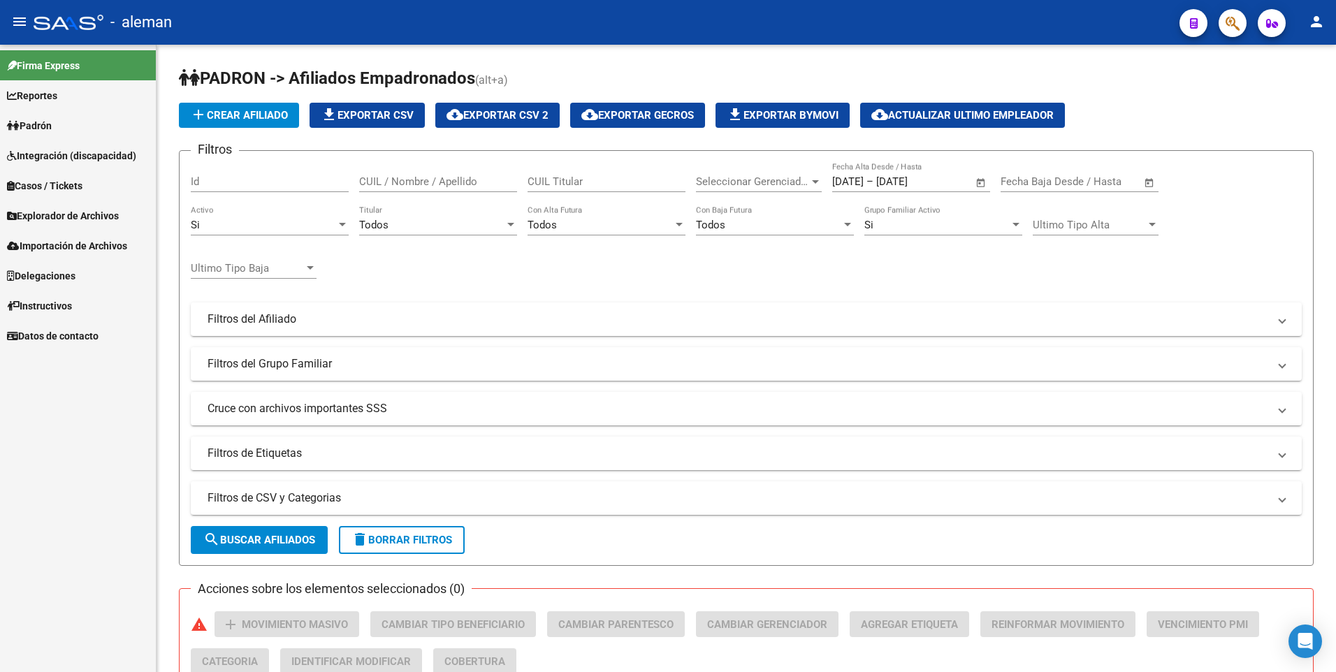
click at [53, 208] on span "Explorador de Archivos" at bounding box center [63, 215] width 112 height 15
click at [21, 305] on link "SSS" at bounding box center [78, 306] width 156 height 30
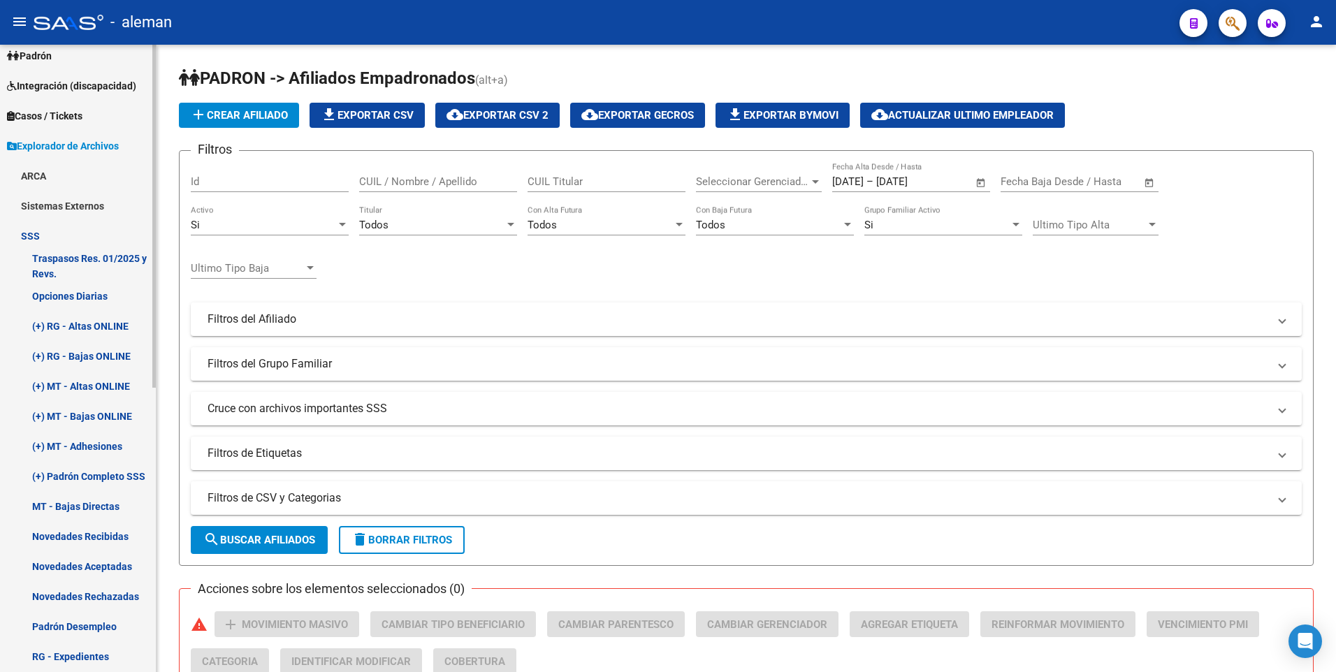
scroll to position [140, 0]
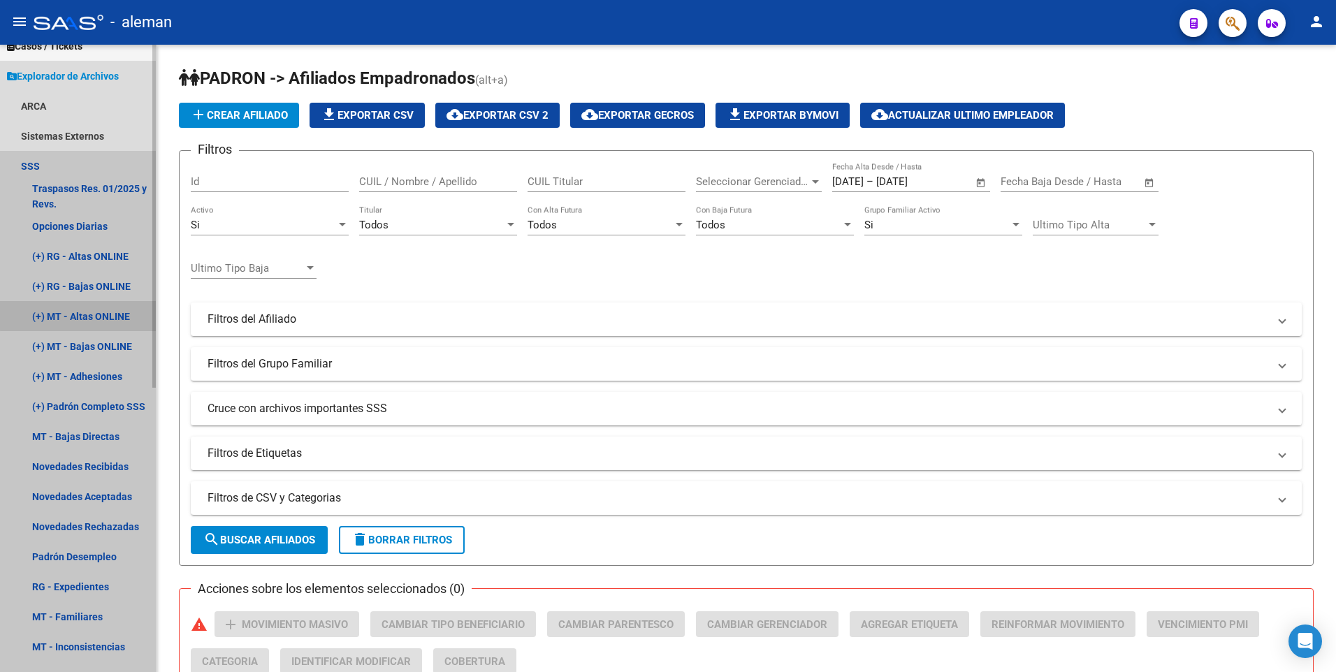
click at [94, 315] on link "(+) MT - Altas ONLINE" at bounding box center [78, 316] width 156 height 30
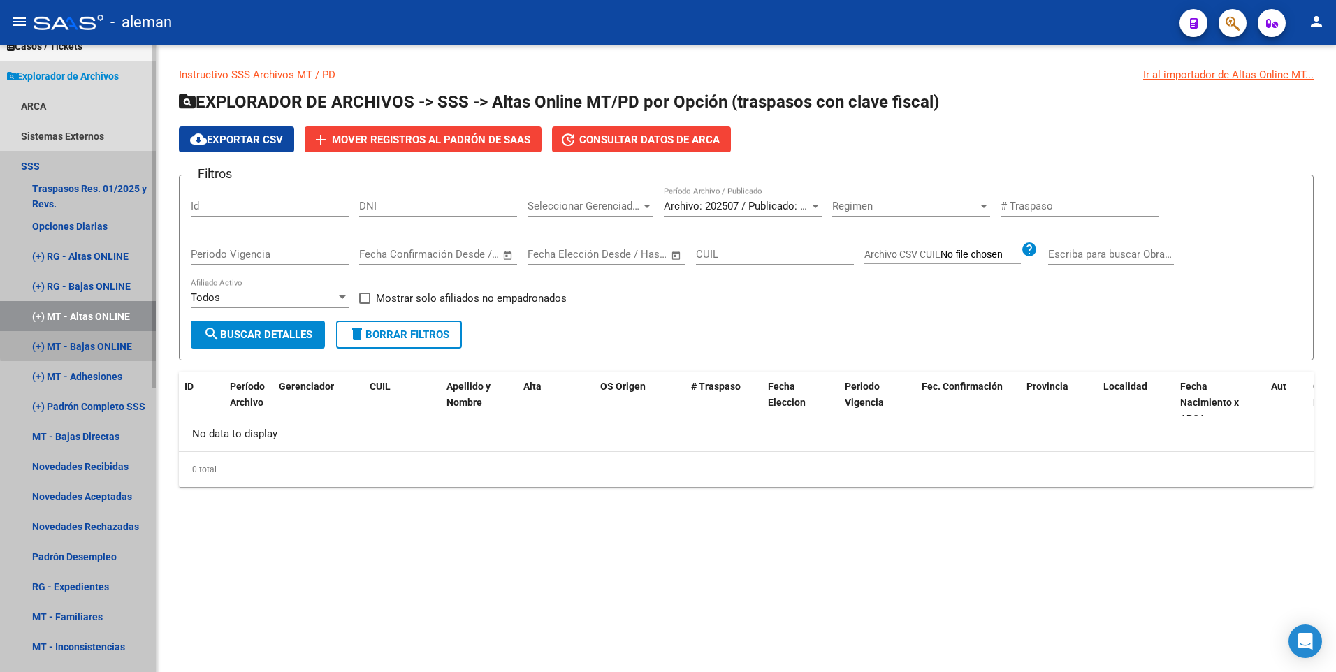
click at [103, 342] on link "(+) MT - Bajas ONLINE" at bounding box center [78, 346] width 156 height 30
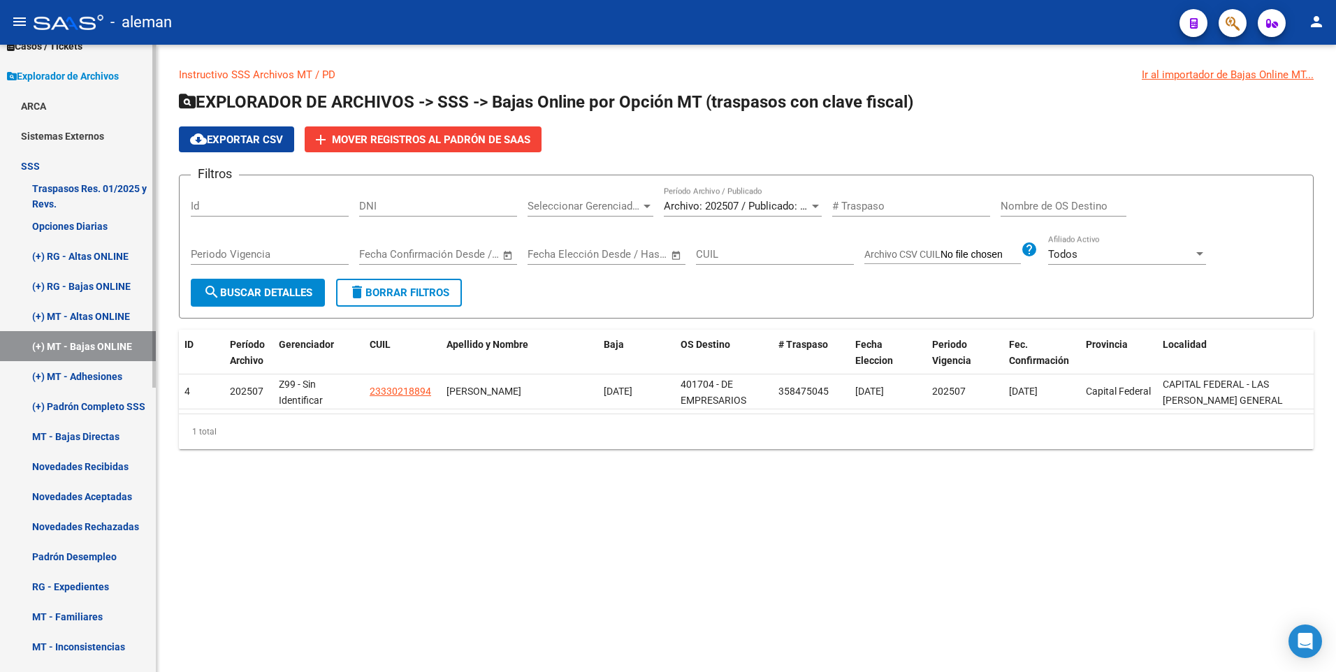
click at [105, 377] on link "(+) MT - Adhesiones" at bounding box center [78, 376] width 156 height 30
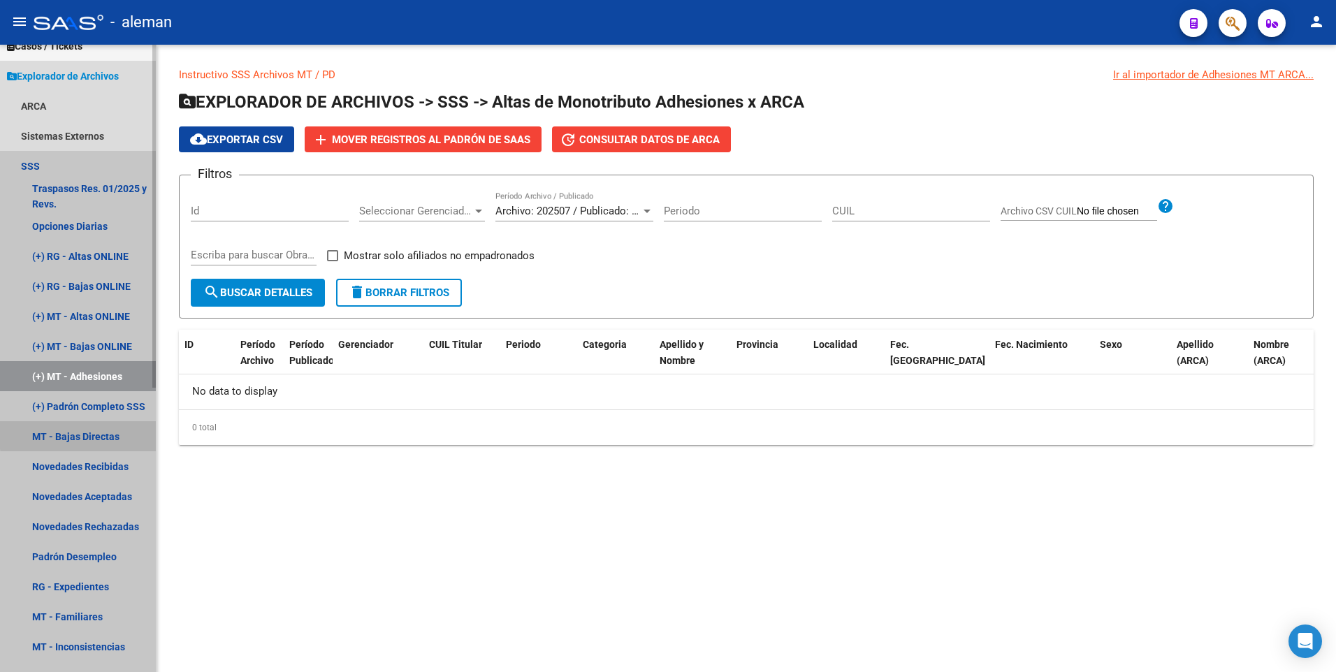
click at [108, 433] on link "MT - Bajas Directas" at bounding box center [78, 436] width 156 height 30
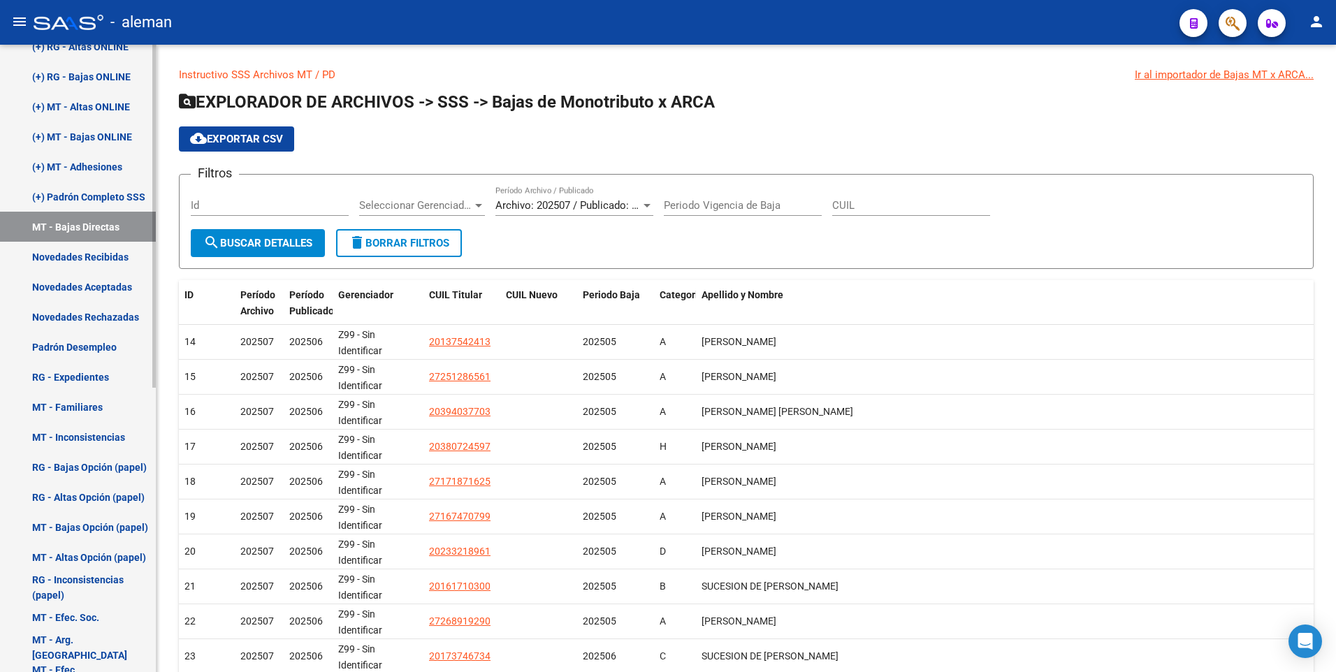
scroll to position [419, 0]
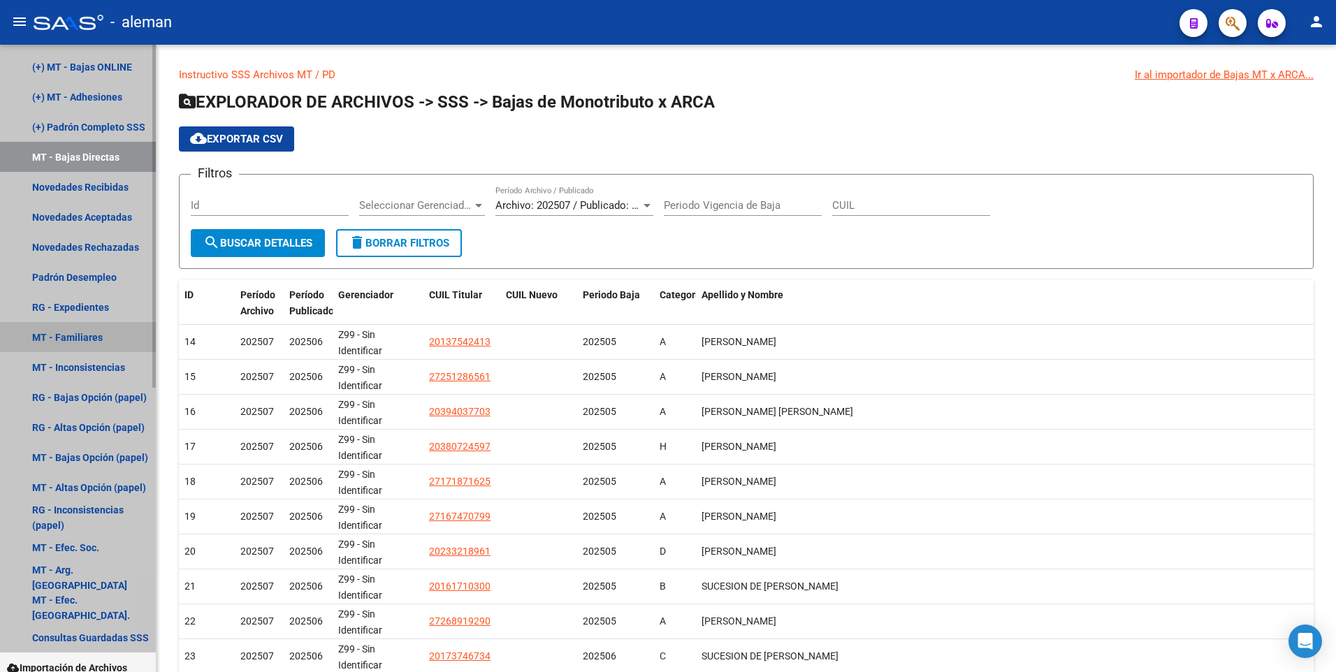
click at [76, 335] on link "MT - Familiares" at bounding box center [78, 337] width 156 height 30
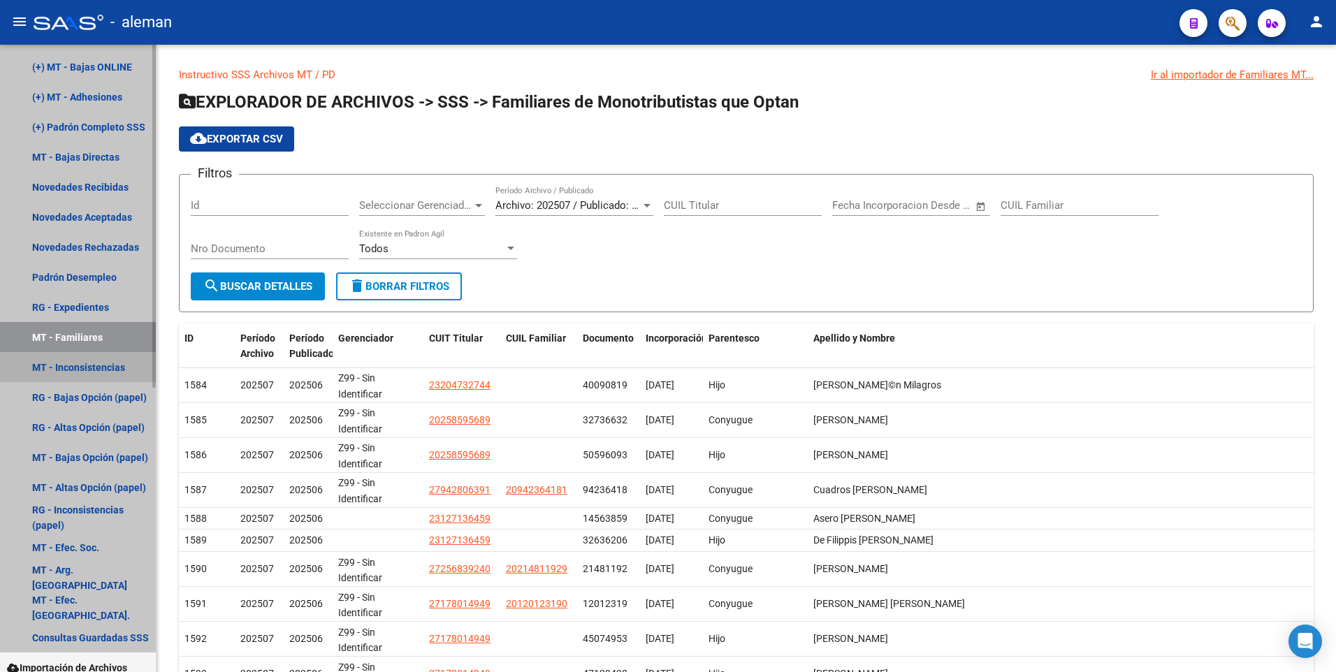
click at [86, 363] on link "MT - Inconsistencias" at bounding box center [78, 367] width 156 height 30
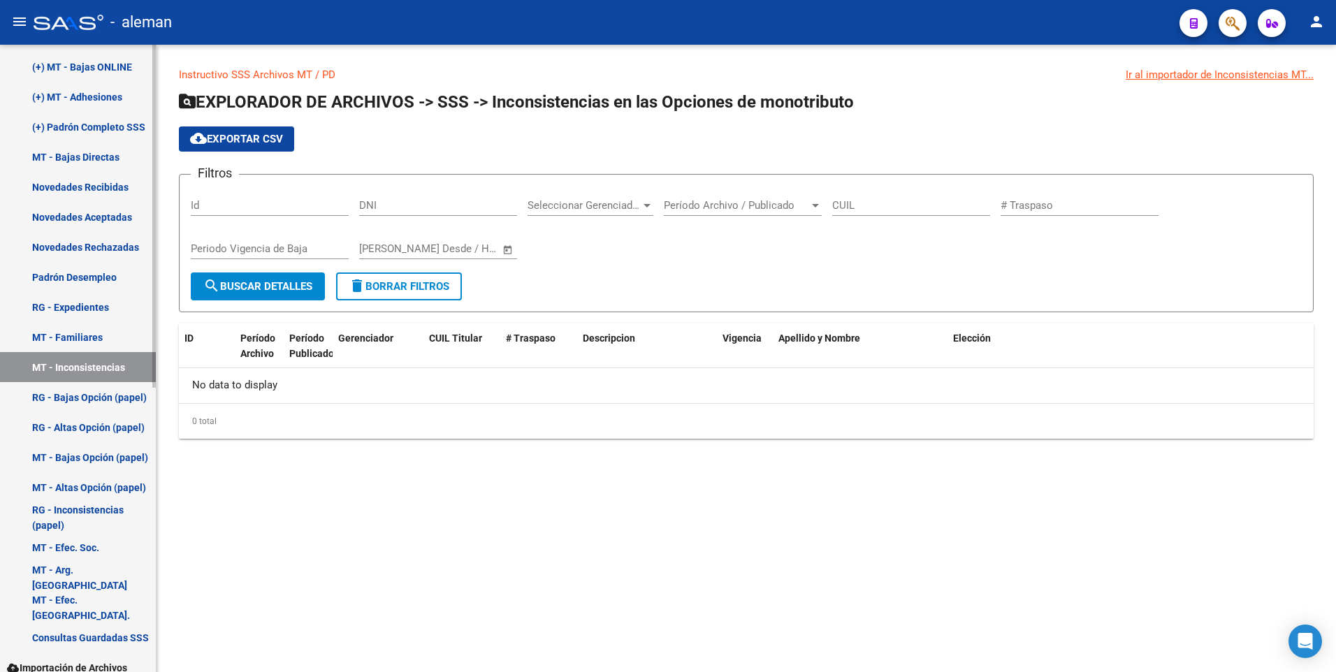
scroll to position [520, 0]
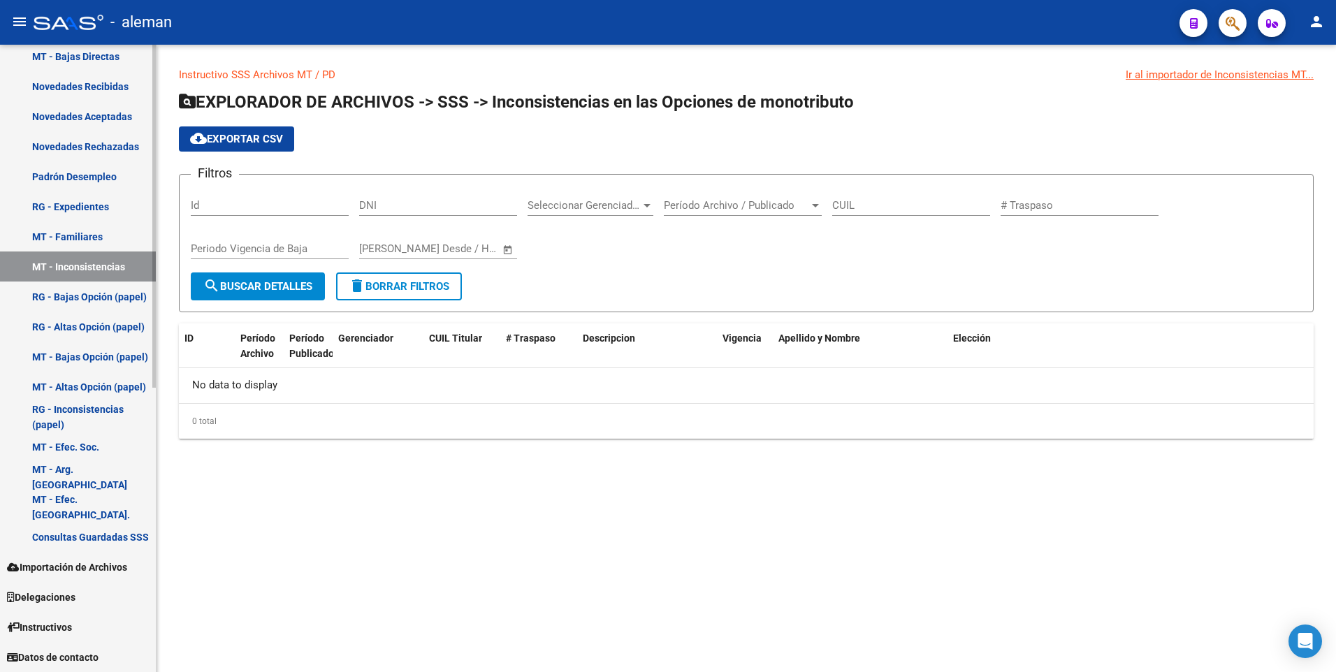
click at [67, 256] on link "MT - Inconsistencias" at bounding box center [78, 267] width 156 height 30
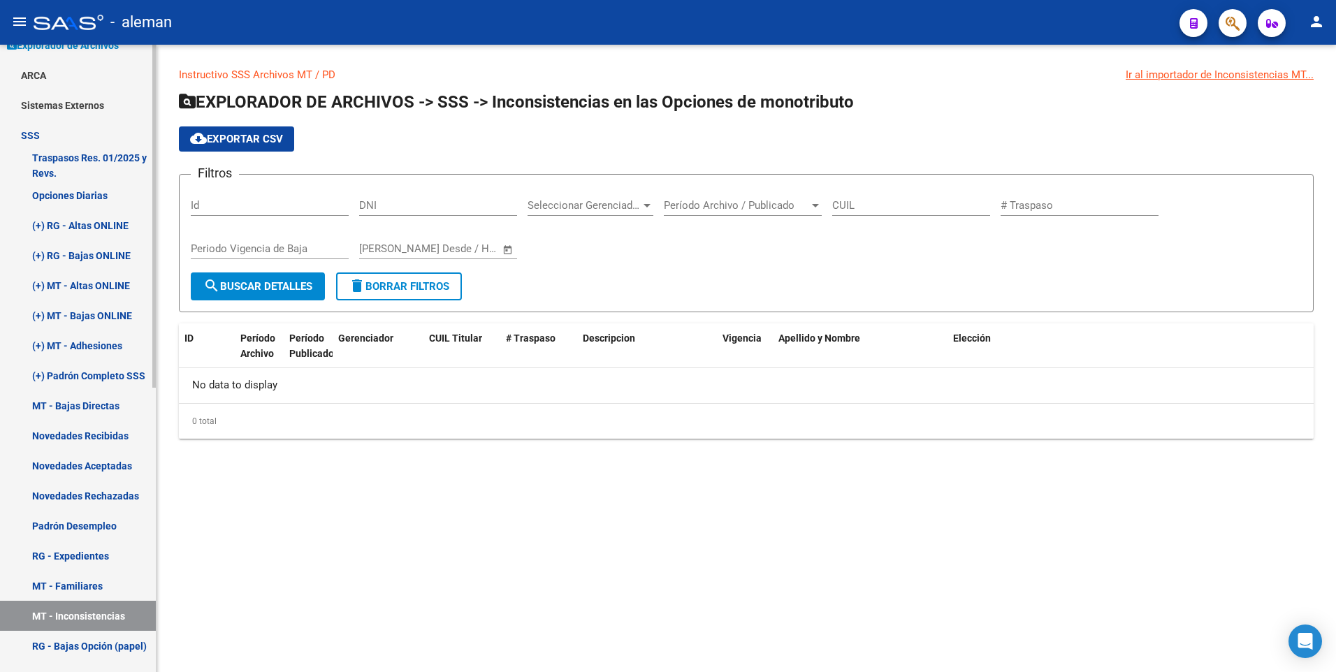
scroll to position [0, 0]
